Goal: Task Accomplishment & Management: Use online tool/utility

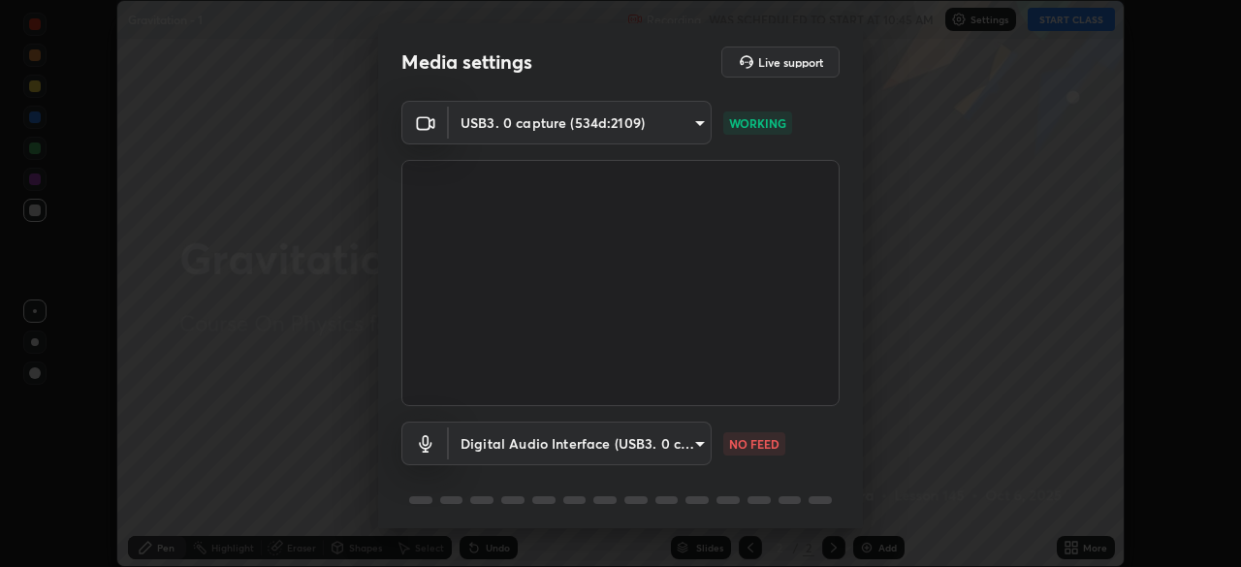
scroll to position [567, 1241]
click at [704, 448] on body "Erase all Gravitation - 1 Recording WAS SCHEDULED TO START AT 10:45 AM Settings…" at bounding box center [620, 283] width 1241 height 567
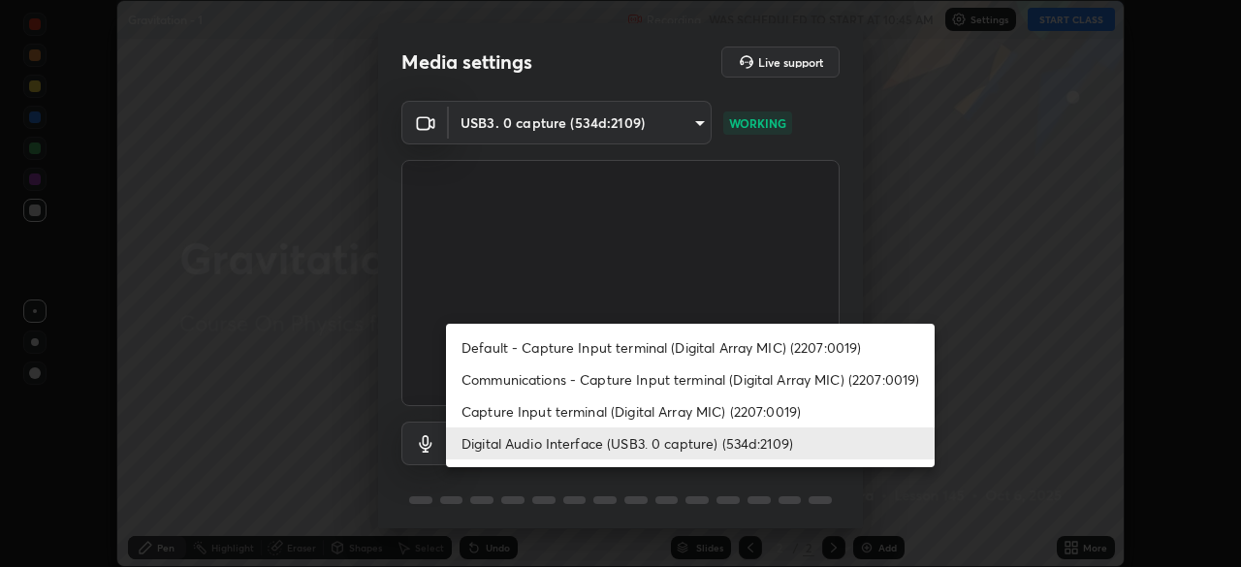
click at [597, 419] on li "Capture Input terminal (Digital Array MIC) (2207:0019)" at bounding box center [690, 411] width 488 height 32
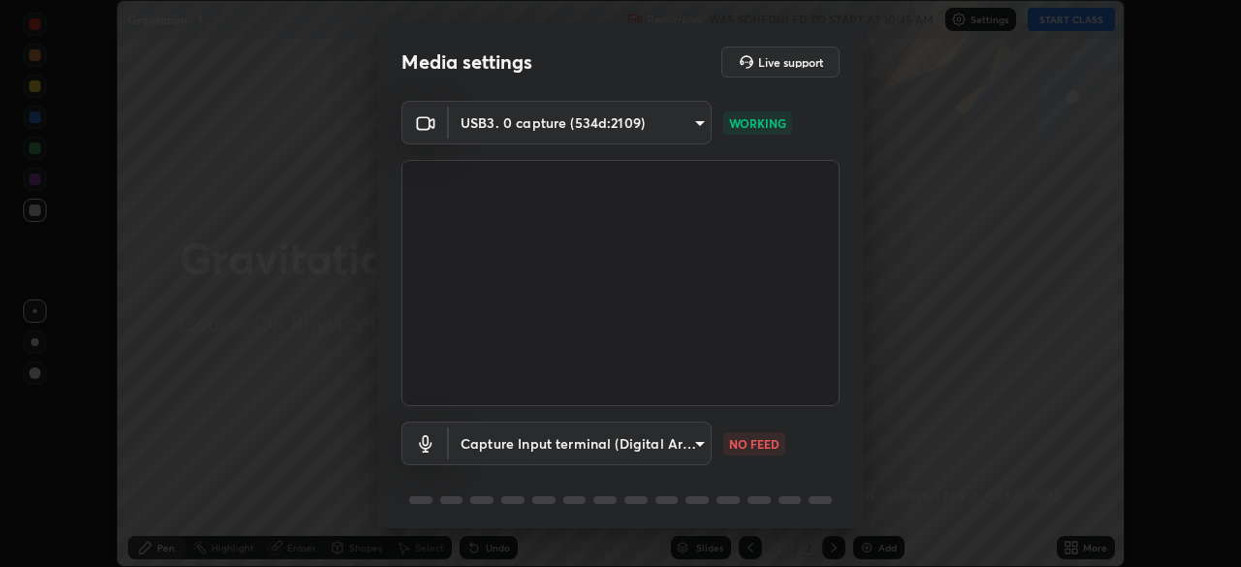
click at [586, 446] on body "Erase all Gravitation - 1 Recording WAS SCHEDULED TO START AT 10:45 AM Settings…" at bounding box center [620, 283] width 1241 height 567
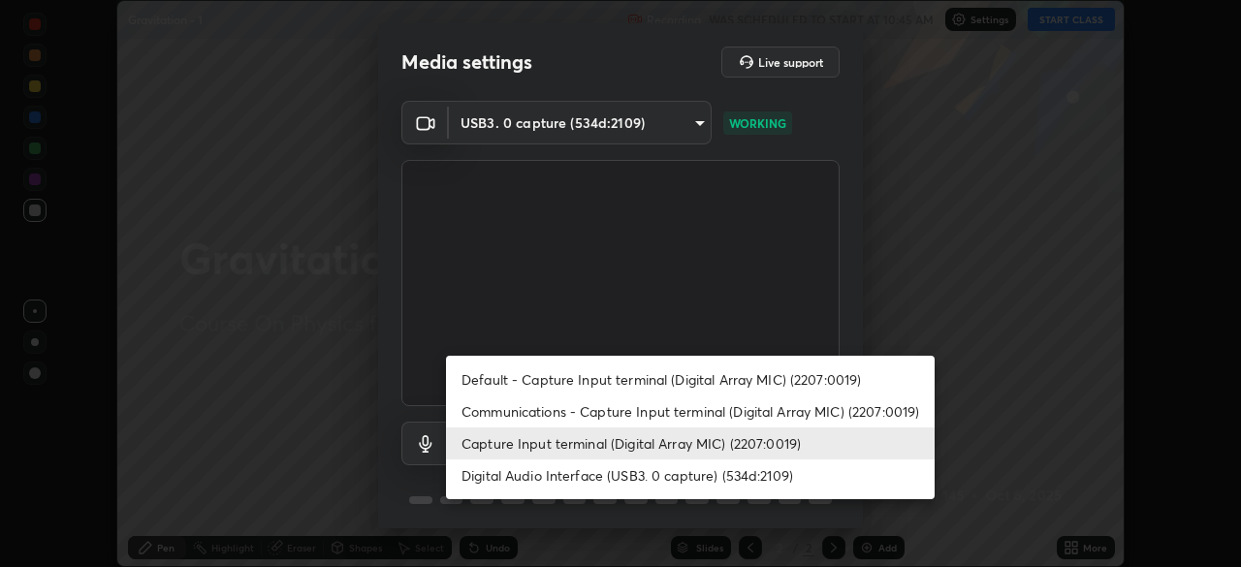
click at [575, 468] on li "Digital Audio Interface (USB3. 0 capture) (534d:2109)" at bounding box center [690, 475] width 488 height 32
type input "a79e2c37a3e820974fa073ddb46aa6e630d5ecfd19982edee8f34e1274aecea6"
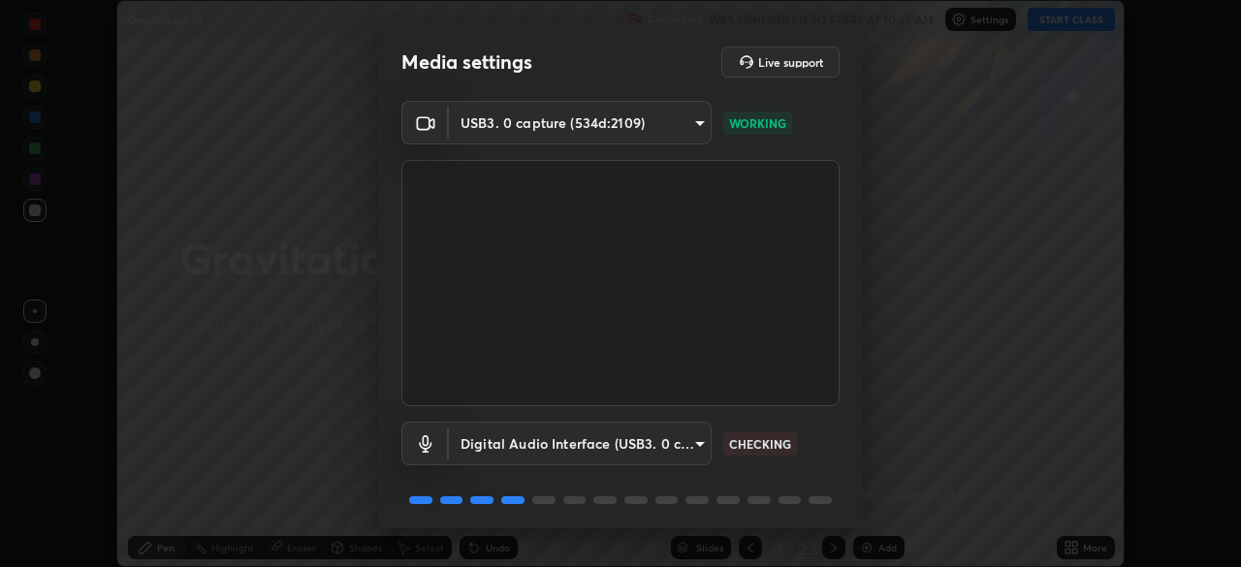
scroll to position [69, 0]
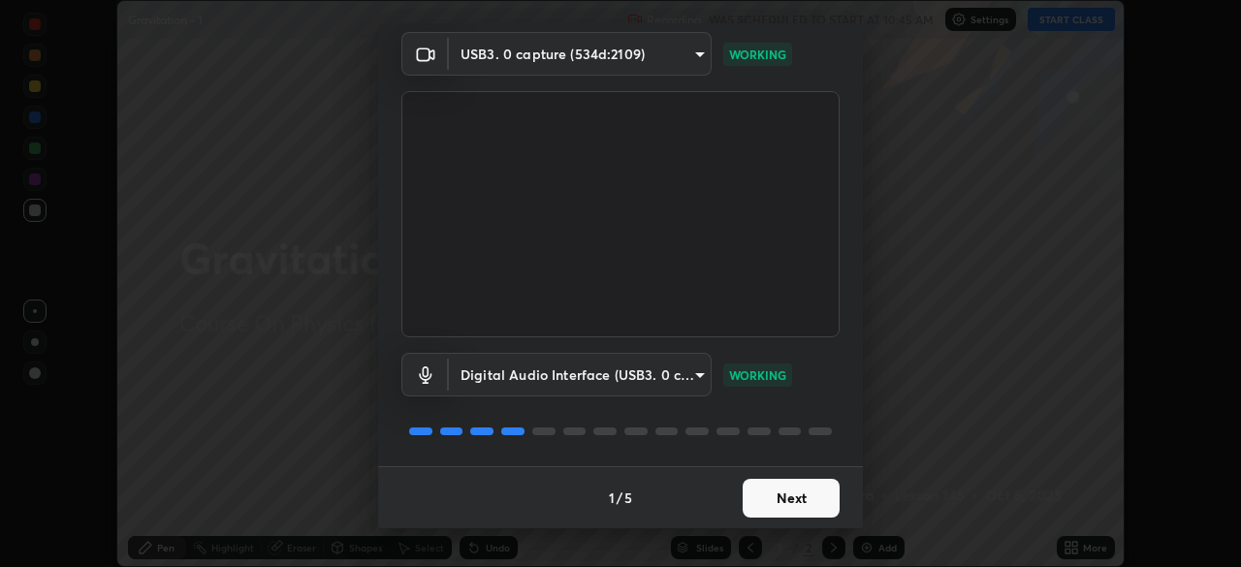
click at [787, 491] on button "Next" at bounding box center [790, 498] width 97 height 39
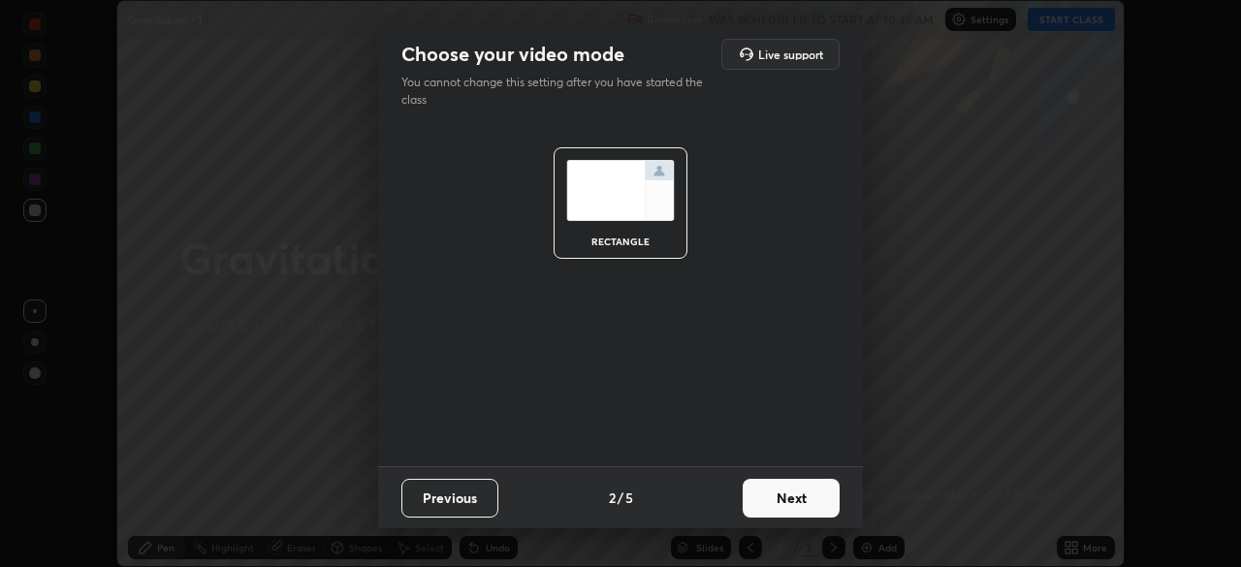
click at [785, 499] on button "Next" at bounding box center [790, 498] width 97 height 39
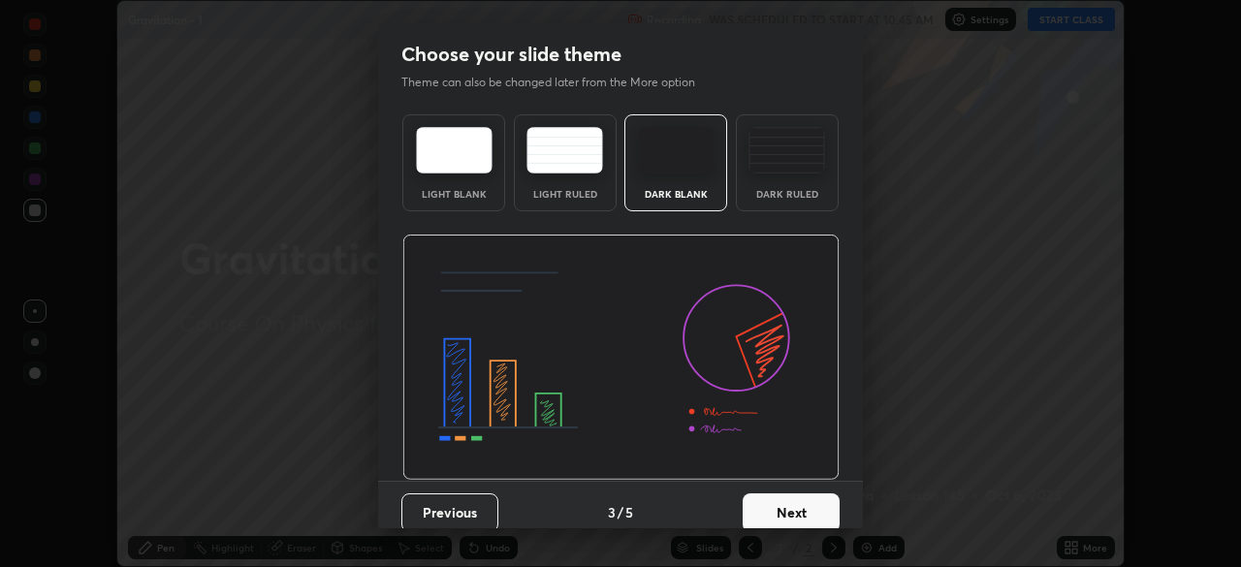
click at [788, 502] on button "Next" at bounding box center [790, 512] width 97 height 39
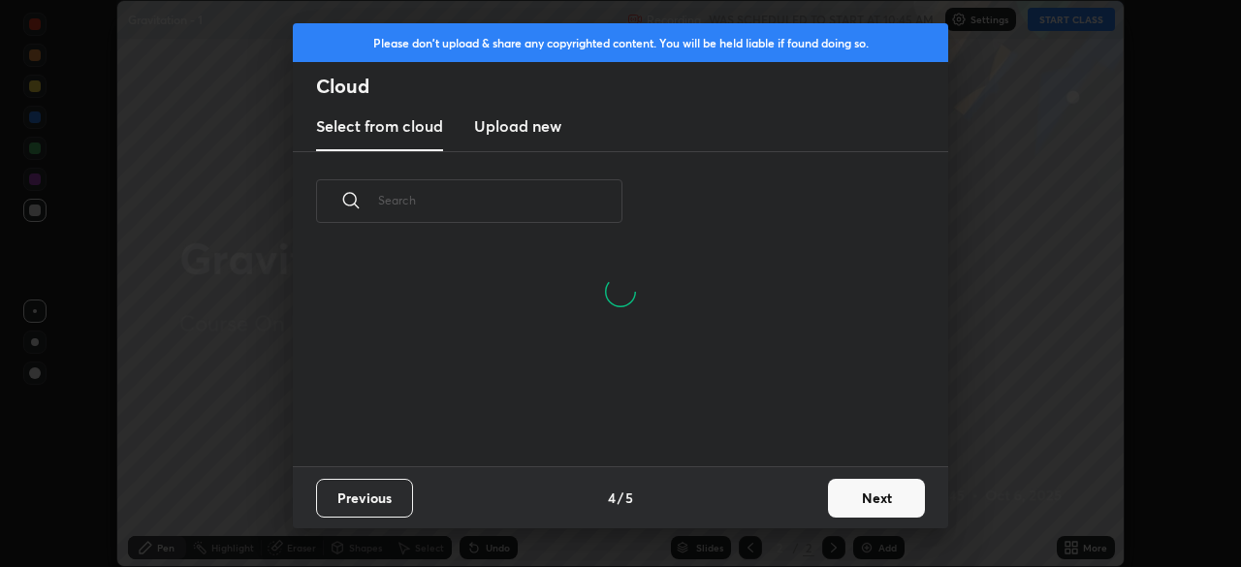
click at [835, 488] on button "Next" at bounding box center [876, 498] width 97 height 39
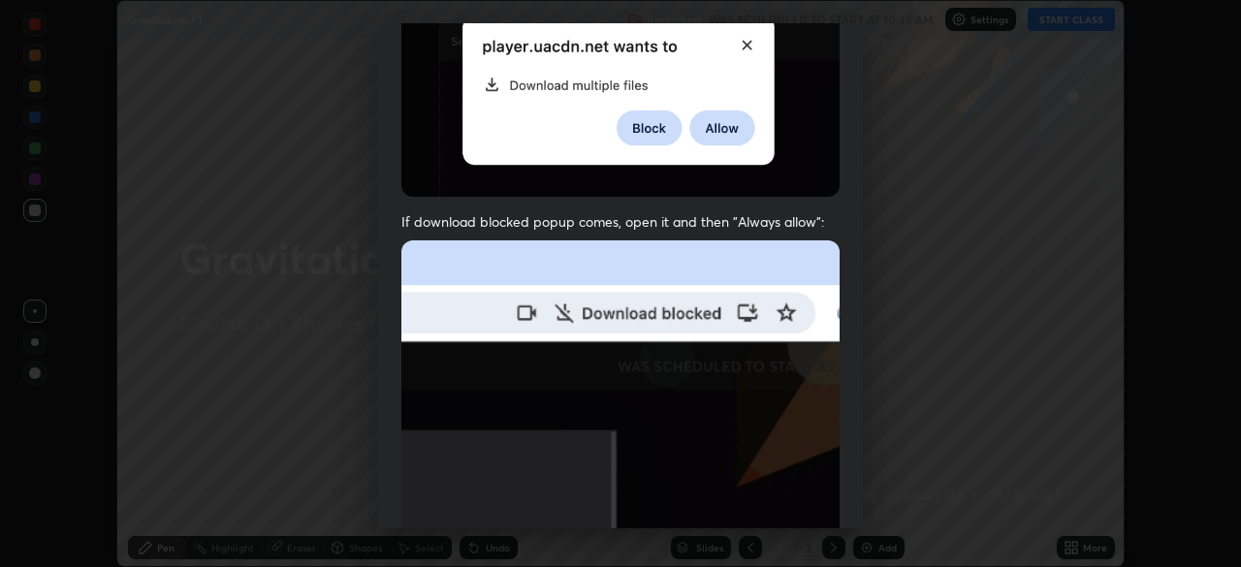
scroll to position [381, 0]
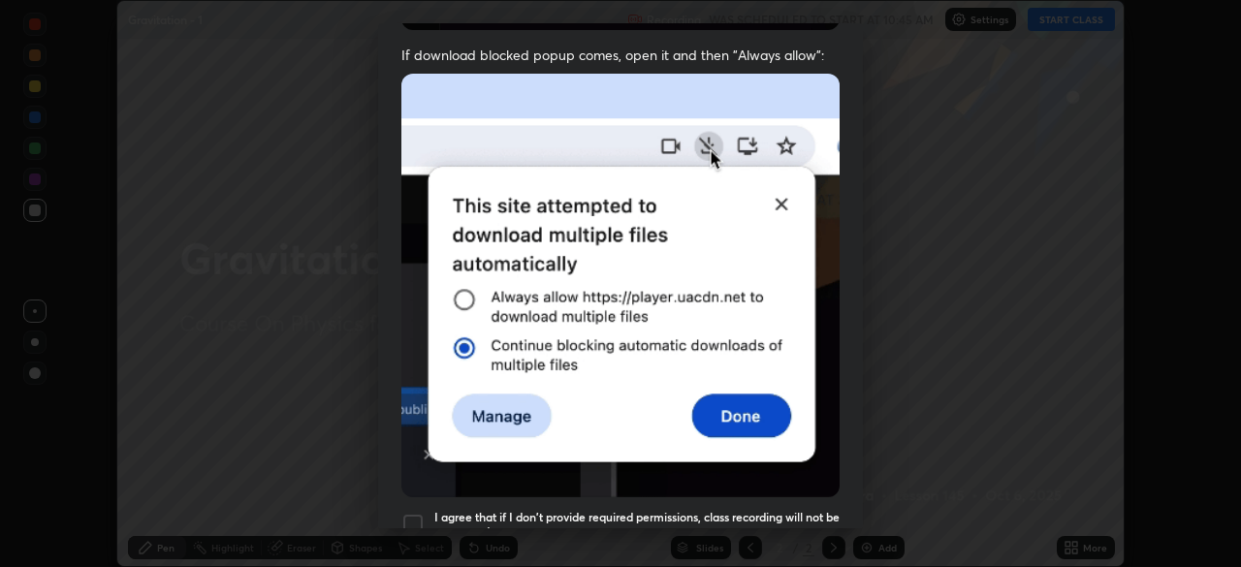
click at [679, 510] on h5 "I agree that if I don't provide required permissions, class recording will not …" at bounding box center [636, 525] width 405 height 30
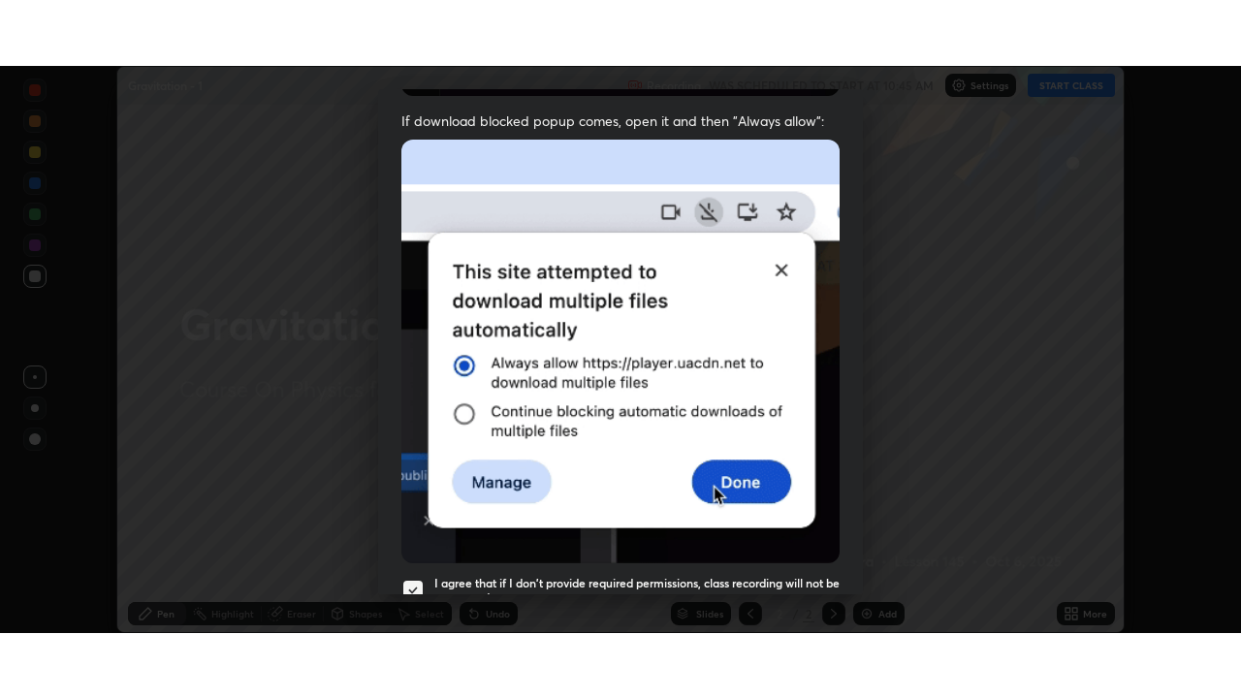
scroll to position [464, 0]
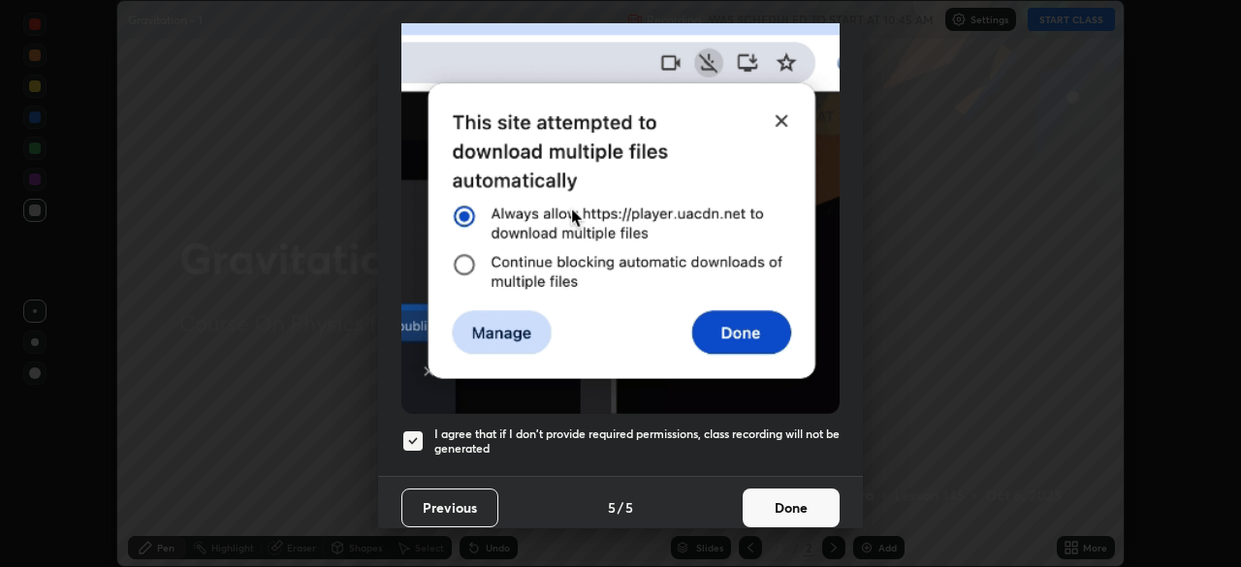
click at [777, 505] on button "Done" at bounding box center [790, 507] width 97 height 39
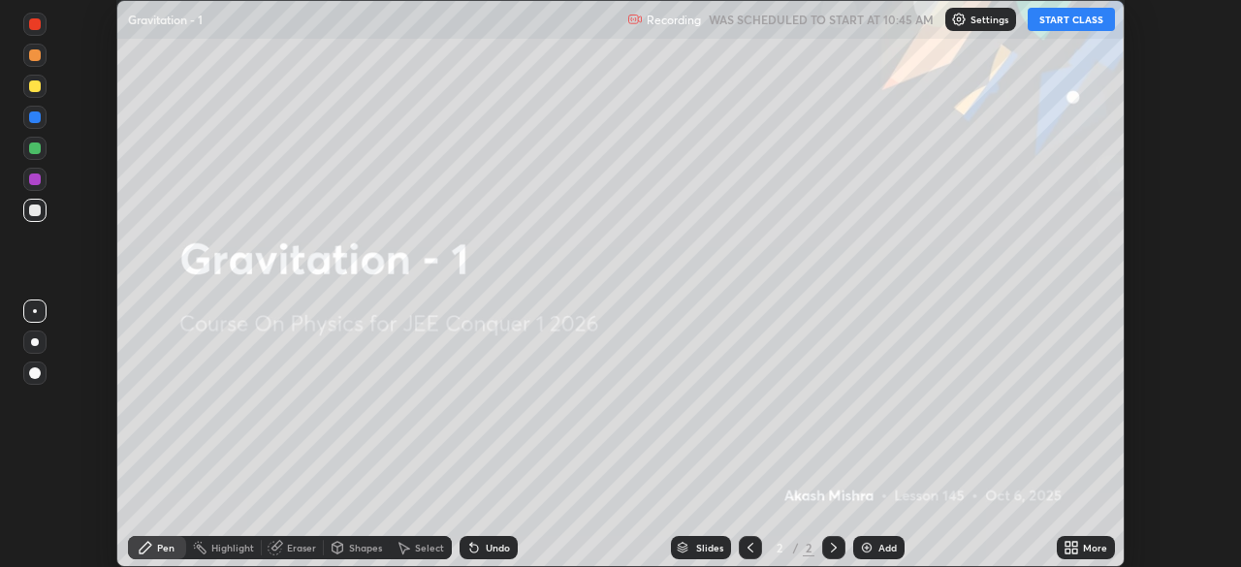
click at [1064, 23] on button "START CLASS" at bounding box center [1070, 19] width 87 height 23
click at [1065, 544] on icon at bounding box center [1067, 544] width 5 height 5
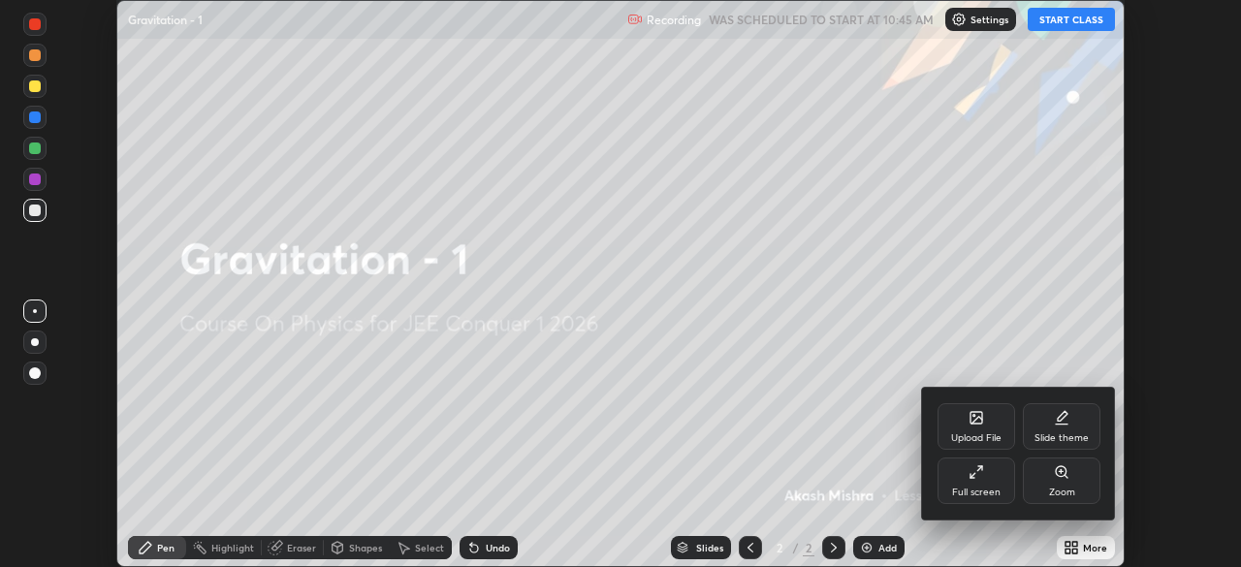
click at [988, 482] on div "Full screen" at bounding box center [976, 480] width 78 height 47
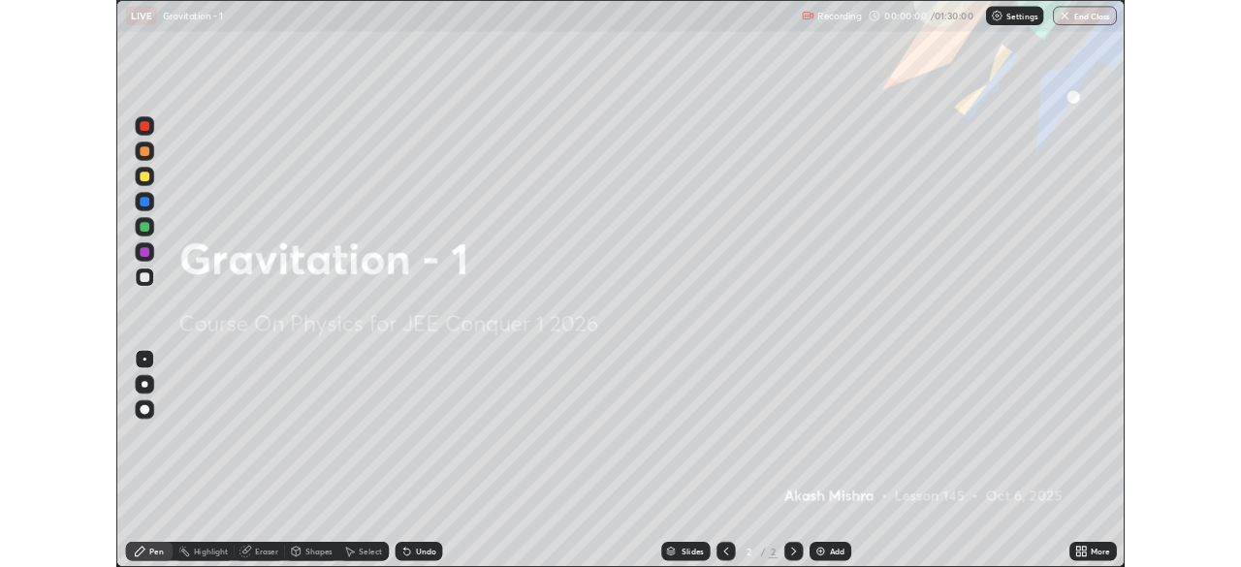
scroll to position [698, 1241]
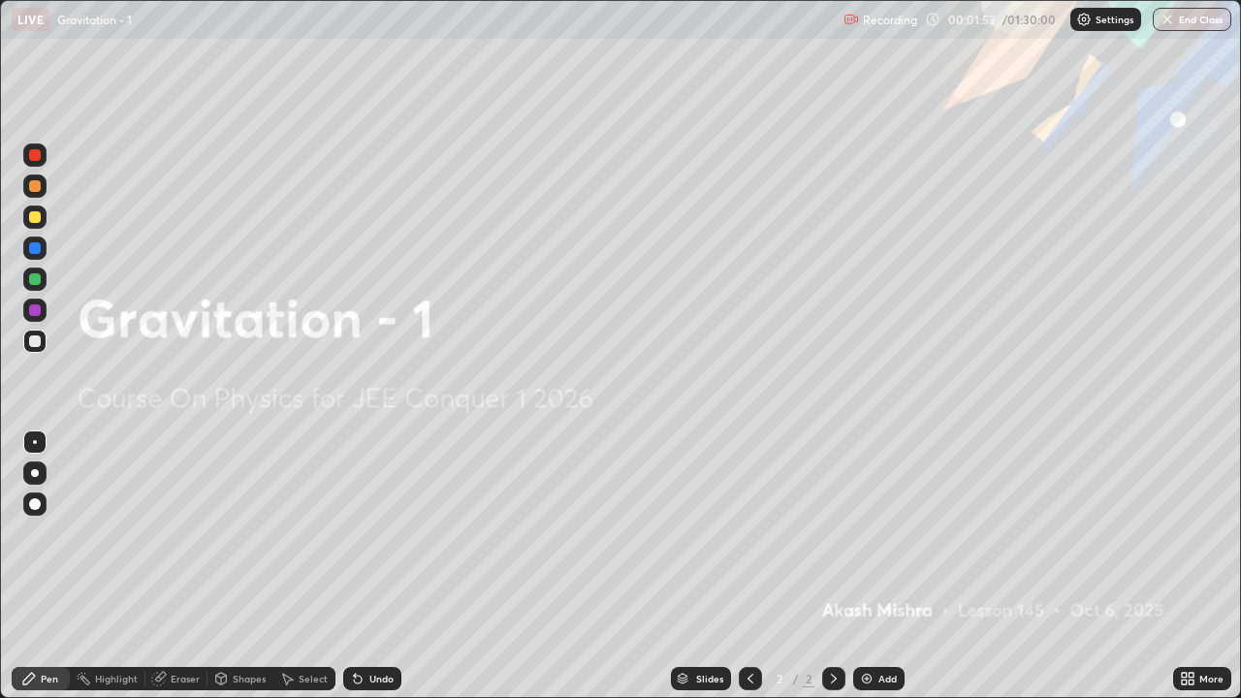
click at [870, 566] on img at bounding box center [867, 679] width 16 height 16
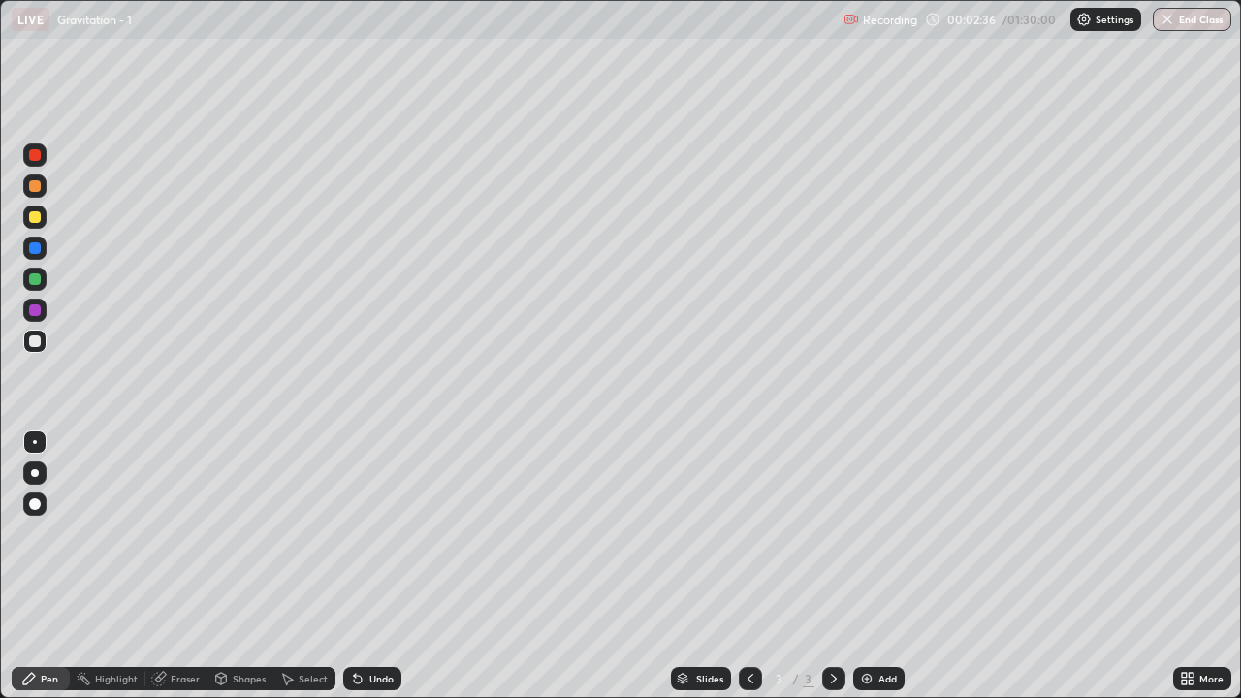
click at [40, 221] on div at bounding box center [35, 217] width 12 height 12
click at [39, 340] on div at bounding box center [35, 341] width 12 height 12
click at [39, 221] on div at bounding box center [35, 217] width 12 height 12
click at [35, 342] on div at bounding box center [35, 341] width 12 height 12
click at [369, 566] on div "Undo" at bounding box center [381, 679] width 24 height 10
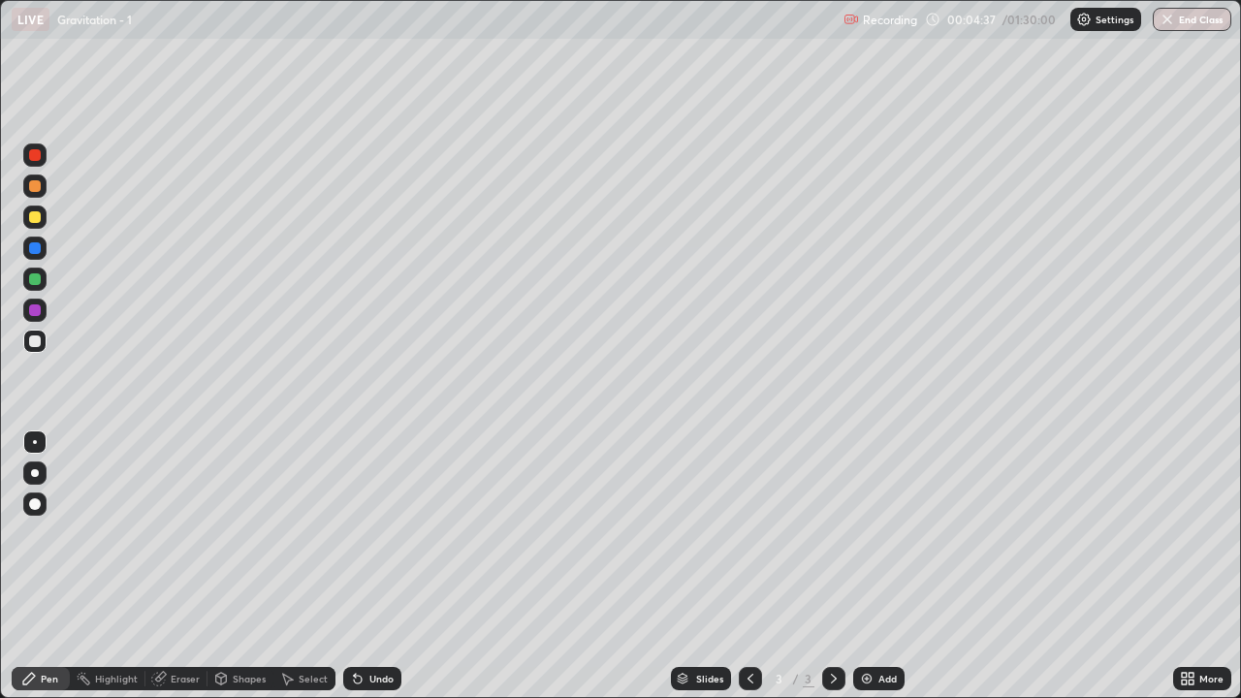
click at [38, 219] on div at bounding box center [35, 217] width 12 height 12
click at [33, 339] on div at bounding box center [35, 341] width 12 height 12
click at [384, 566] on div "Undo" at bounding box center [372, 678] width 58 height 23
click at [380, 566] on div "Undo" at bounding box center [372, 678] width 58 height 23
click at [383, 566] on div "Undo" at bounding box center [372, 678] width 58 height 23
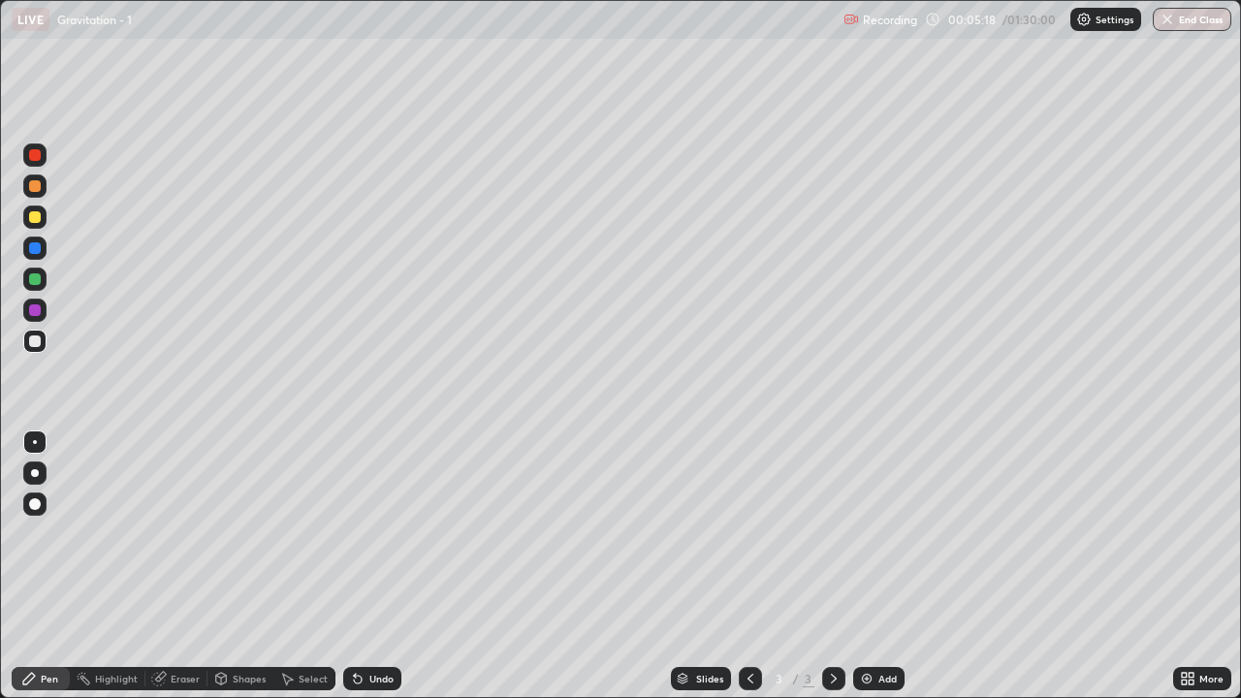
click at [387, 566] on div "Undo" at bounding box center [372, 678] width 58 height 23
click at [389, 566] on div "Undo" at bounding box center [372, 678] width 58 height 23
click at [361, 566] on icon at bounding box center [358, 679] width 16 height 16
click at [366, 566] on div "Undo" at bounding box center [372, 678] width 58 height 23
click at [383, 566] on div "Undo" at bounding box center [372, 678] width 58 height 23
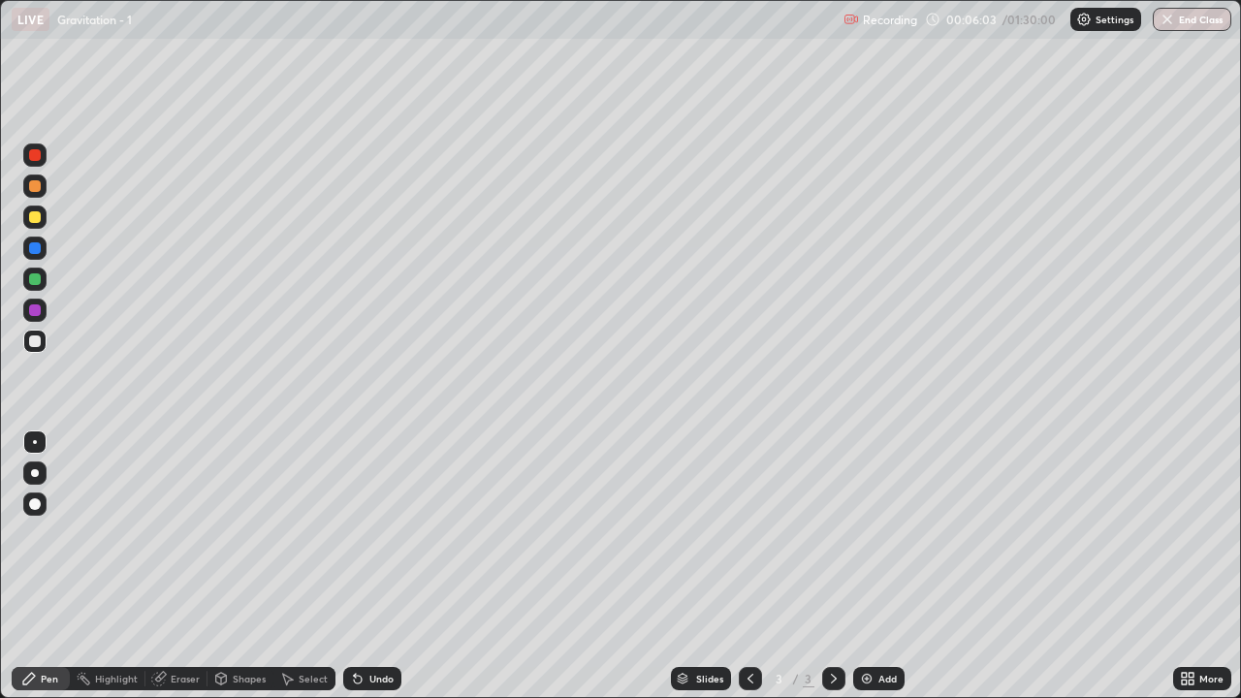
click at [375, 566] on div "Undo" at bounding box center [381, 679] width 24 height 10
click at [364, 566] on div "Undo" at bounding box center [372, 678] width 58 height 23
click at [363, 566] on div "Undo" at bounding box center [372, 678] width 58 height 23
click at [365, 566] on div "Undo" at bounding box center [372, 678] width 58 height 23
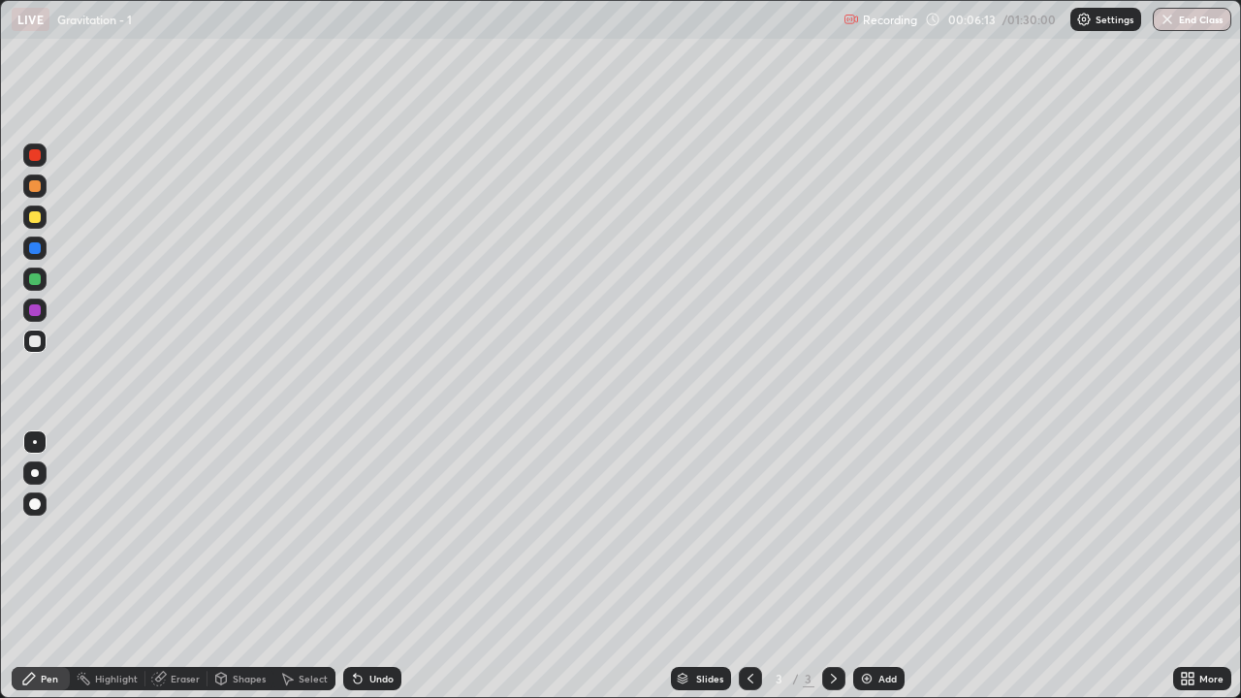
click at [364, 566] on div "Undo" at bounding box center [372, 678] width 58 height 23
click at [363, 566] on div "Undo" at bounding box center [372, 678] width 58 height 23
click at [365, 566] on div "Undo" at bounding box center [372, 678] width 58 height 23
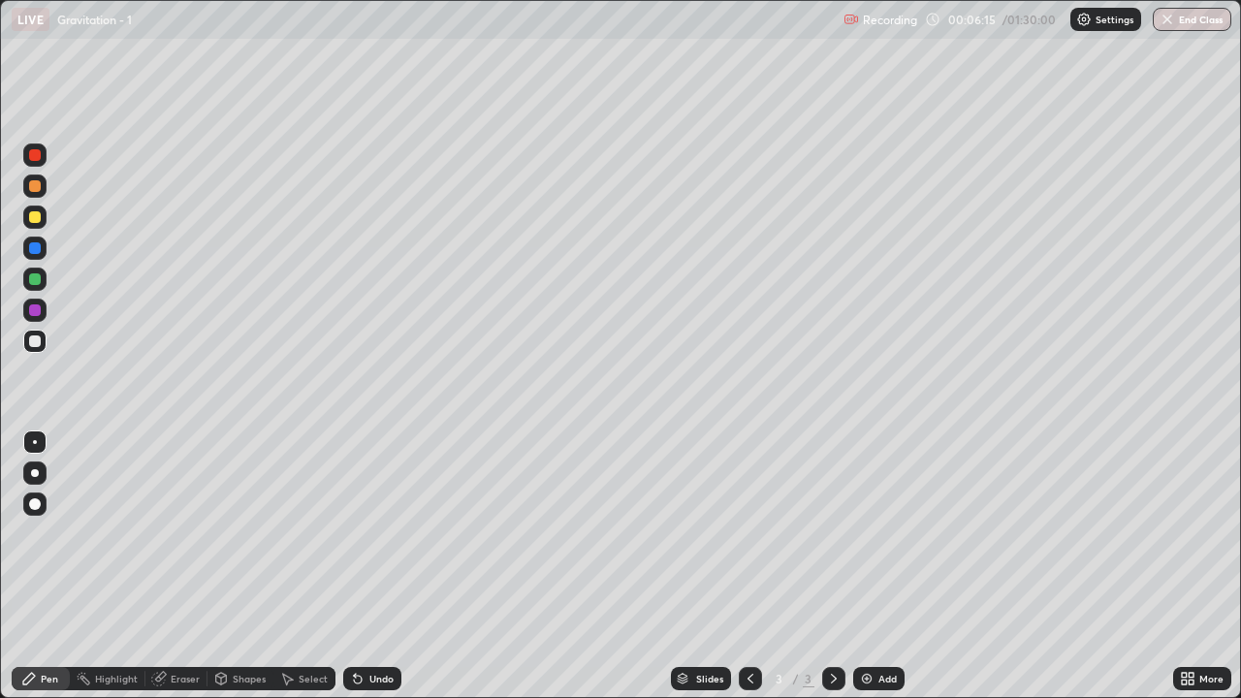
click at [366, 566] on div "Undo" at bounding box center [372, 678] width 58 height 23
click at [367, 566] on div "Undo" at bounding box center [372, 678] width 58 height 23
click at [368, 566] on div "Undo" at bounding box center [372, 678] width 58 height 23
click at [369, 566] on div "Undo" at bounding box center [372, 678] width 58 height 23
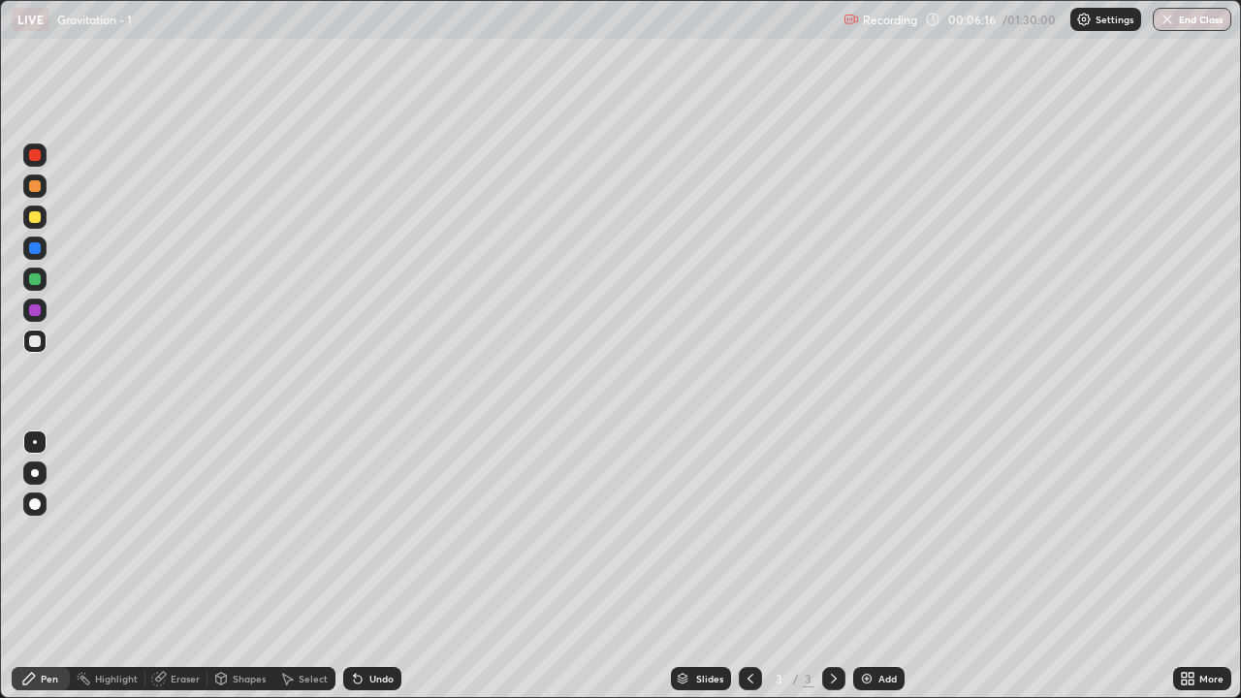
click at [369, 566] on div "Undo" at bounding box center [372, 678] width 58 height 23
click at [370, 566] on div "Undo" at bounding box center [372, 678] width 58 height 23
click at [371, 566] on div "Undo" at bounding box center [372, 678] width 58 height 23
click at [373, 566] on div "Undo" at bounding box center [372, 678] width 58 height 23
click at [374, 566] on div "Undo" at bounding box center [372, 678] width 58 height 23
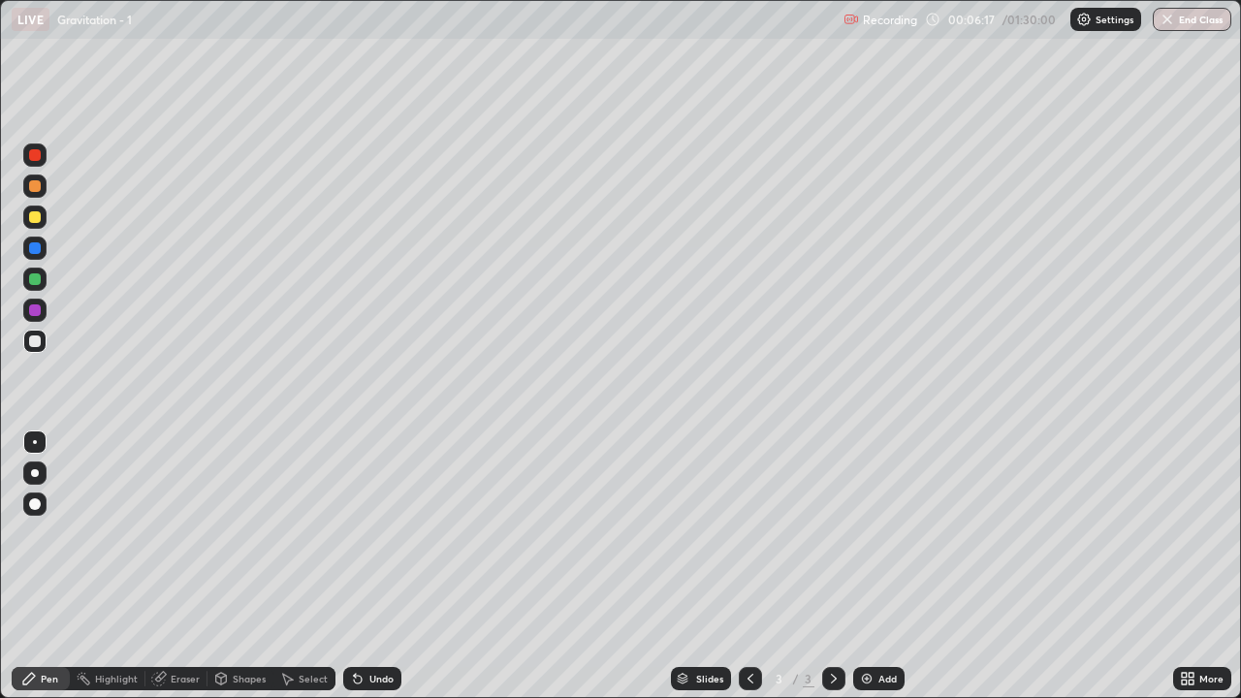
click at [372, 566] on div "Undo" at bounding box center [372, 678] width 58 height 23
click at [373, 566] on div "Undo" at bounding box center [372, 678] width 58 height 23
click at [374, 566] on div "Undo" at bounding box center [372, 678] width 58 height 23
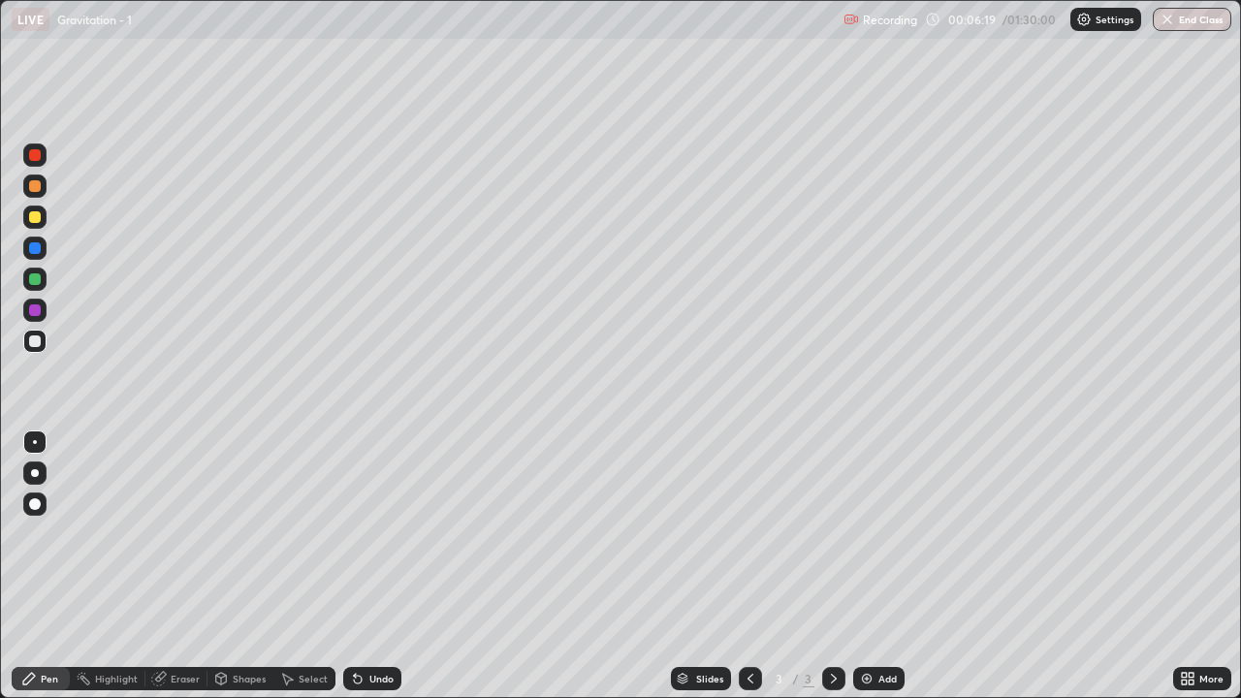
click at [375, 566] on div "Undo" at bounding box center [372, 678] width 58 height 23
click at [372, 566] on div "Undo" at bounding box center [372, 678] width 58 height 23
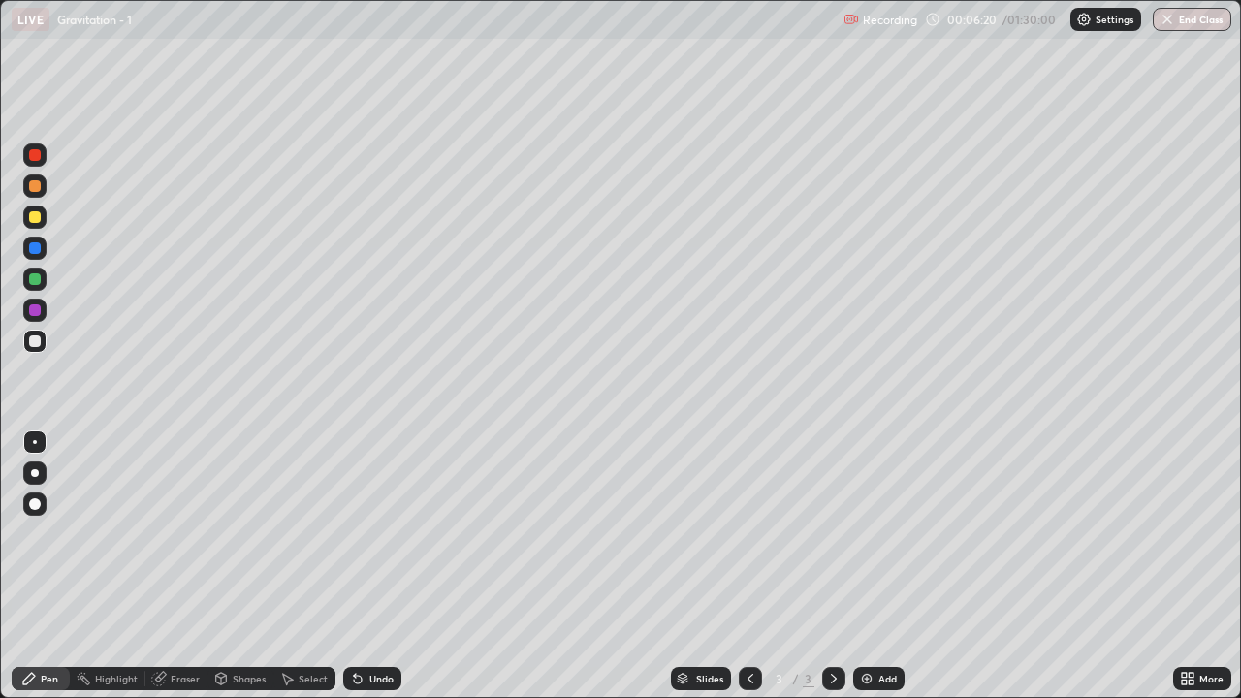
click at [373, 566] on div "Undo" at bounding box center [372, 678] width 58 height 23
click at [374, 566] on div "Undo" at bounding box center [372, 678] width 58 height 23
click at [372, 566] on div "Undo" at bounding box center [372, 678] width 58 height 23
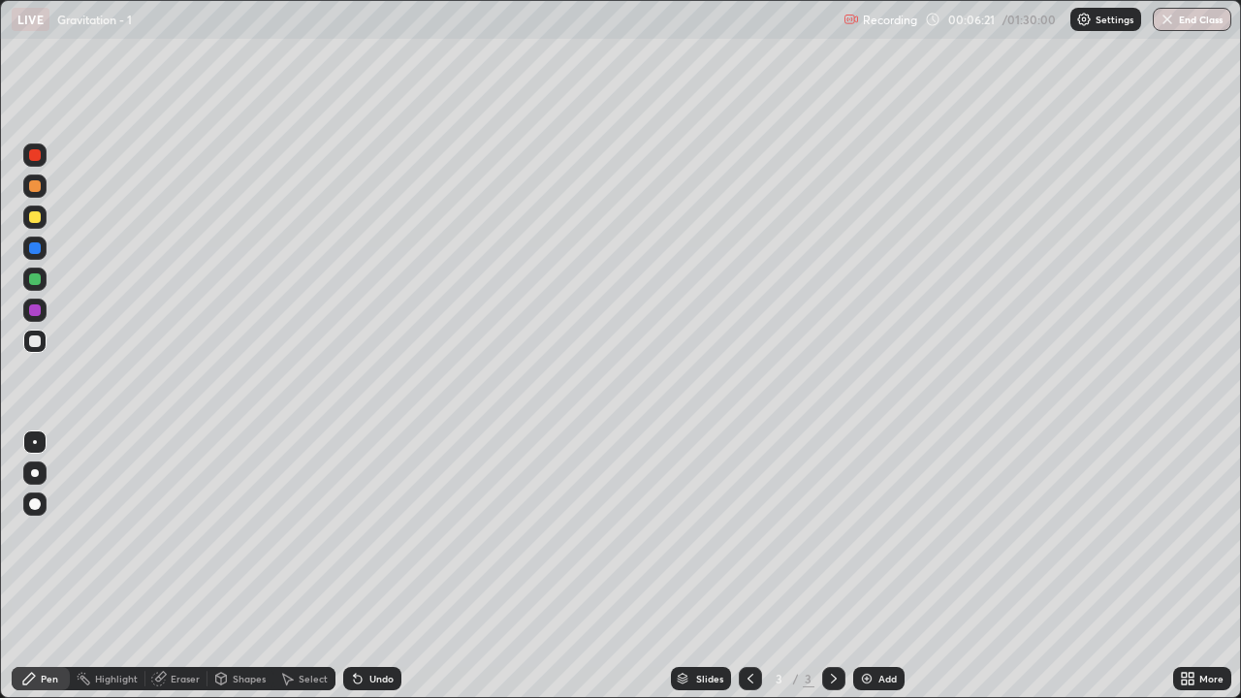
click at [373, 566] on div "Undo" at bounding box center [372, 678] width 58 height 23
click at [371, 566] on div "Undo" at bounding box center [372, 678] width 58 height 23
click at [372, 566] on div "Undo" at bounding box center [372, 678] width 58 height 23
click at [371, 566] on div "Undo" at bounding box center [372, 678] width 58 height 23
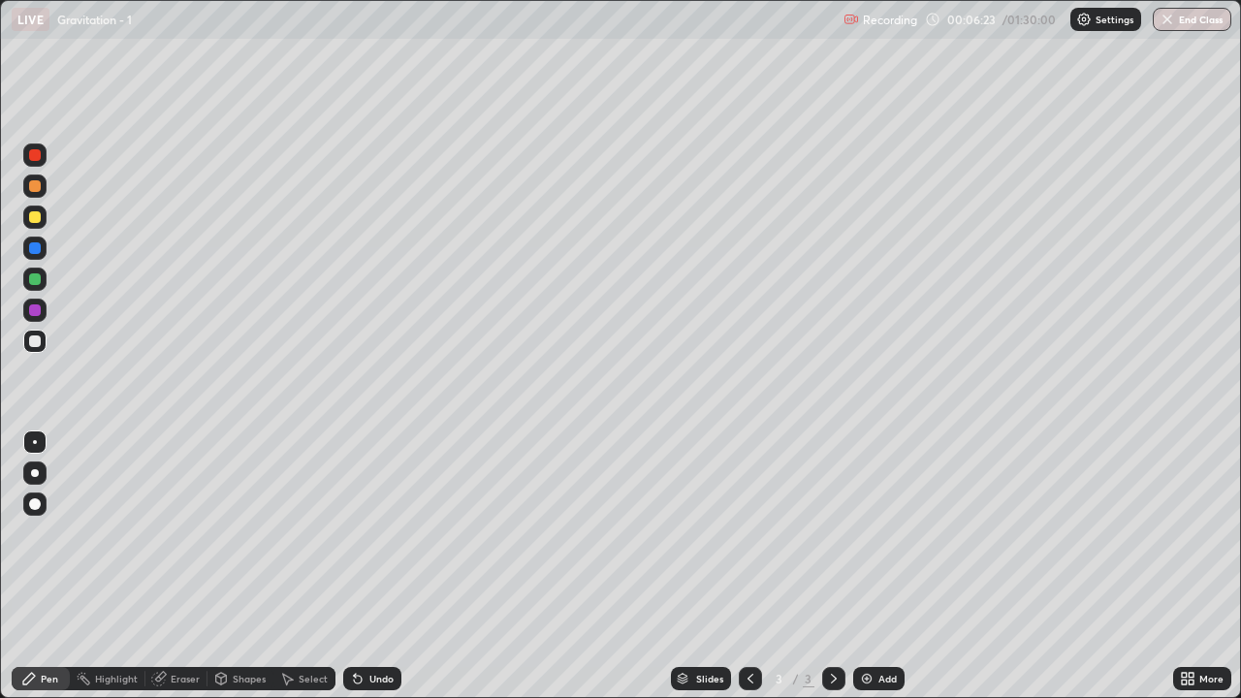
click at [369, 566] on div "Undo" at bounding box center [372, 678] width 58 height 23
click at [374, 566] on div "Undo" at bounding box center [372, 678] width 58 height 23
click at [376, 566] on div "Undo" at bounding box center [372, 678] width 58 height 23
click at [34, 286] on div at bounding box center [34, 278] width 23 height 23
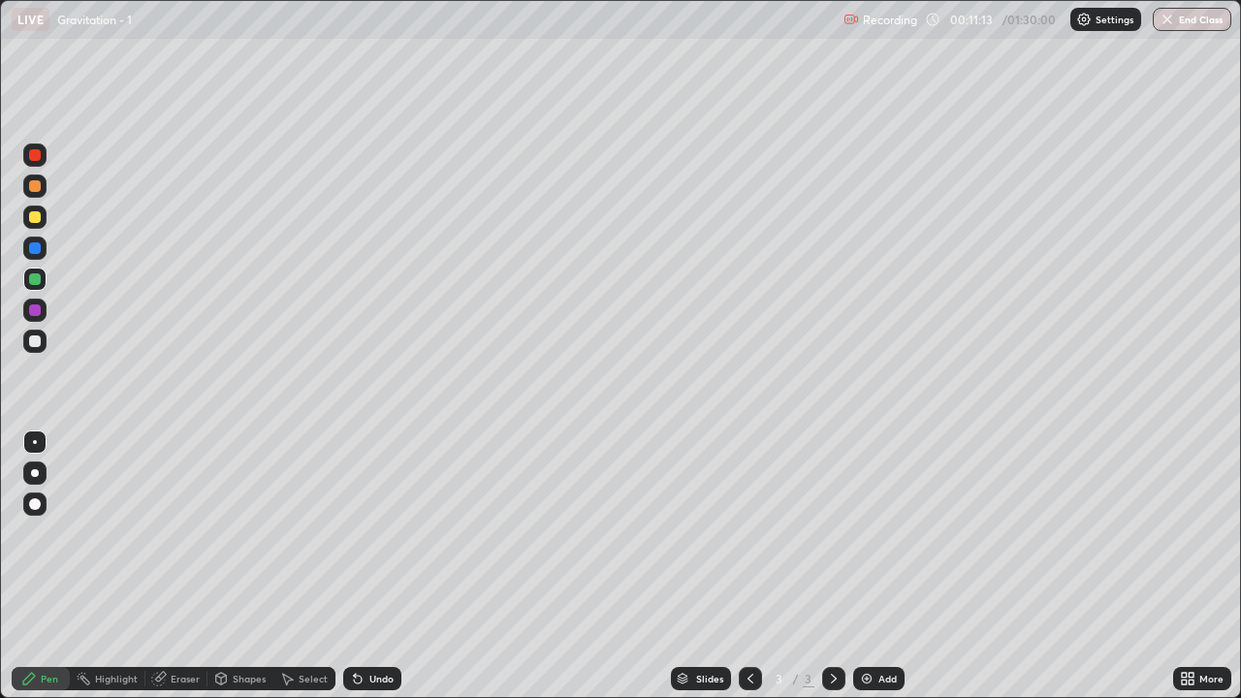
click at [868, 566] on img at bounding box center [867, 679] width 16 height 16
click at [39, 341] on div at bounding box center [35, 341] width 12 height 12
click at [361, 566] on icon at bounding box center [358, 679] width 16 height 16
click at [34, 219] on div at bounding box center [35, 217] width 12 height 12
click at [37, 341] on div at bounding box center [35, 341] width 12 height 12
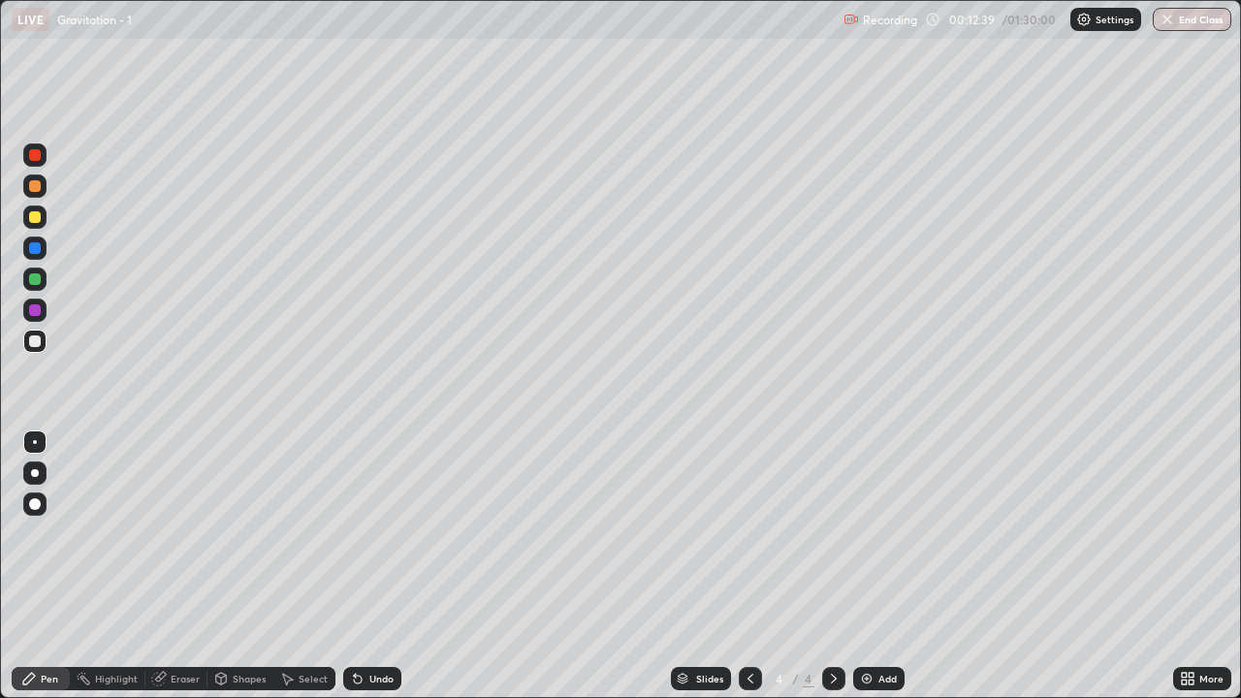
click at [369, 566] on div "Undo" at bounding box center [381, 679] width 24 height 10
click at [173, 566] on div "Eraser" at bounding box center [185, 679] width 29 height 10
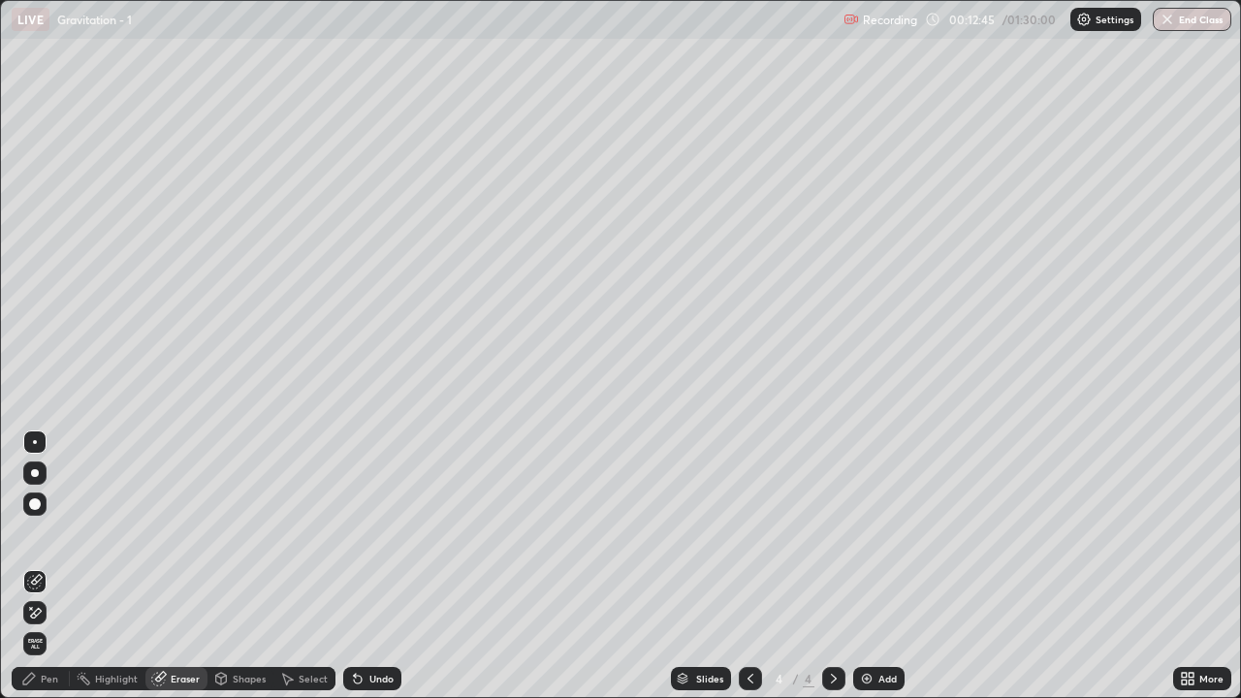
click at [47, 566] on div "Pen" at bounding box center [49, 679] width 17 height 10
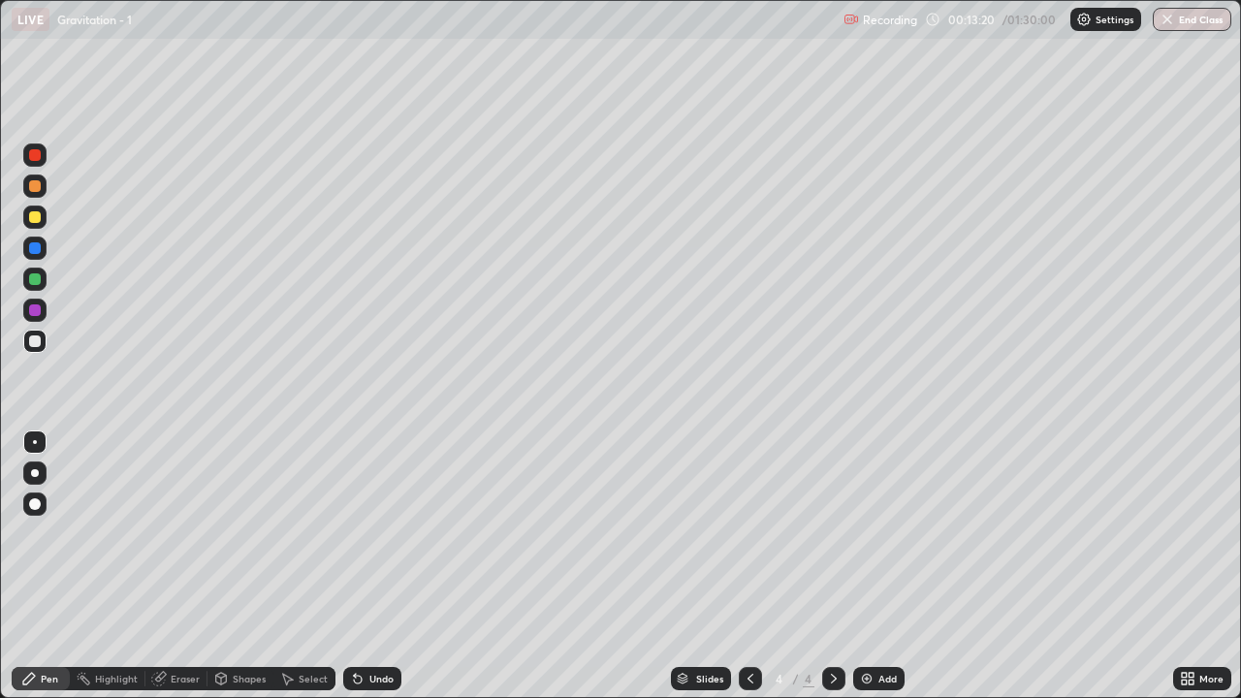
click at [369, 566] on div "Undo" at bounding box center [381, 679] width 24 height 10
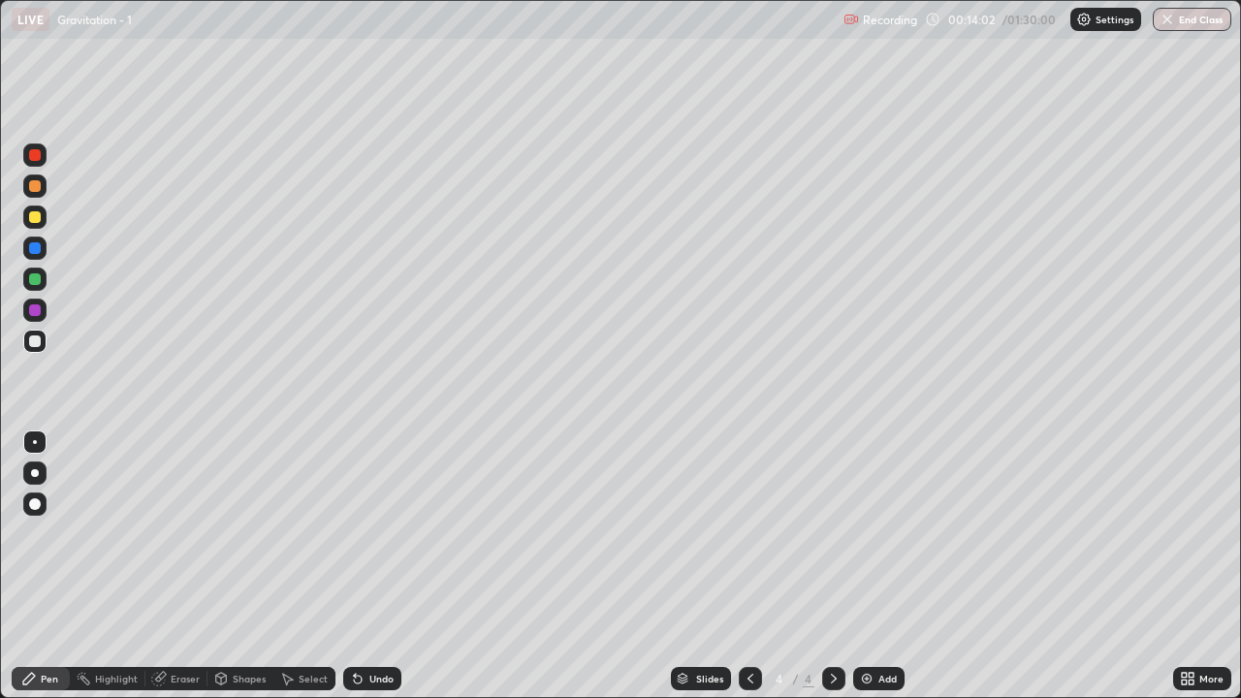
click at [363, 566] on div "Undo" at bounding box center [372, 678] width 58 height 23
click at [378, 566] on div "Undo" at bounding box center [381, 679] width 24 height 10
click at [370, 566] on div "Undo" at bounding box center [381, 679] width 24 height 10
click at [369, 566] on div "Undo" at bounding box center [381, 679] width 24 height 10
click at [377, 566] on div "Undo" at bounding box center [372, 678] width 58 height 23
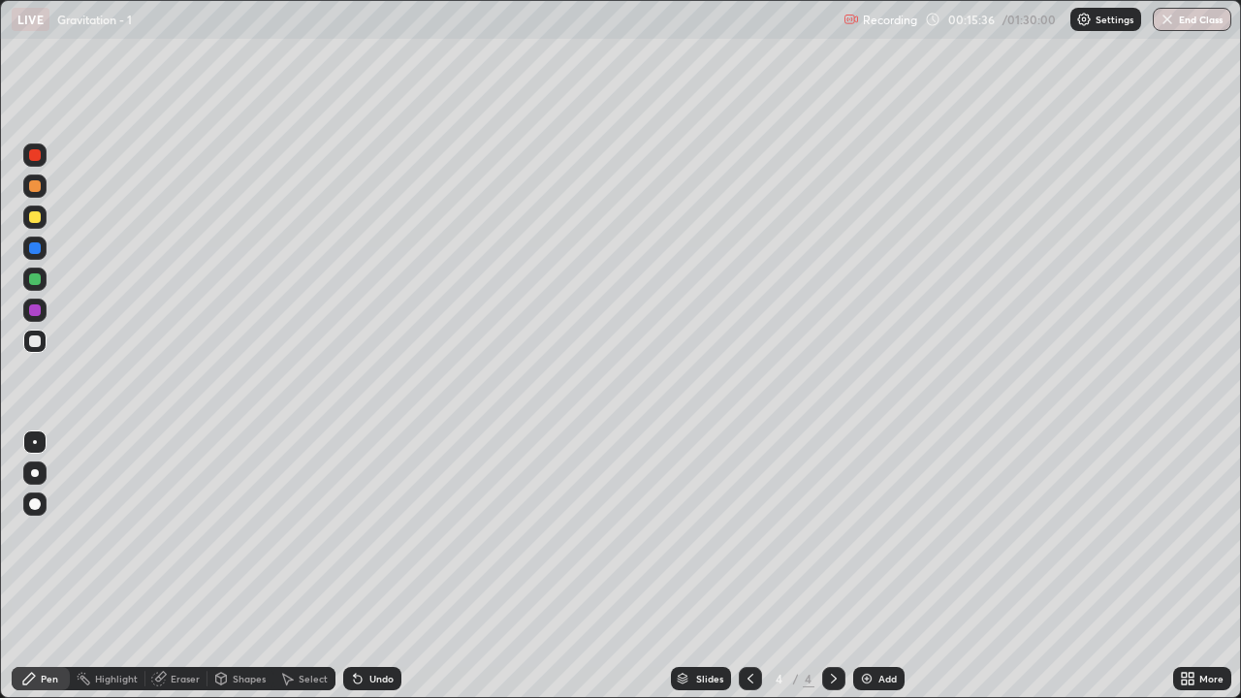
click at [378, 566] on div "Undo" at bounding box center [381, 679] width 24 height 10
click at [875, 566] on div "Add" at bounding box center [878, 678] width 51 height 23
click at [45, 219] on div at bounding box center [34, 216] width 23 height 23
click at [375, 566] on div "Undo" at bounding box center [381, 679] width 24 height 10
click at [380, 566] on div "Undo" at bounding box center [381, 679] width 24 height 10
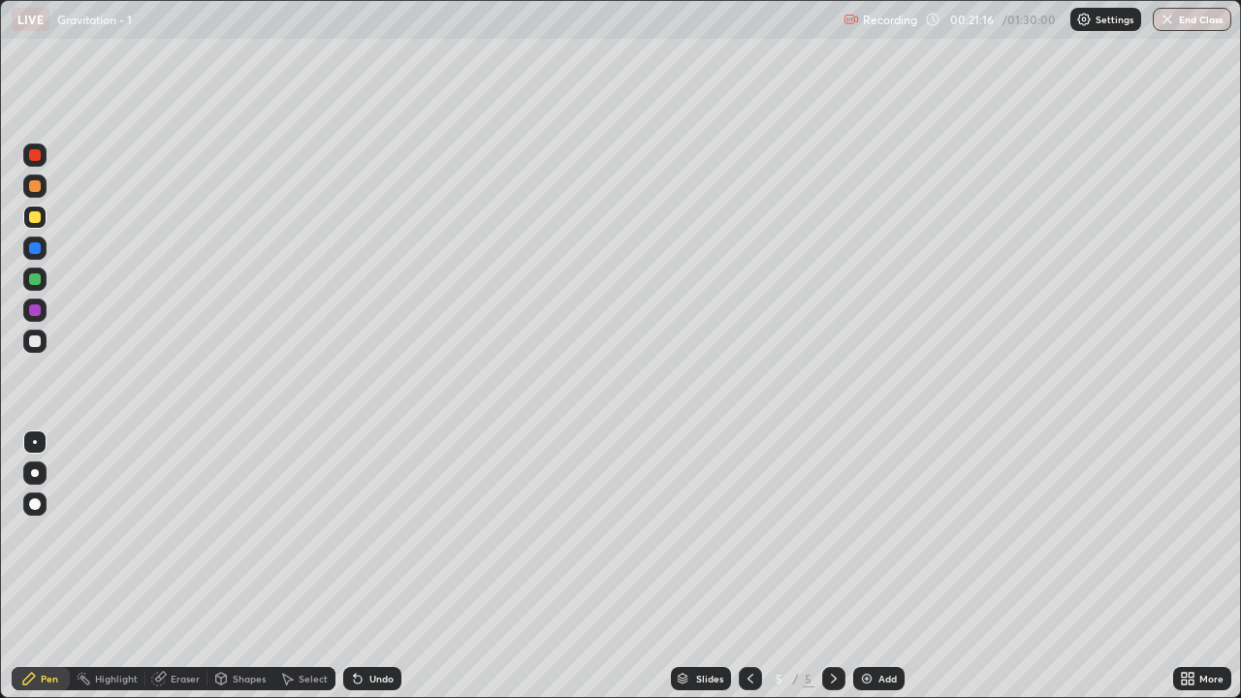
click at [376, 566] on div "Undo" at bounding box center [381, 679] width 24 height 10
click at [374, 566] on div "Undo" at bounding box center [381, 679] width 24 height 10
click at [375, 566] on div "Undo" at bounding box center [381, 679] width 24 height 10
click at [361, 566] on icon at bounding box center [358, 679] width 16 height 16
click at [373, 566] on div "Undo" at bounding box center [381, 679] width 24 height 10
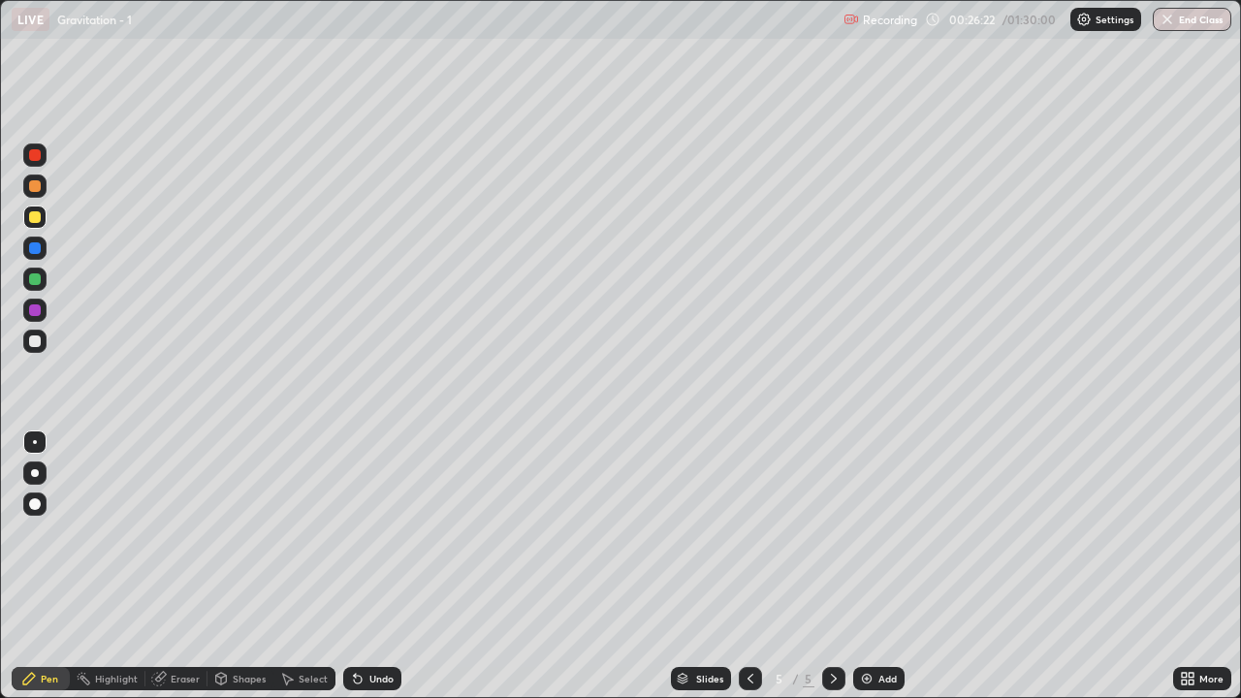
click at [865, 566] on img at bounding box center [867, 679] width 16 height 16
click at [40, 340] on div at bounding box center [35, 341] width 12 height 12
click at [39, 340] on div at bounding box center [35, 341] width 12 height 12
click at [368, 566] on div "Undo" at bounding box center [372, 678] width 58 height 23
click at [369, 566] on div "Undo" at bounding box center [381, 679] width 24 height 10
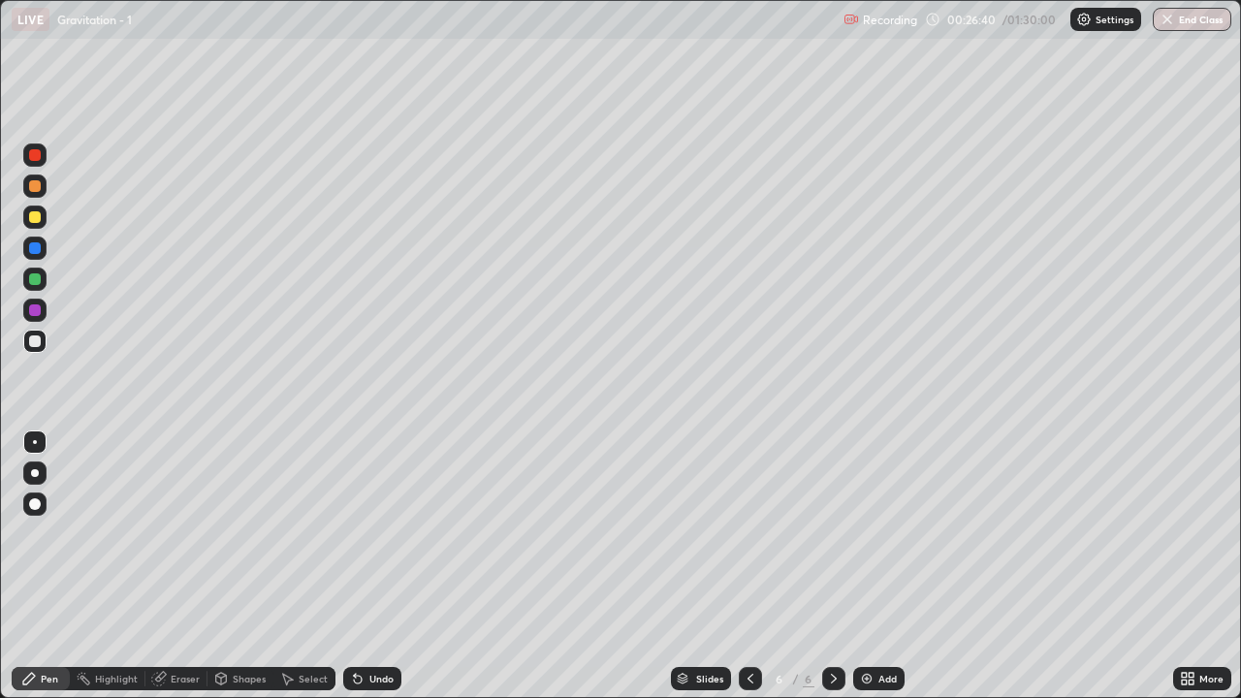
click at [36, 279] on div at bounding box center [35, 279] width 12 height 12
click at [43, 218] on div at bounding box center [34, 216] width 23 height 23
click at [38, 349] on div at bounding box center [34, 341] width 23 height 23
click at [38, 309] on div at bounding box center [35, 310] width 12 height 12
click at [43, 345] on div at bounding box center [34, 341] width 23 height 23
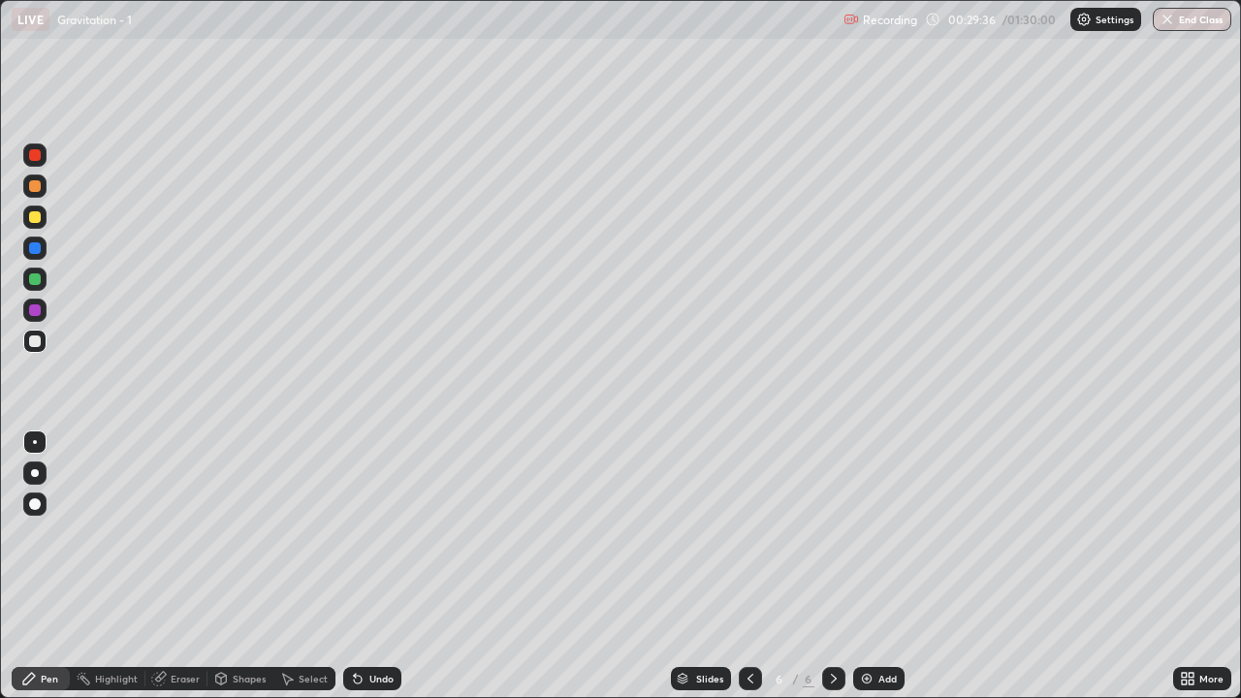
click at [369, 566] on div "Undo" at bounding box center [381, 679] width 24 height 10
click at [372, 566] on div "Undo" at bounding box center [381, 679] width 24 height 10
click at [380, 566] on div "Undo" at bounding box center [381, 679] width 24 height 10
click at [383, 566] on div "Undo" at bounding box center [372, 678] width 58 height 23
click at [384, 566] on div "Undo" at bounding box center [372, 678] width 58 height 23
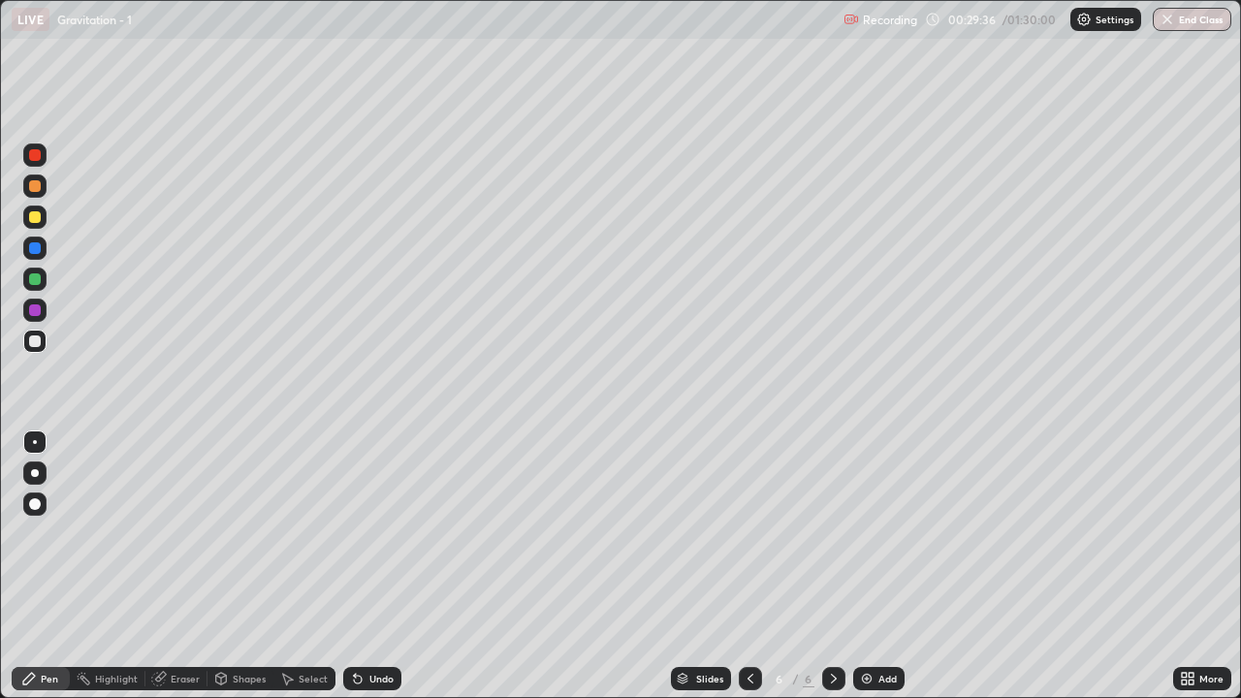
click at [387, 566] on div "Undo" at bounding box center [372, 678] width 58 height 23
click at [390, 566] on div "Undo" at bounding box center [372, 678] width 58 height 23
click at [393, 566] on div "Undo" at bounding box center [372, 678] width 58 height 23
click at [397, 566] on div "Undo" at bounding box center [372, 678] width 58 height 23
click at [394, 566] on div "Undo" at bounding box center [372, 678] width 58 height 23
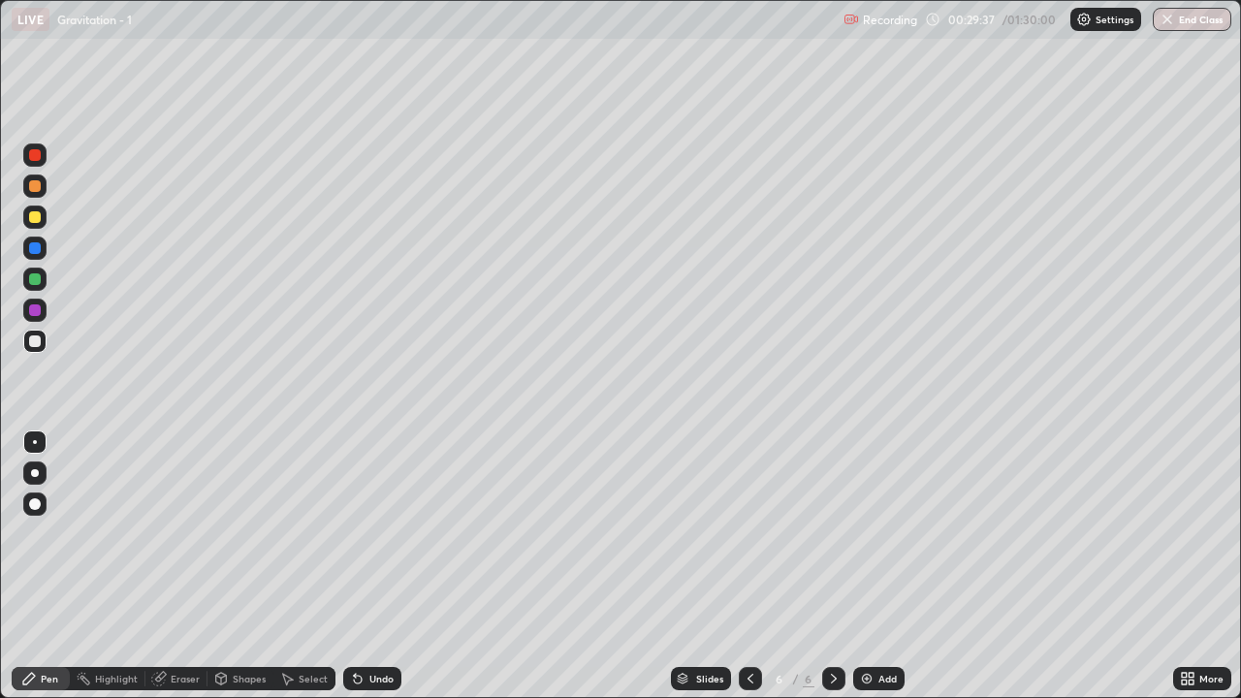
click at [394, 566] on div "Undo" at bounding box center [372, 678] width 58 height 23
click at [395, 566] on div "Undo" at bounding box center [372, 678] width 58 height 23
click at [396, 566] on div "Undo" at bounding box center [372, 678] width 58 height 23
click at [398, 566] on div "Undo" at bounding box center [372, 678] width 58 height 23
click at [175, 566] on div "Eraser" at bounding box center [176, 678] width 62 height 23
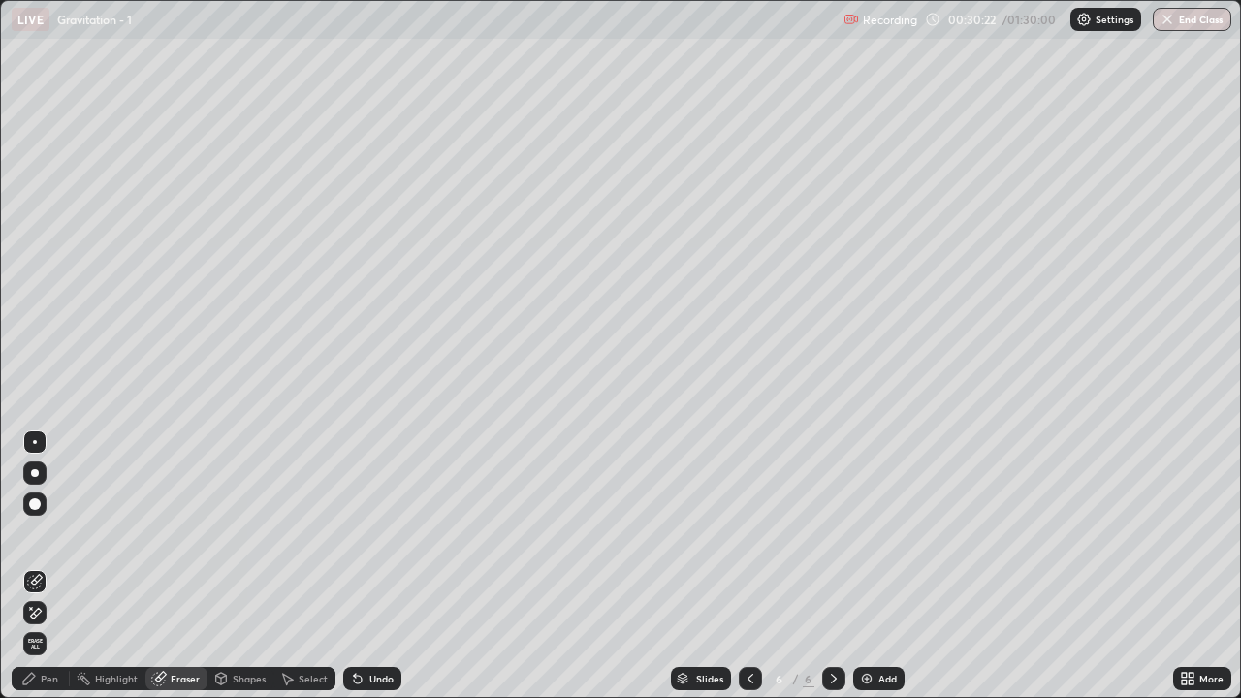
click at [46, 566] on div "Pen" at bounding box center [41, 678] width 58 height 23
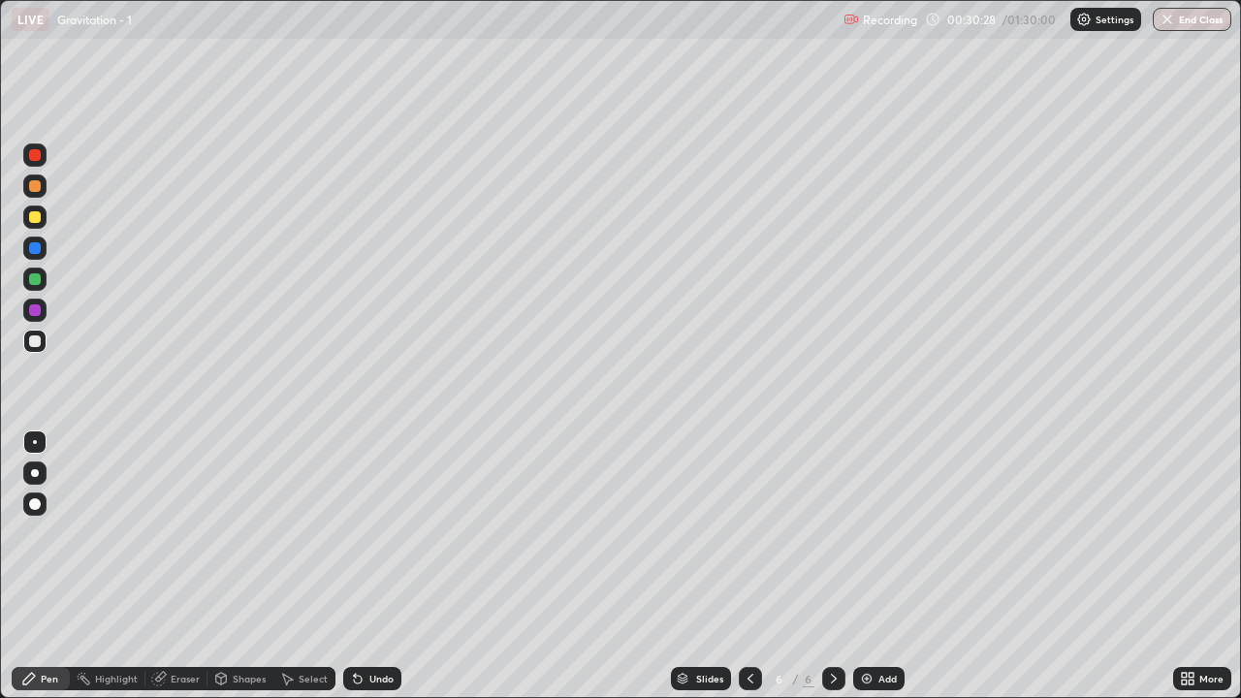
click at [174, 566] on div "Eraser" at bounding box center [185, 679] width 29 height 10
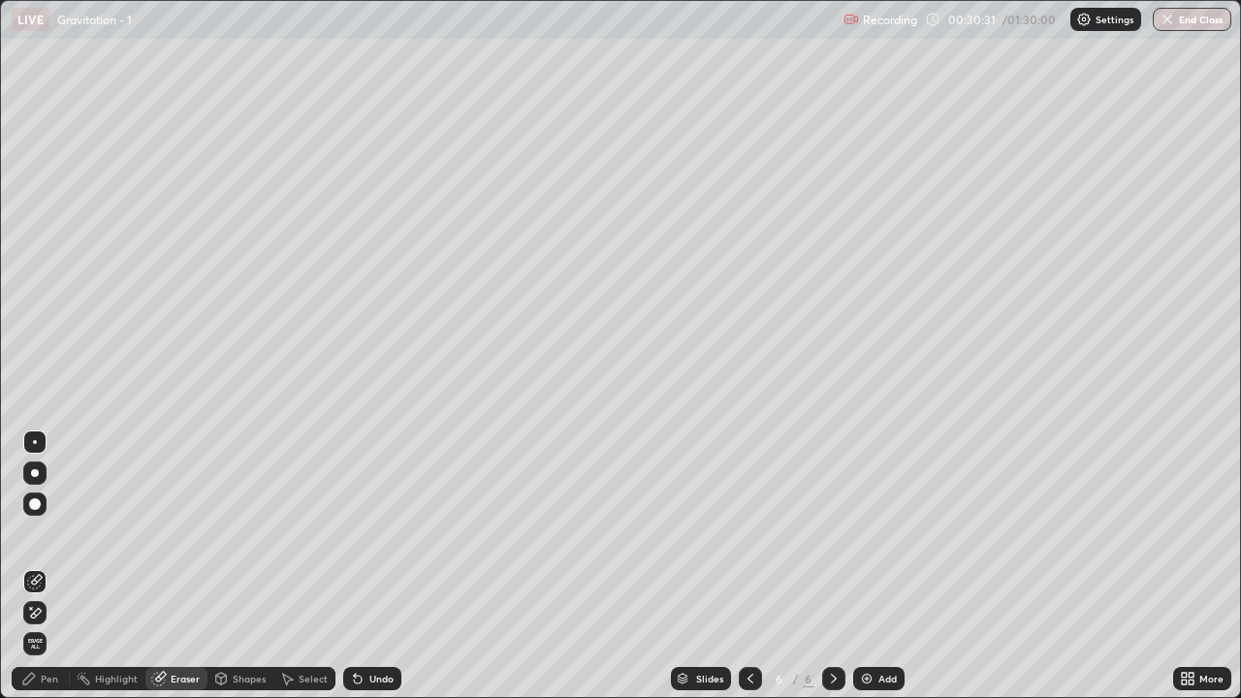
click at [32, 566] on div "Pen" at bounding box center [41, 678] width 58 height 23
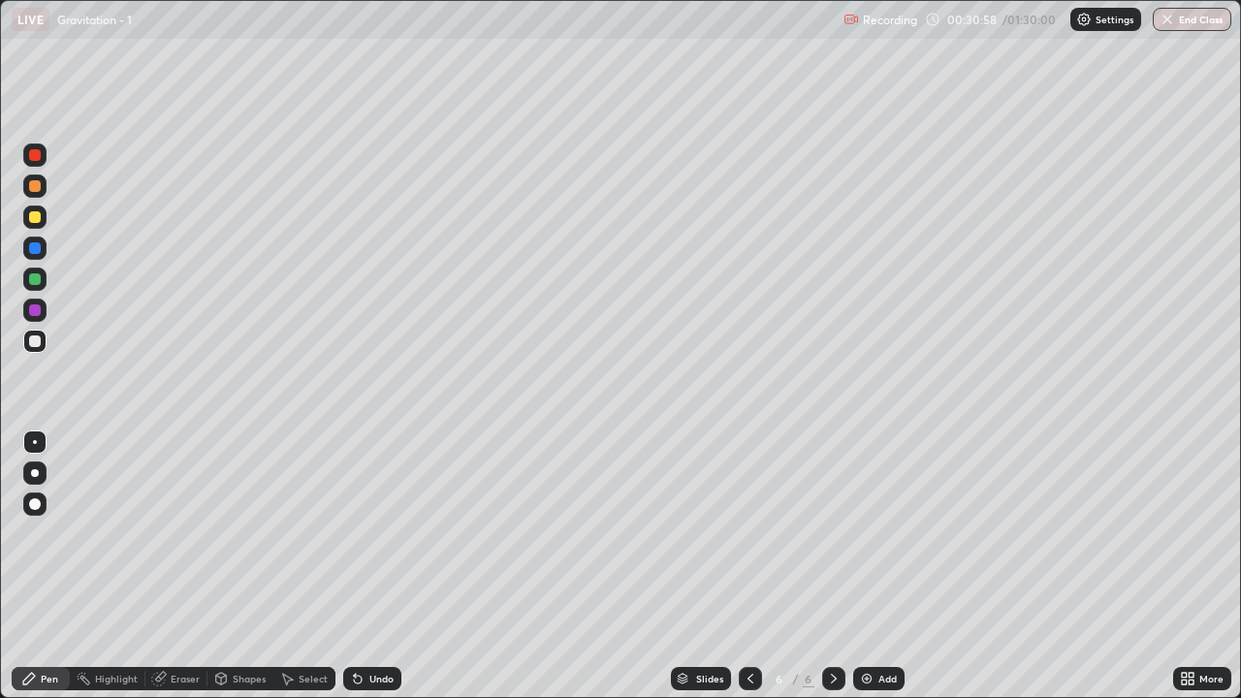
click at [37, 280] on div at bounding box center [35, 279] width 12 height 12
click at [367, 566] on div "Undo" at bounding box center [372, 678] width 58 height 23
click at [875, 566] on div "Add" at bounding box center [878, 678] width 51 height 23
click at [746, 566] on icon at bounding box center [750, 679] width 16 height 16
click at [843, 566] on div at bounding box center [833, 678] width 23 height 23
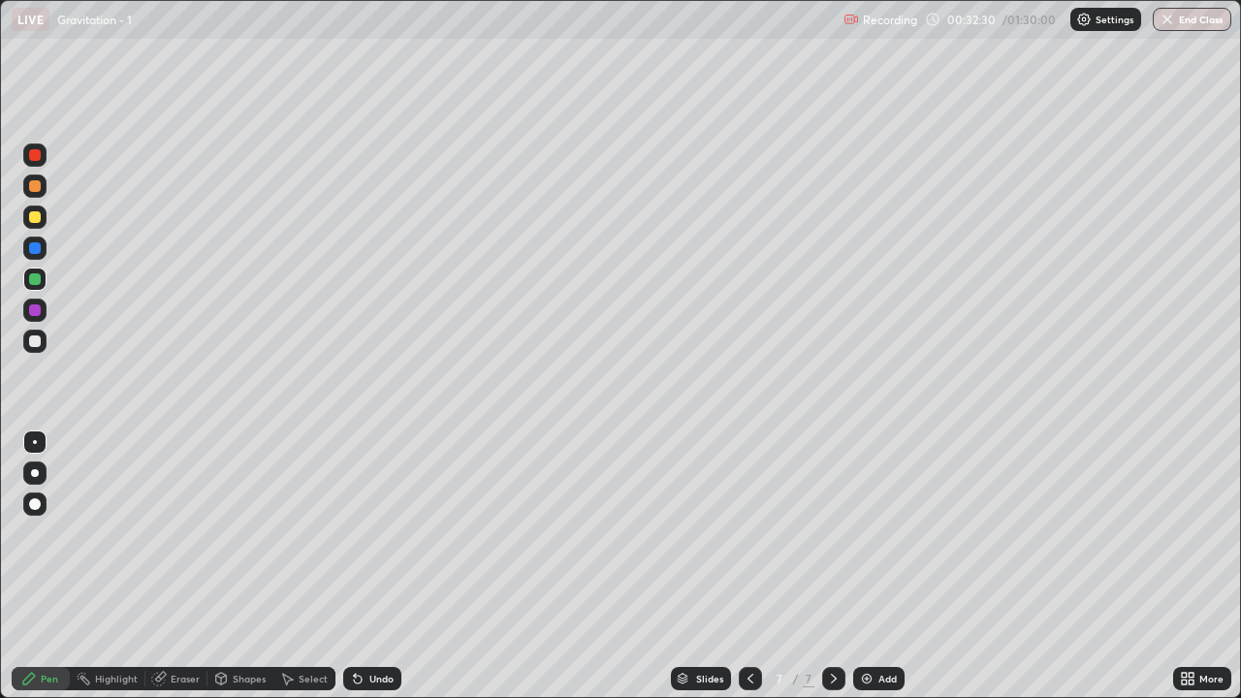
click at [44, 344] on div at bounding box center [34, 341] width 23 height 23
click at [35, 343] on div at bounding box center [35, 341] width 12 height 12
click at [39, 222] on div at bounding box center [34, 216] width 23 height 23
click at [34, 280] on div at bounding box center [35, 279] width 12 height 12
click at [371, 566] on div "Undo" at bounding box center [381, 679] width 24 height 10
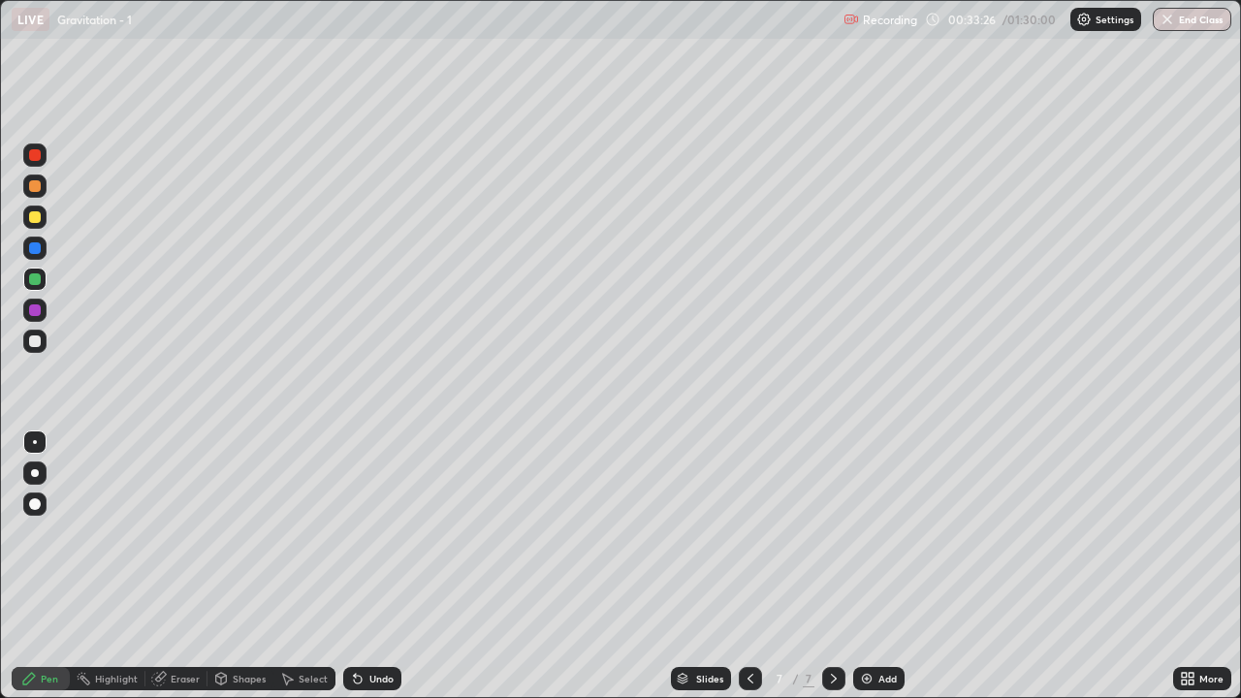
click at [39, 343] on div at bounding box center [35, 341] width 12 height 12
click at [372, 566] on div "Undo" at bounding box center [381, 679] width 24 height 10
click at [44, 222] on div at bounding box center [34, 216] width 23 height 23
click at [37, 340] on div at bounding box center [35, 341] width 12 height 12
click at [185, 566] on div "Eraser" at bounding box center [185, 679] width 29 height 10
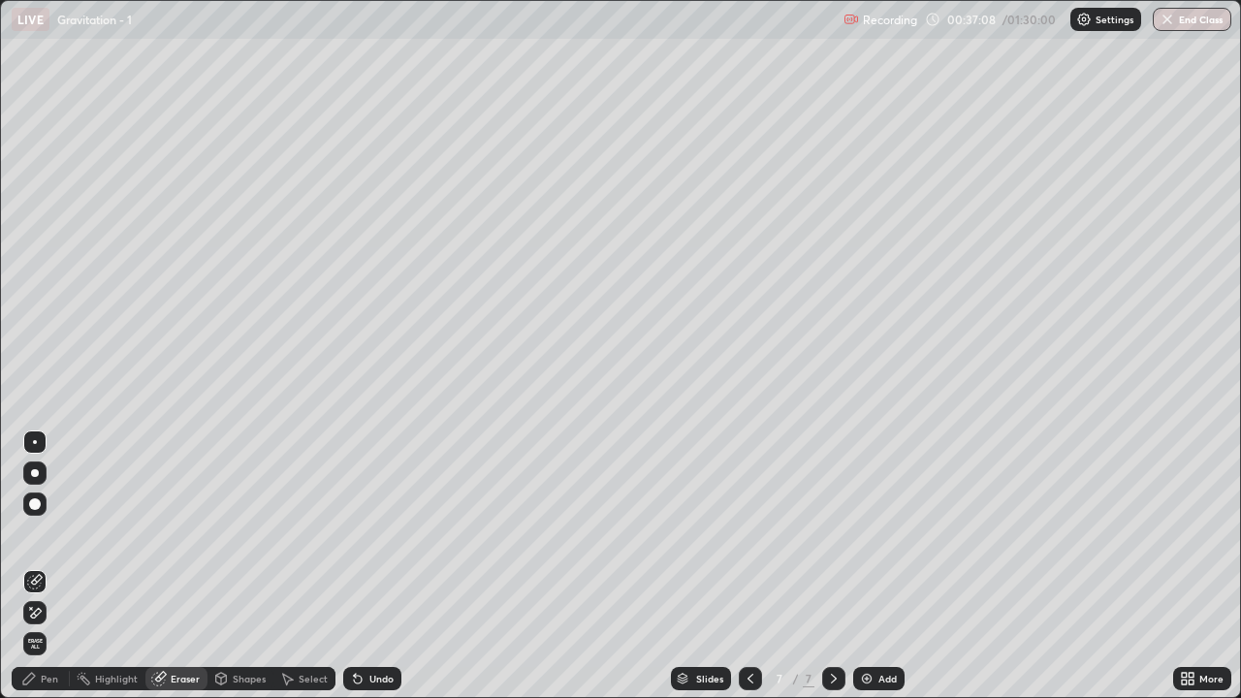
click at [55, 566] on div "Pen" at bounding box center [49, 679] width 17 height 10
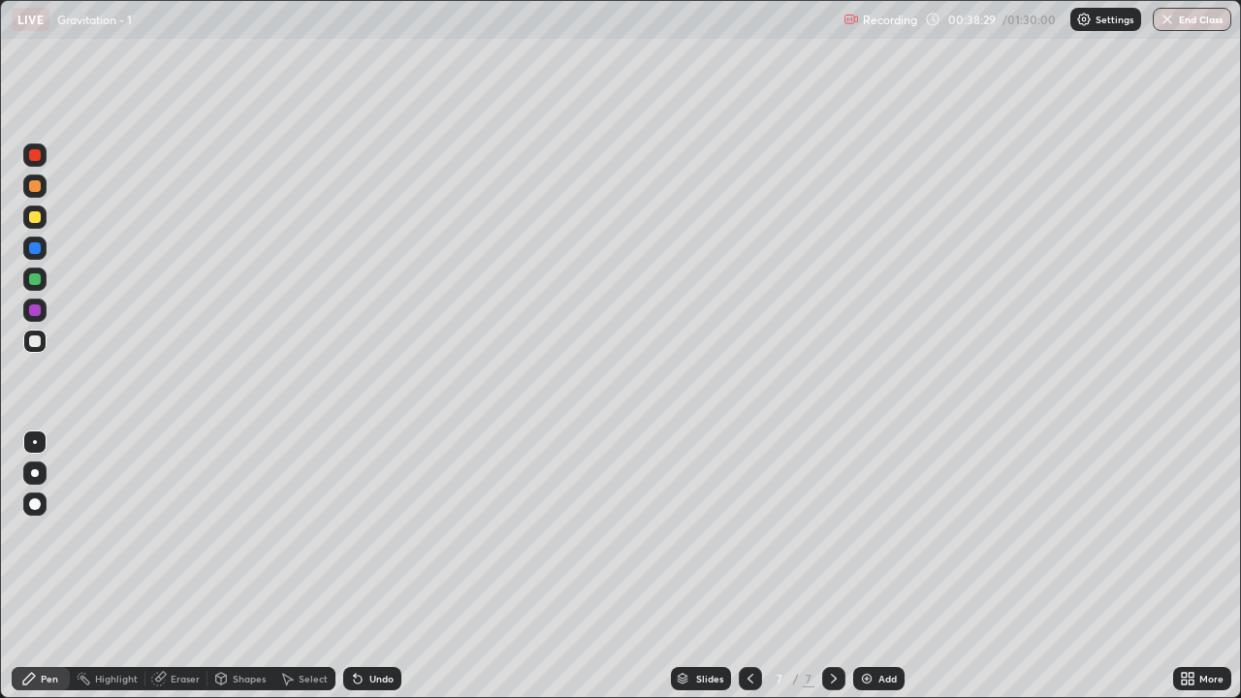
click at [859, 566] on img at bounding box center [867, 679] width 16 height 16
click at [748, 566] on icon at bounding box center [750, 679] width 16 height 16
click at [842, 566] on div at bounding box center [833, 678] width 23 height 23
click at [748, 566] on icon at bounding box center [750, 679] width 16 height 16
click at [832, 566] on icon at bounding box center [834, 679] width 16 height 16
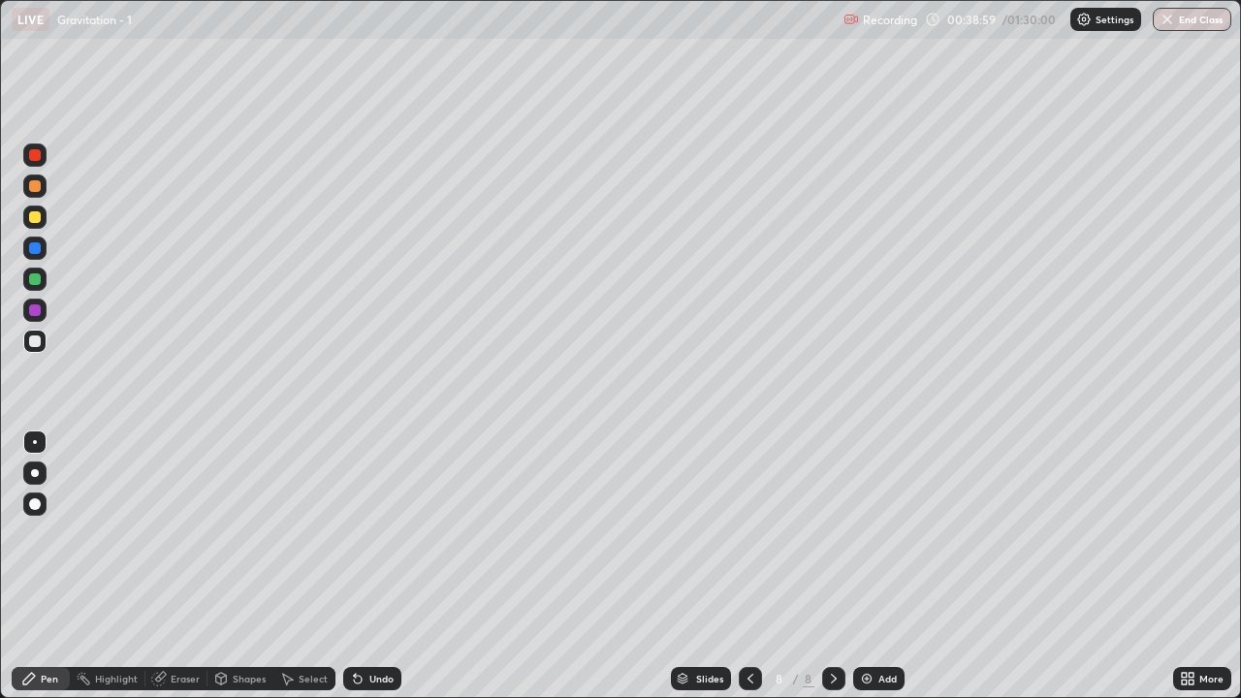
click at [43, 225] on div at bounding box center [34, 216] width 23 height 23
click at [371, 566] on div "Undo" at bounding box center [372, 678] width 58 height 23
click at [376, 566] on div "Undo" at bounding box center [372, 678] width 58 height 23
click at [40, 343] on div at bounding box center [35, 341] width 12 height 12
click at [38, 215] on div at bounding box center [35, 217] width 12 height 12
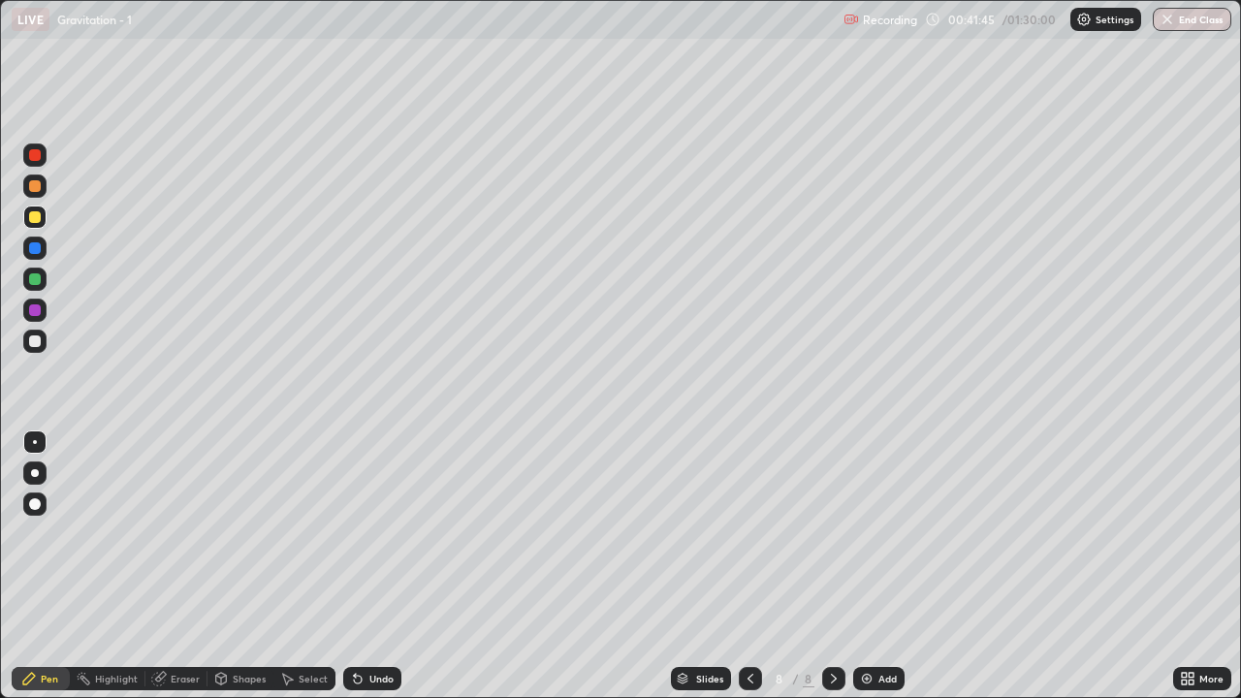
click at [44, 337] on div at bounding box center [34, 341] width 23 height 23
click at [749, 566] on icon at bounding box center [750, 679] width 16 height 16
click at [832, 566] on icon at bounding box center [834, 679] width 16 height 16
click at [46, 217] on div at bounding box center [34, 216] width 23 height 23
click at [37, 278] on div at bounding box center [35, 279] width 12 height 12
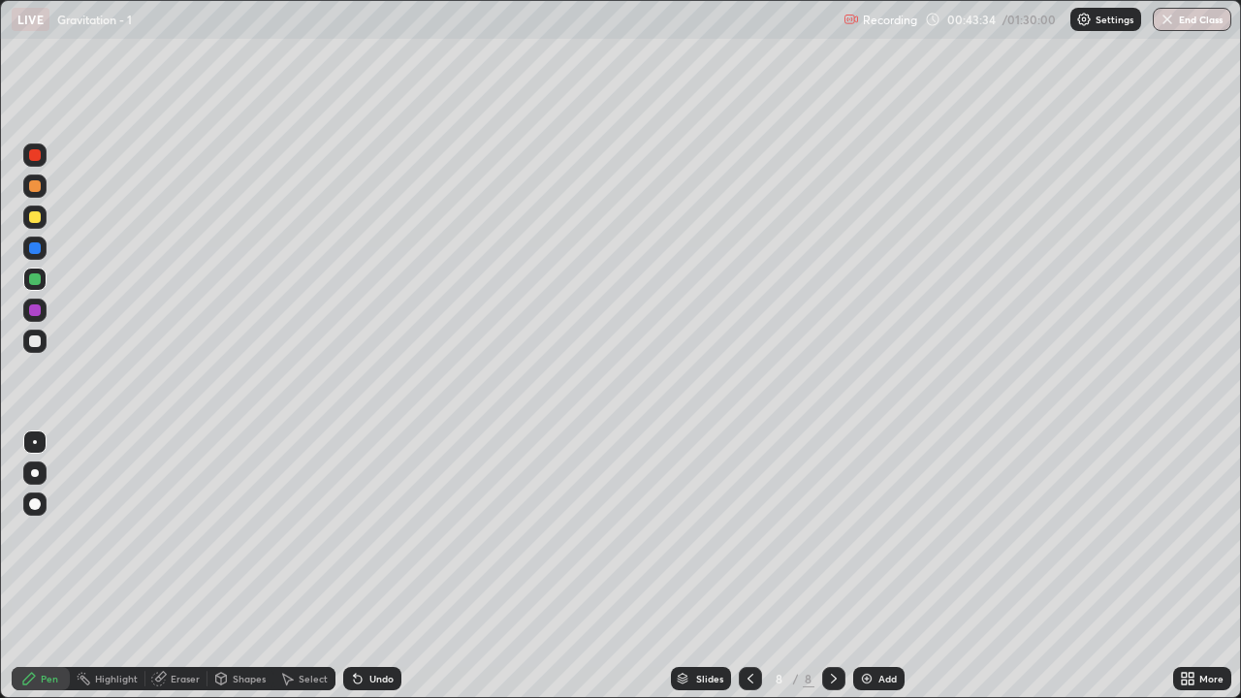
click at [369, 566] on div "Undo" at bounding box center [381, 679] width 24 height 10
click at [372, 566] on div "Undo" at bounding box center [381, 679] width 24 height 10
click at [380, 566] on div "Undo" at bounding box center [381, 679] width 24 height 10
click at [369, 566] on div "Undo" at bounding box center [381, 679] width 24 height 10
click at [356, 566] on icon at bounding box center [358, 680] width 8 height 8
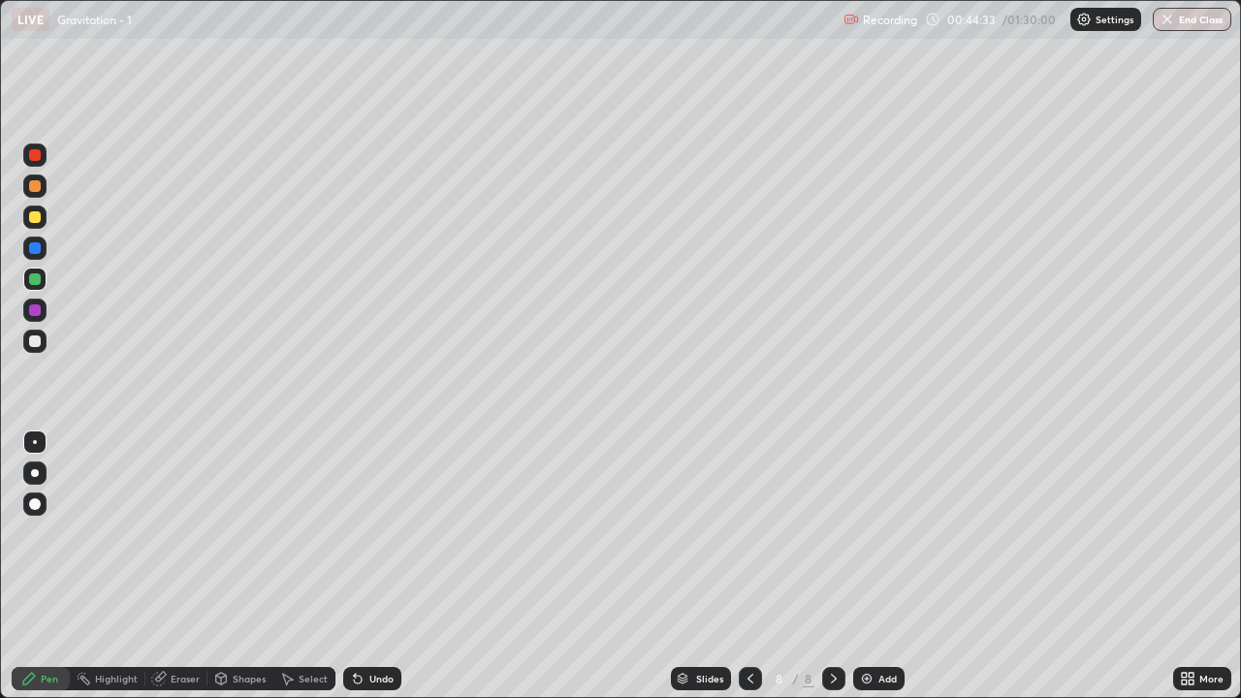
click at [369, 566] on div "Undo" at bounding box center [381, 679] width 24 height 10
click at [363, 566] on div "Undo" at bounding box center [372, 678] width 58 height 23
click at [368, 566] on div "Undo" at bounding box center [372, 678] width 58 height 23
click at [39, 346] on div at bounding box center [34, 341] width 23 height 23
click at [368, 566] on div "Undo" at bounding box center [372, 678] width 58 height 23
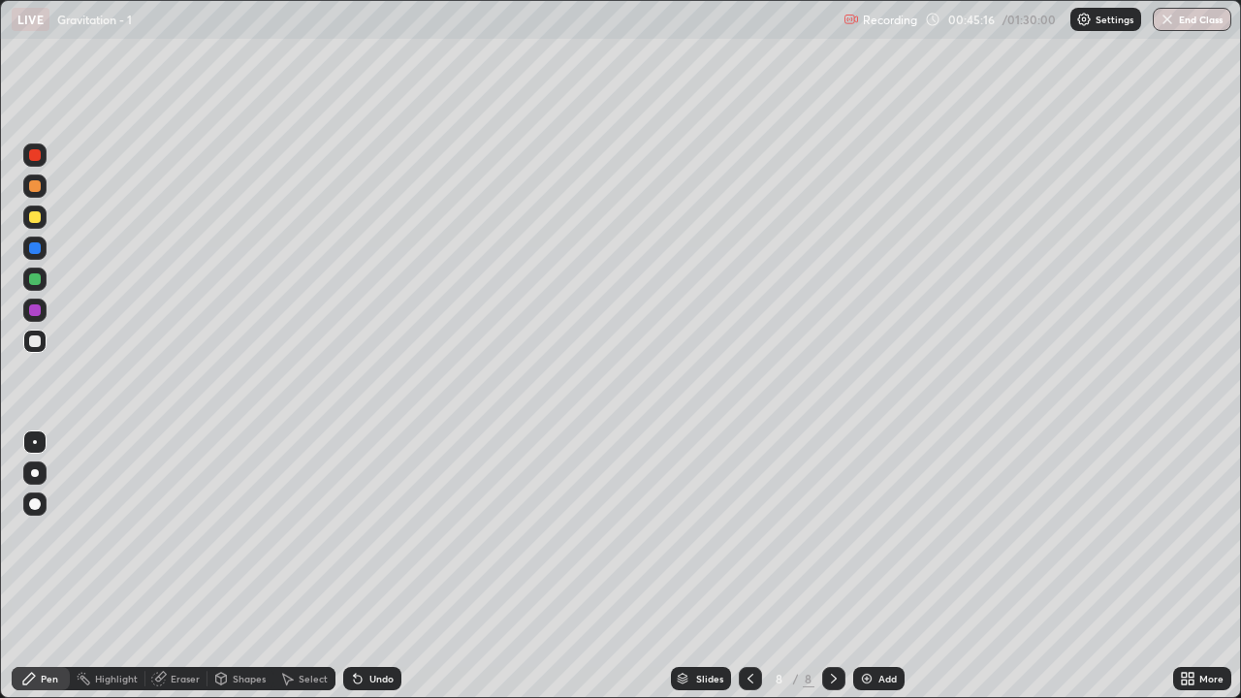
click at [194, 566] on div "Eraser" at bounding box center [176, 678] width 62 height 23
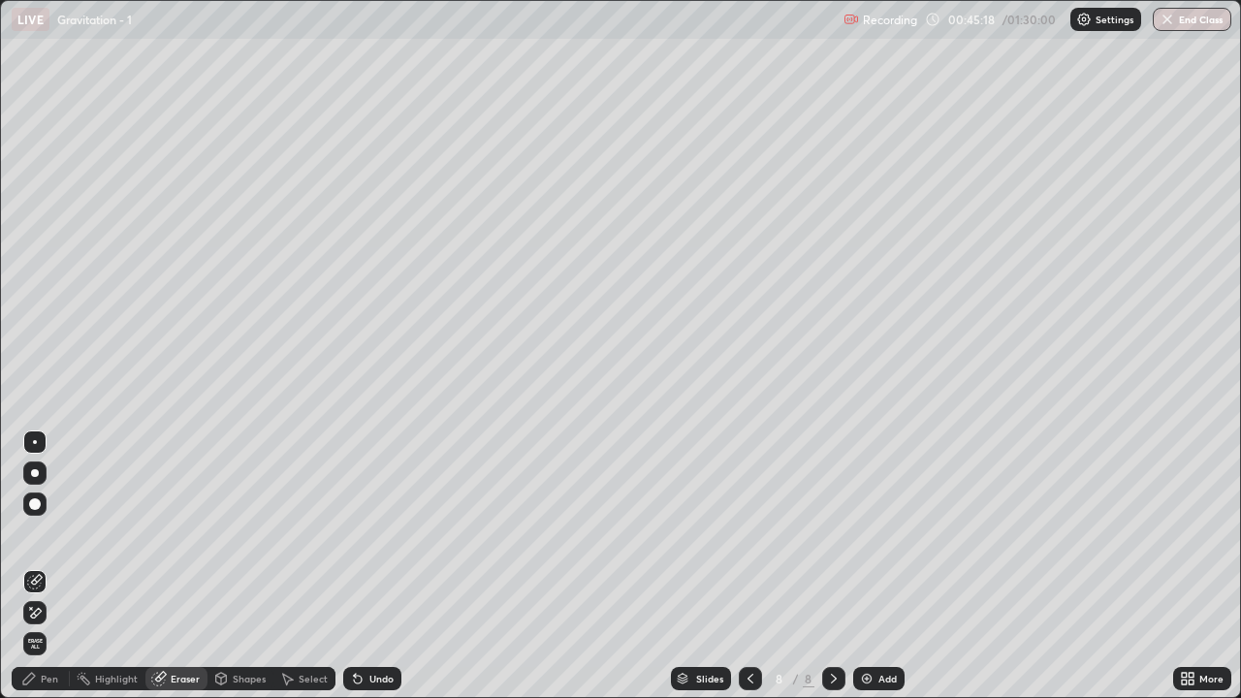
click at [47, 566] on div "Pen" at bounding box center [49, 679] width 17 height 10
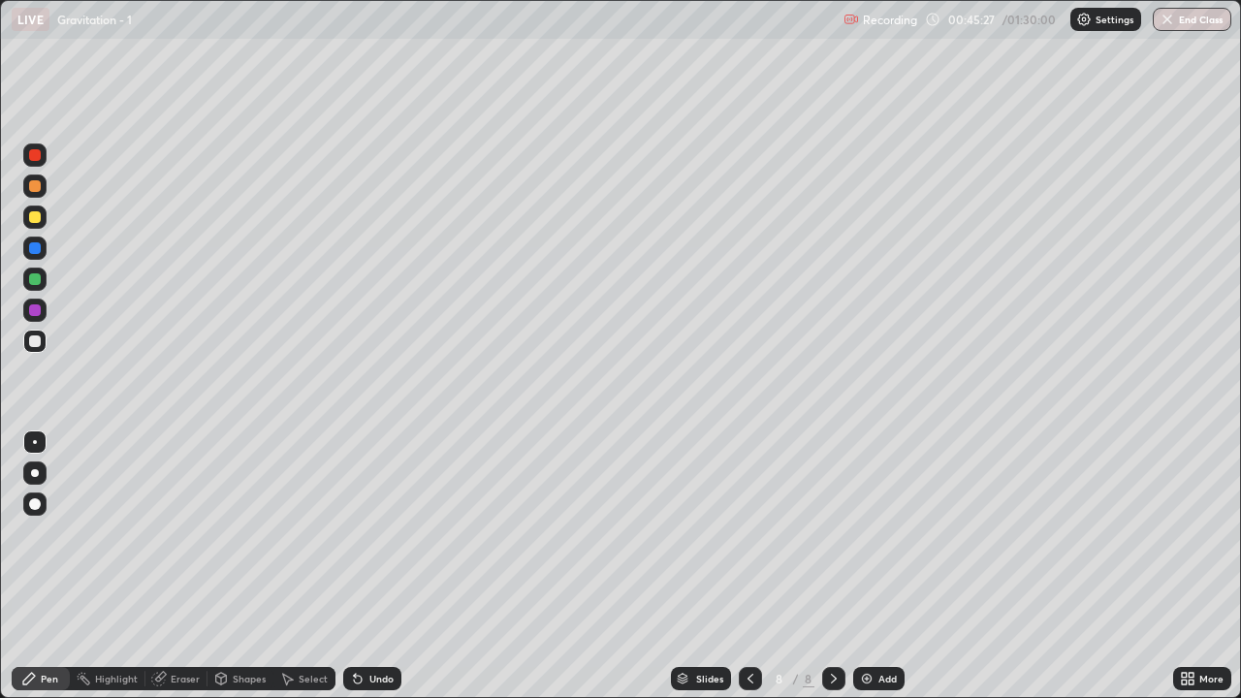
click at [39, 279] on div at bounding box center [35, 279] width 12 height 12
click at [366, 566] on div "Undo" at bounding box center [372, 678] width 58 height 23
click at [369, 566] on div "Undo" at bounding box center [372, 678] width 58 height 23
click at [40, 340] on div at bounding box center [35, 341] width 12 height 12
click at [870, 566] on img at bounding box center [867, 679] width 16 height 16
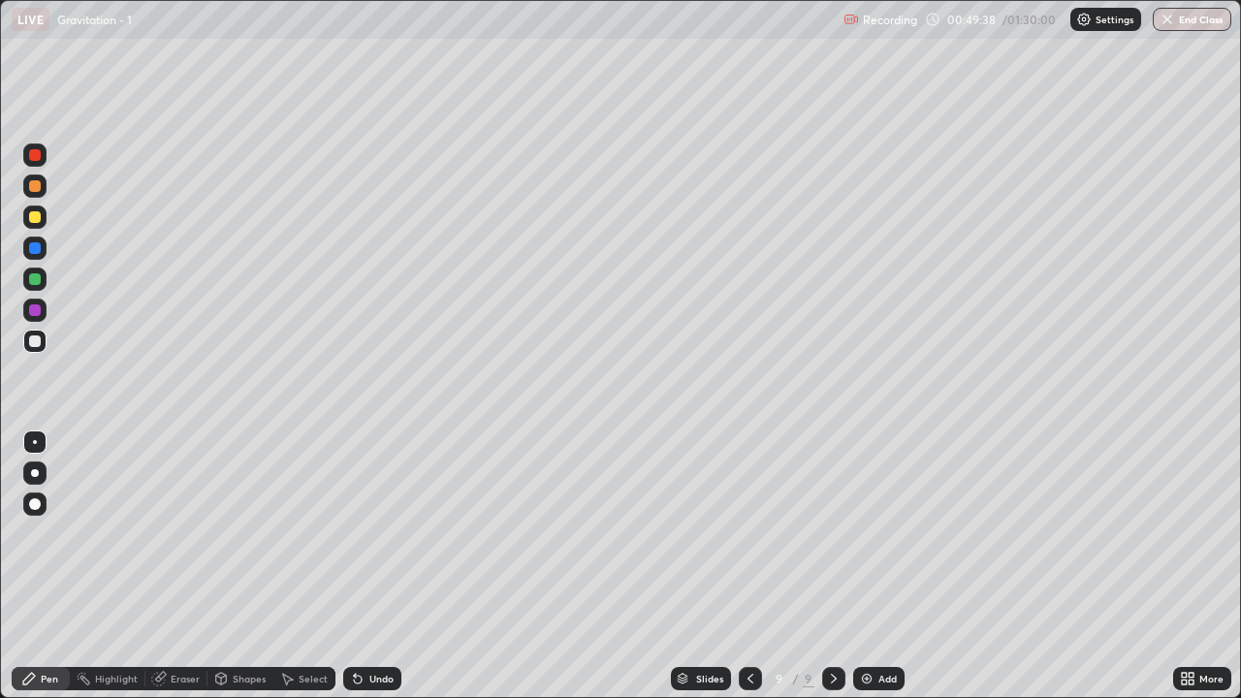
click at [36, 341] on div at bounding box center [35, 341] width 12 height 12
click at [37, 282] on div at bounding box center [35, 279] width 12 height 12
click at [42, 342] on div at bounding box center [34, 341] width 23 height 23
click at [35, 218] on div at bounding box center [35, 217] width 12 height 12
click at [39, 188] on div at bounding box center [35, 186] width 12 height 12
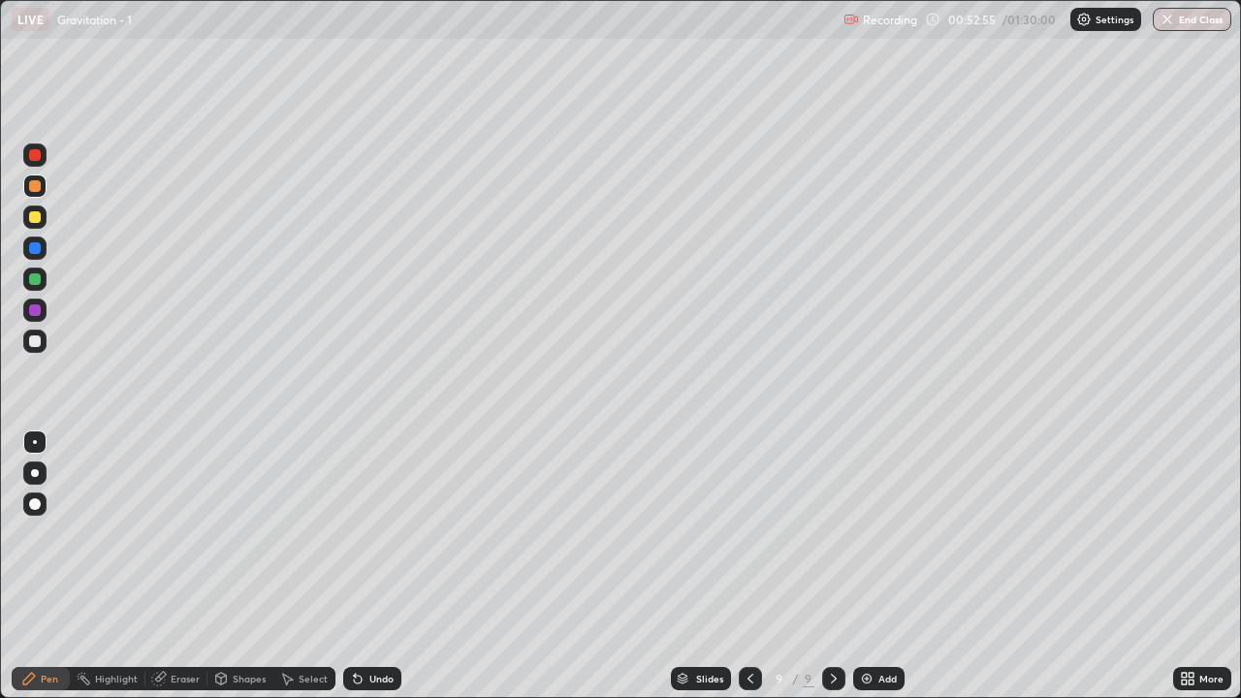
click at [386, 566] on div "Undo" at bounding box center [372, 678] width 58 height 23
click at [885, 566] on div "Add" at bounding box center [887, 679] width 18 height 10
click at [241, 566] on div "Shapes" at bounding box center [249, 679] width 33 height 10
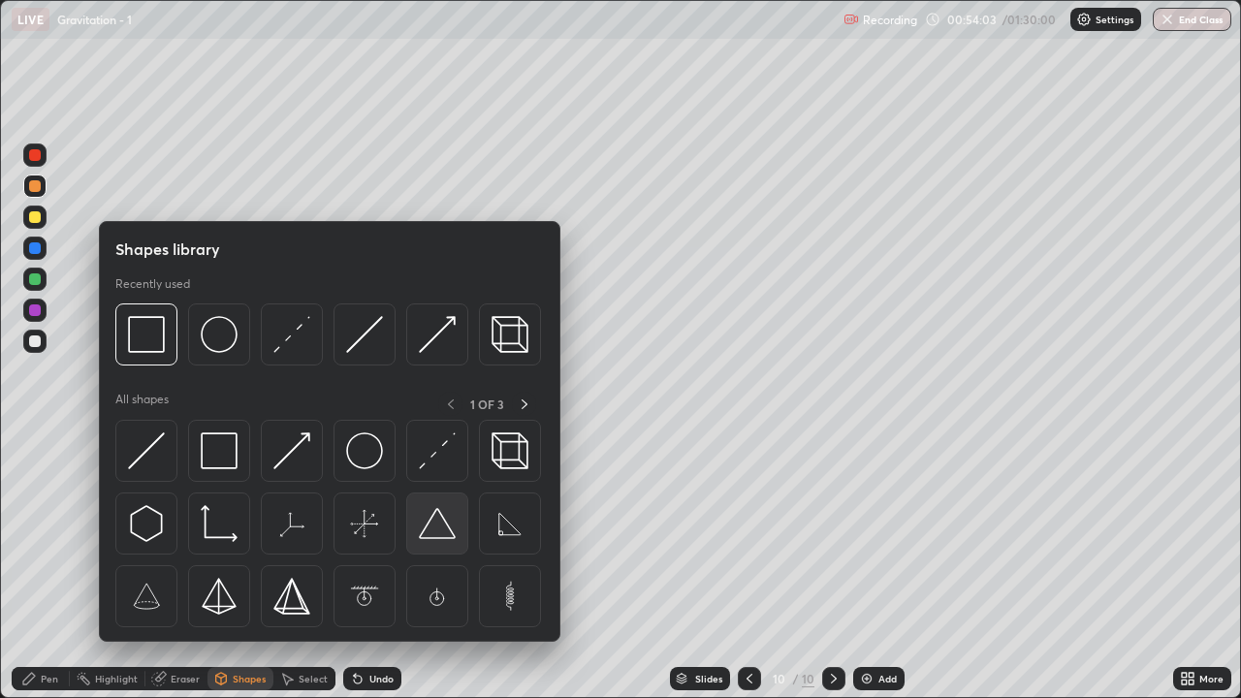
click at [433, 529] on img at bounding box center [437, 523] width 37 height 37
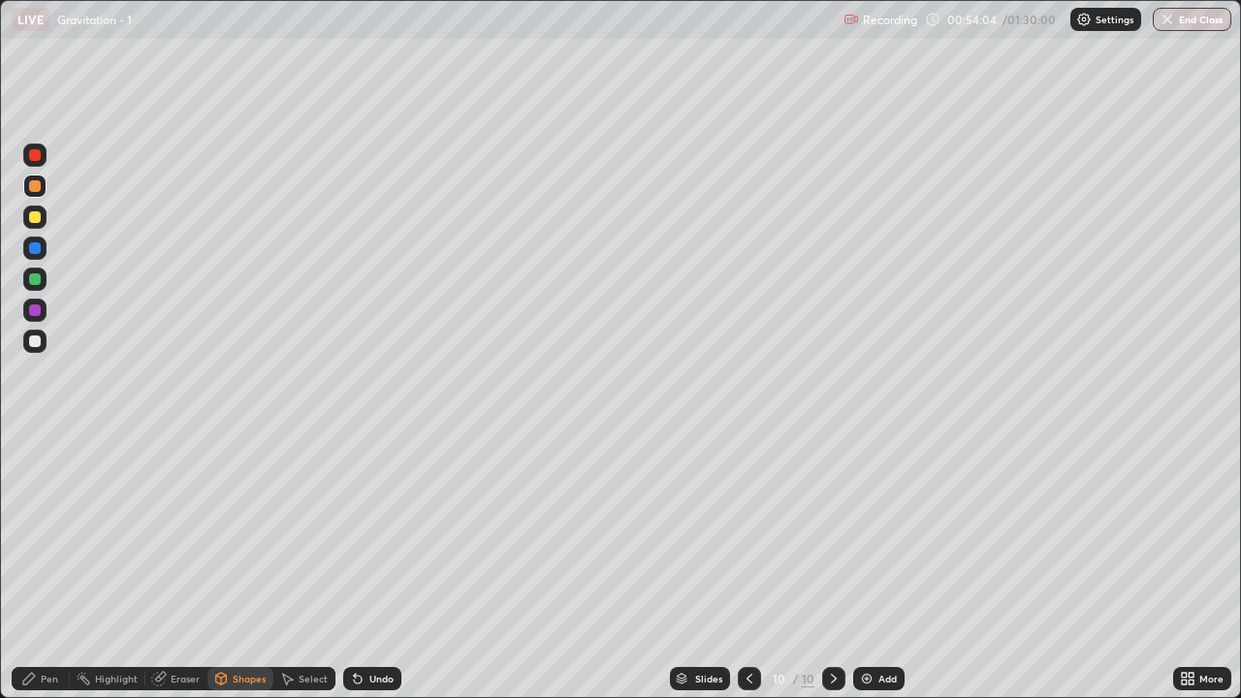
click at [40, 340] on div at bounding box center [35, 341] width 12 height 12
click at [43, 566] on div "Pen" at bounding box center [41, 678] width 58 height 23
click at [39, 213] on div at bounding box center [35, 217] width 12 height 12
click at [33, 340] on div at bounding box center [35, 341] width 12 height 12
click at [34, 283] on div at bounding box center [35, 279] width 12 height 12
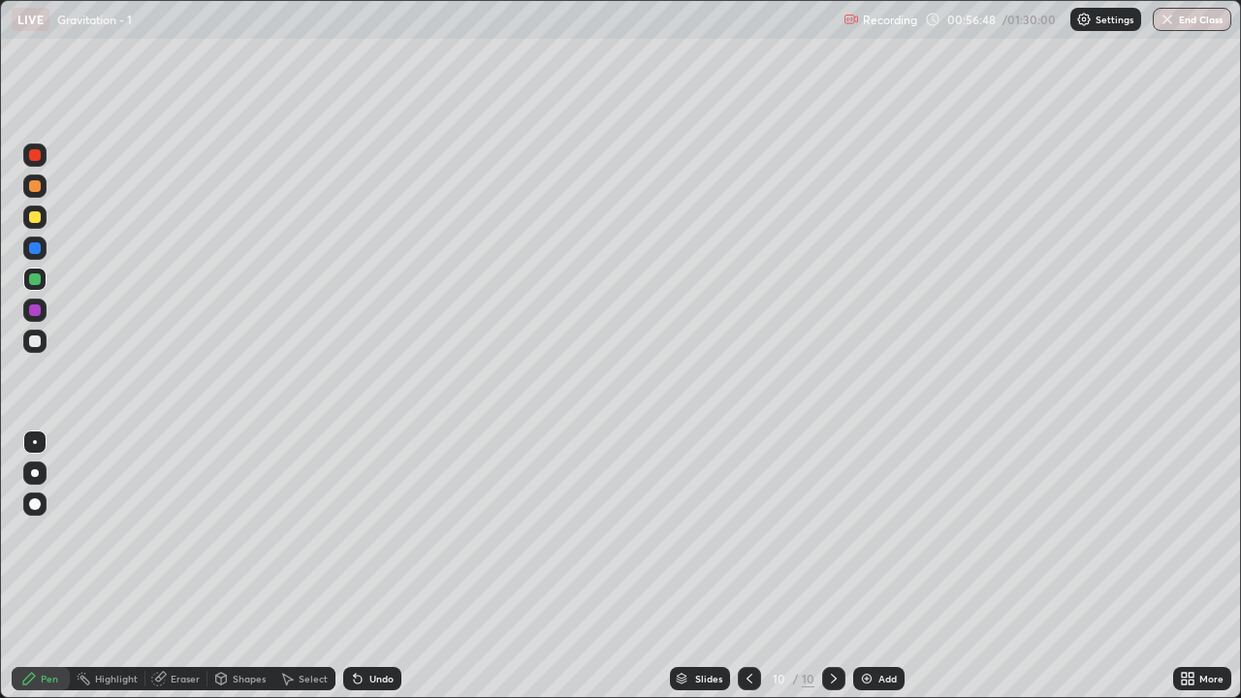
click at [367, 566] on div "Undo" at bounding box center [372, 678] width 58 height 23
click at [34, 213] on div at bounding box center [35, 217] width 12 height 12
click at [40, 158] on div at bounding box center [34, 154] width 23 height 23
click at [35, 278] on div at bounding box center [35, 279] width 12 height 12
click at [888, 566] on div "Add" at bounding box center [887, 679] width 18 height 10
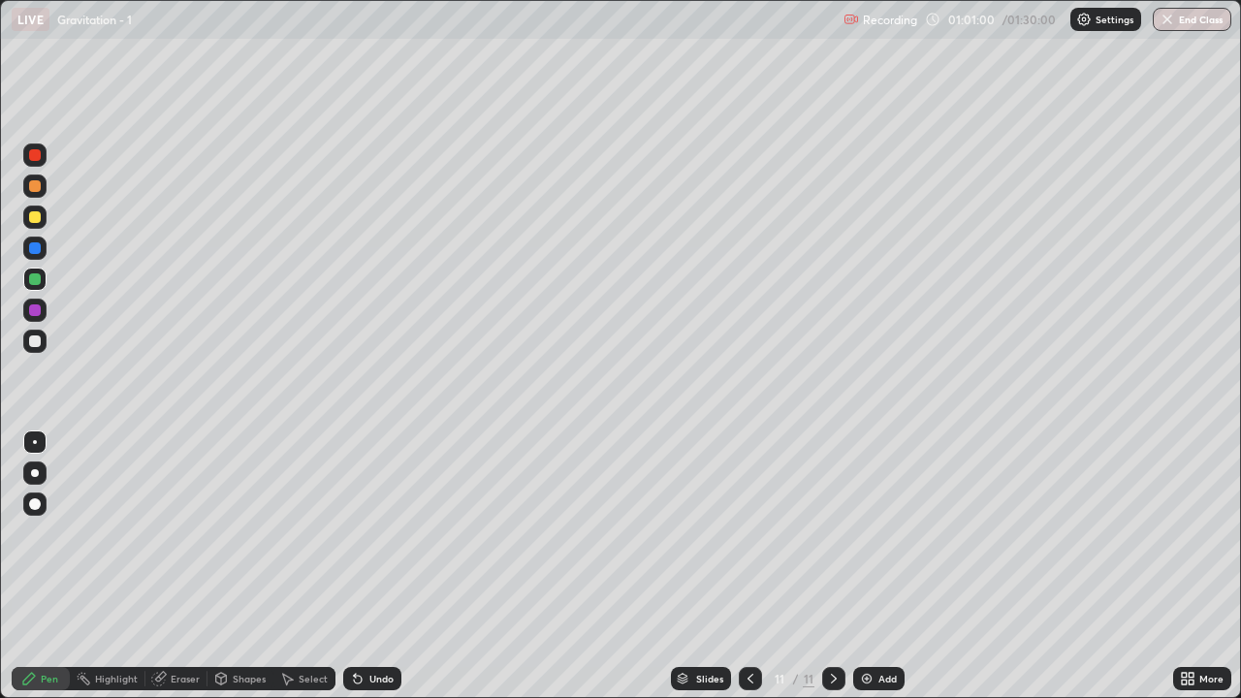
click at [249, 566] on div "Shapes" at bounding box center [249, 679] width 33 height 10
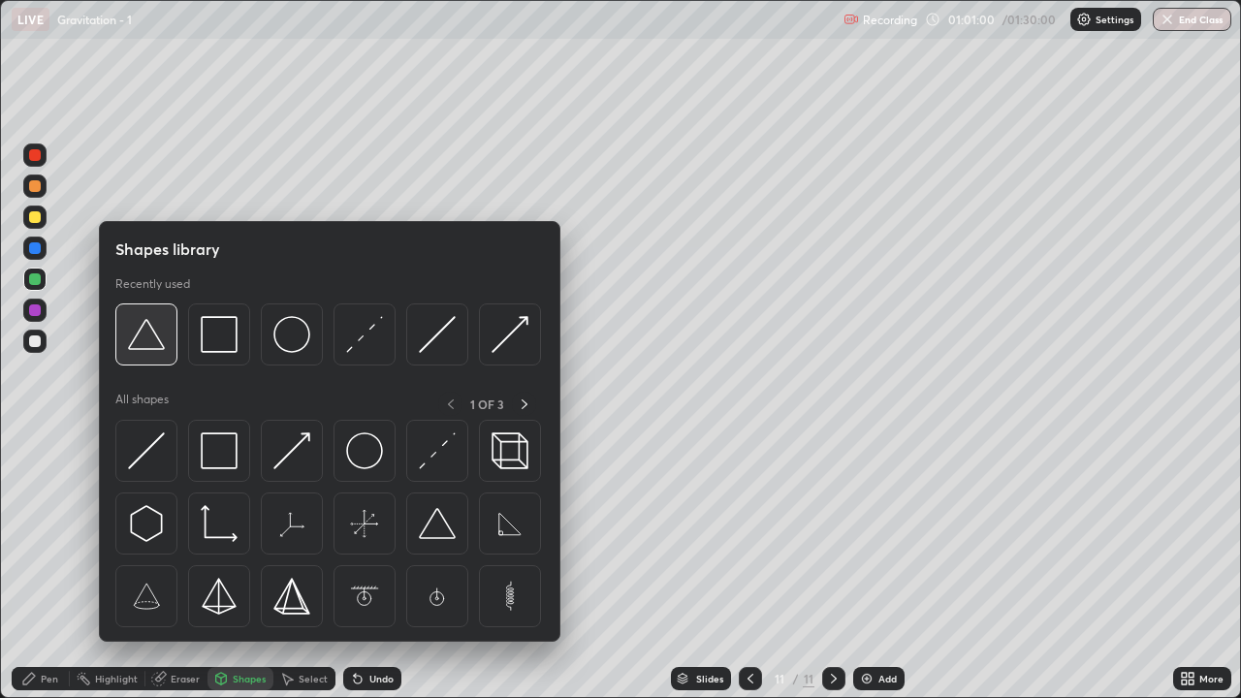
click at [148, 339] on img at bounding box center [146, 334] width 37 height 37
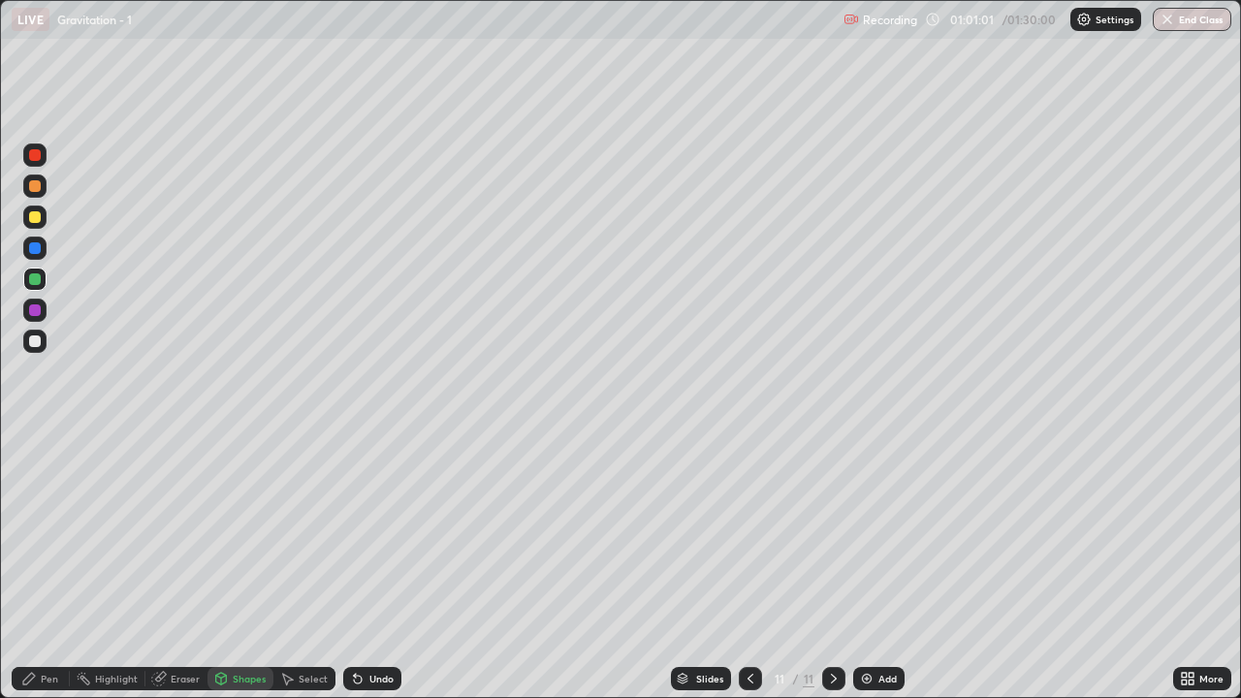
click at [38, 339] on div at bounding box center [35, 341] width 12 height 12
click at [365, 566] on div "Undo" at bounding box center [372, 678] width 58 height 23
click at [50, 566] on div "Pen" at bounding box center [41, 678] width 58 height 23
click at [35, 218] on div at bounding box center [35, 217] width 12 height 12
click at [37, 344] on div at bounding box center [35, 341] width 12 height 12
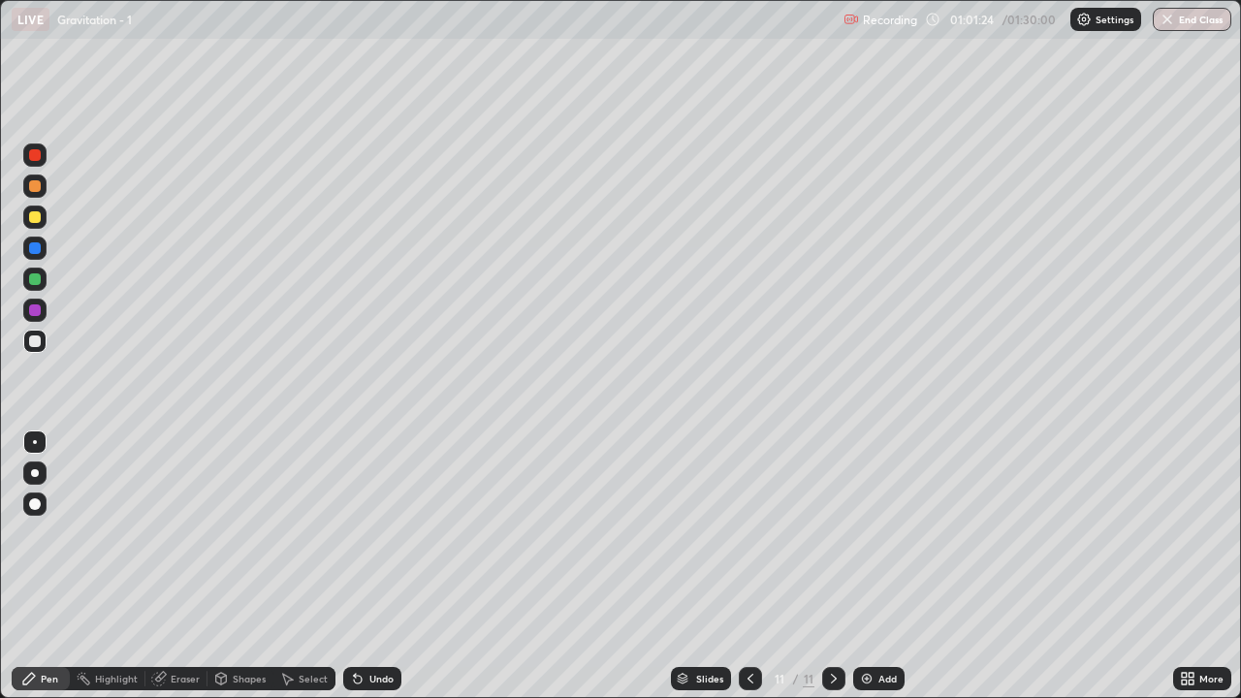
click at [376, 566] on div "Undo" at bounding box center [372, 678] width 58 height 23
click at [39, 312] on div at bounding box center [35, 310] width 12 height 12
click at [39, 219] on div at bounding box center [35, 217] width 12 height 12
click at [382, 566] on div "Undo" at bounding box center [372, 678] width 58 height 23
click at [866, 566] on img at bounding box center [867, 679] width 16 height 16
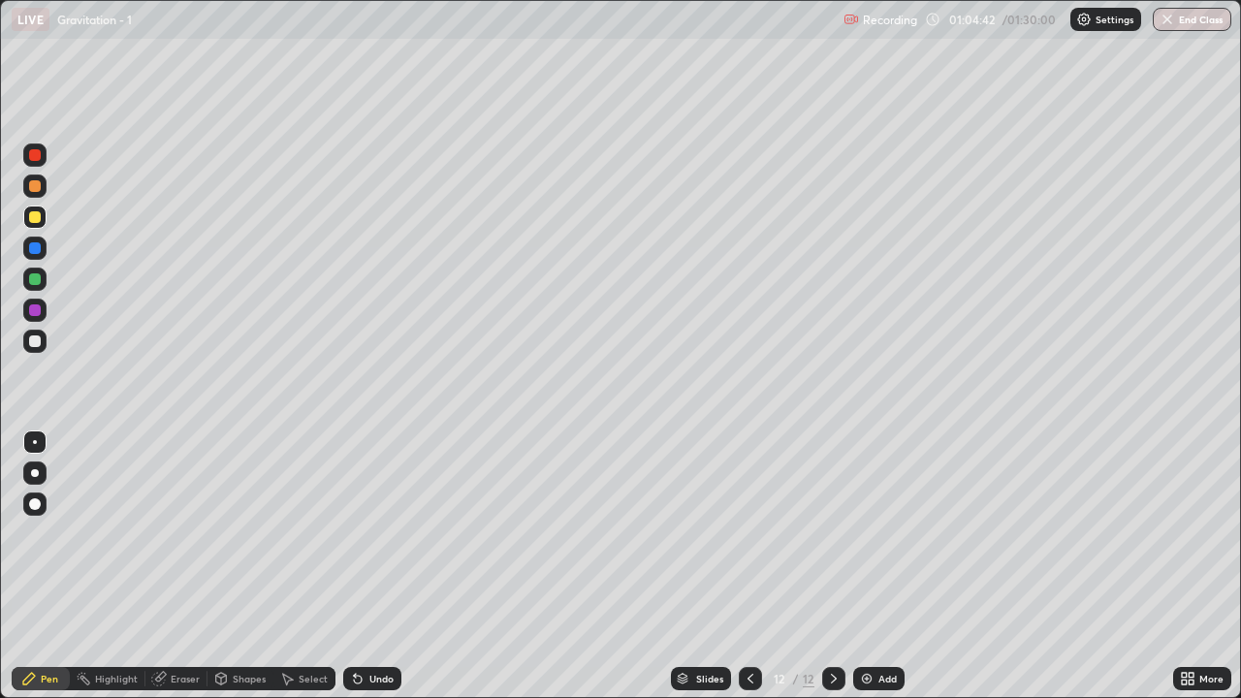
click at [244, 566] on div "Shapes" at bounding box center [249, 679] width 33 height 10
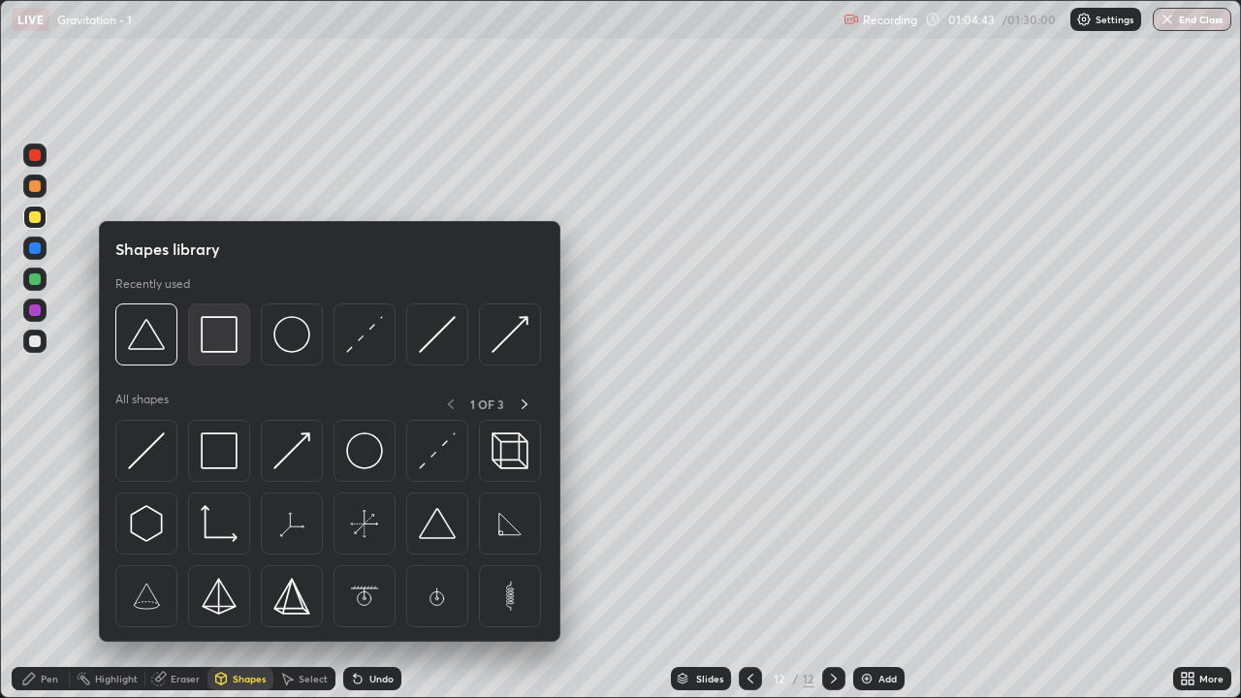
click at [228, 342] on img at bounding box center [219, 334] width 37 height 37
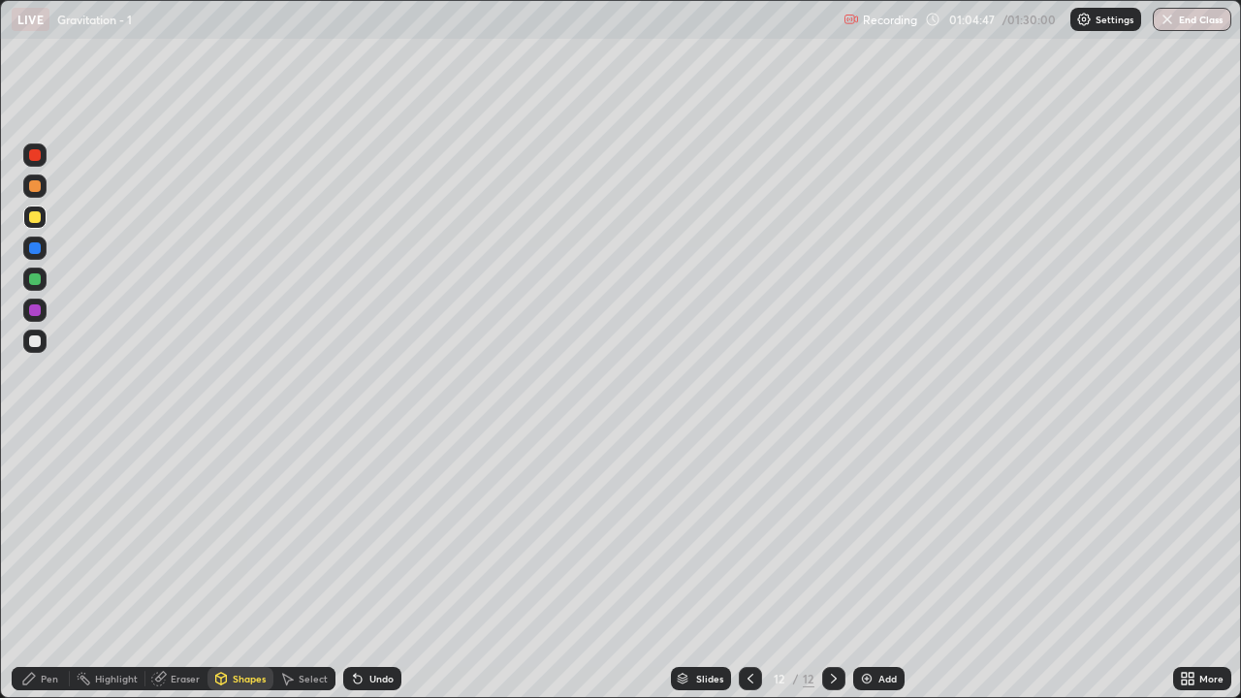
click at [53, 566] on div "Pen" at bounding box center [41, 678] width 58 height 23
click at [39, 340] on div at bounding box center [35, 341] width 12 height 12
click at [36, 186] on div at bounding box center [35, 186] width 12 height 12
click at [369, 566] on div "Undo" at bounding box center [381, 679] width 24 height 10
click at [361, 566] on icon at bounding box center [358, 679] width 16 height 16
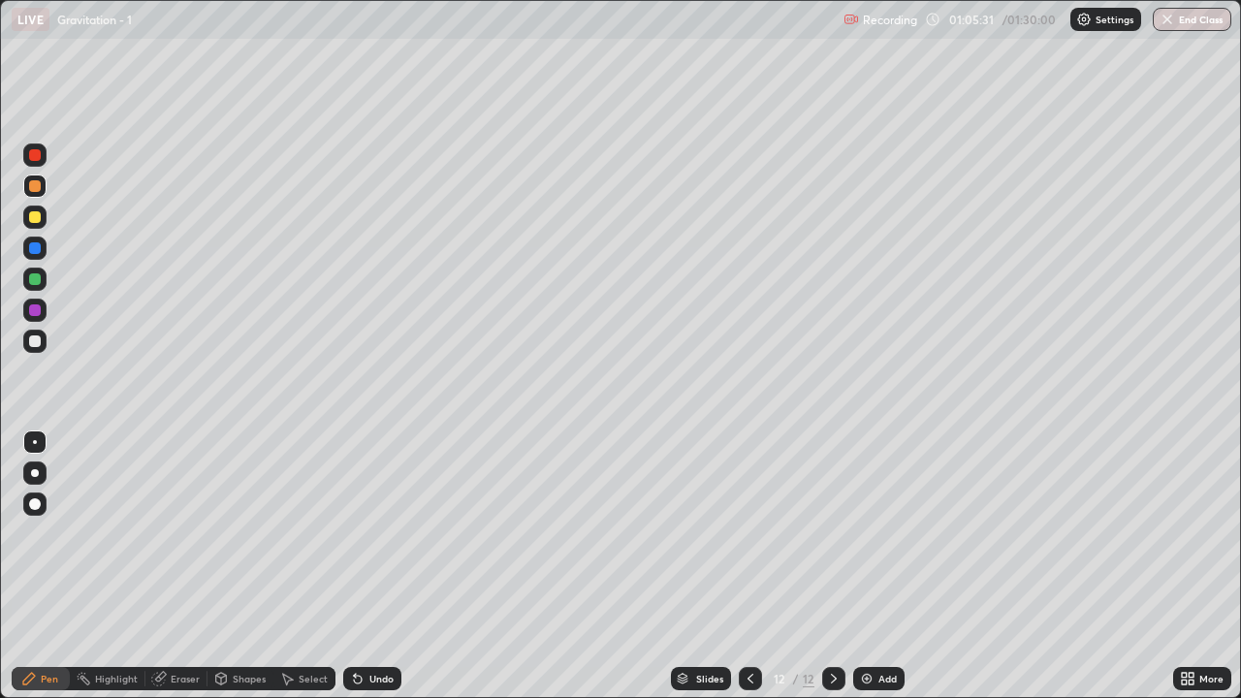
click at [365, 566] on div "Undo" at bounding box center [372, 678] width 58 height 23
click at [367, 566] on div "Undo" at bounding box center [372, 678] width 58 height 23
click at [369, 566] on div "Undo" at bounding box center [381, 679] width 24 height 10
click at [371, 566] on div "Undo" at bounding box center [381, 679] width 24 height 10
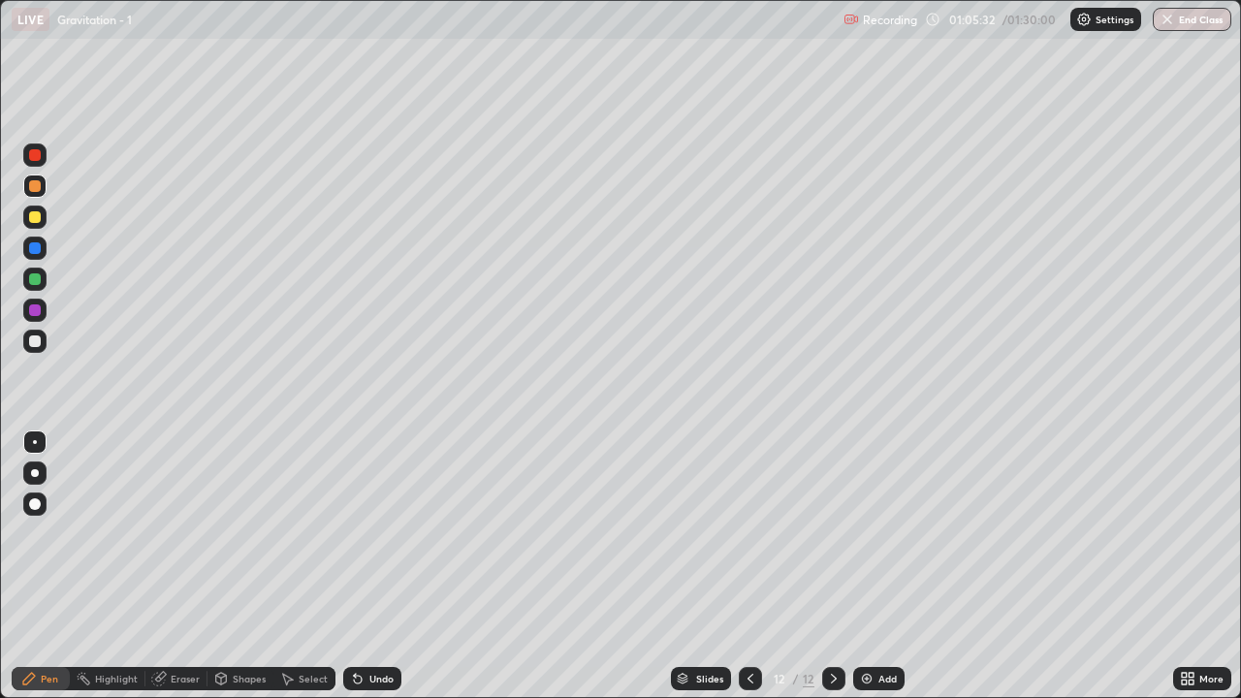
click at [372, 566] on div "Undo" at bounding box center [381, 679] width 24 height 10
click at [37, 281] on div at bounding box center [35, 279] width 12 height 12
click at [38, 221] on div at bounding box center [35, 217] width 12 height 12
click at [37, 283] on div at bounding box center [35, 279] width 12 height 12
click at [40, 302] on div at bounding box center [34, 310] width 23 height 23
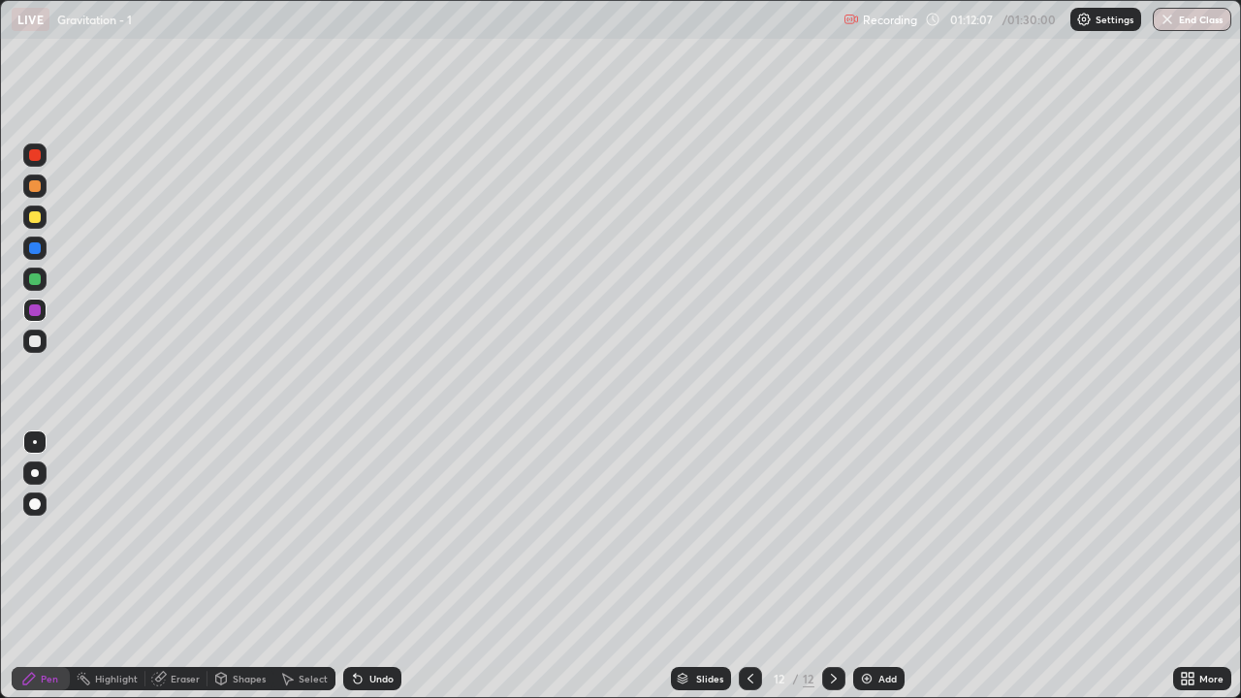
click at [37, 345] on div at bounding box center [35, 341] width 12 height 12
click at [37, 279] on div at bounding box center [35, 279] width 12 height 12
click at [36, 249] on div at bounding box center [35, 248] width 12 height 12
click at [40, 339] on div at bounding box center [35, 341] width 12 height 12
click at [191, 566] on div "Eraser" at bounding box center [185, 679] width 29 height 10
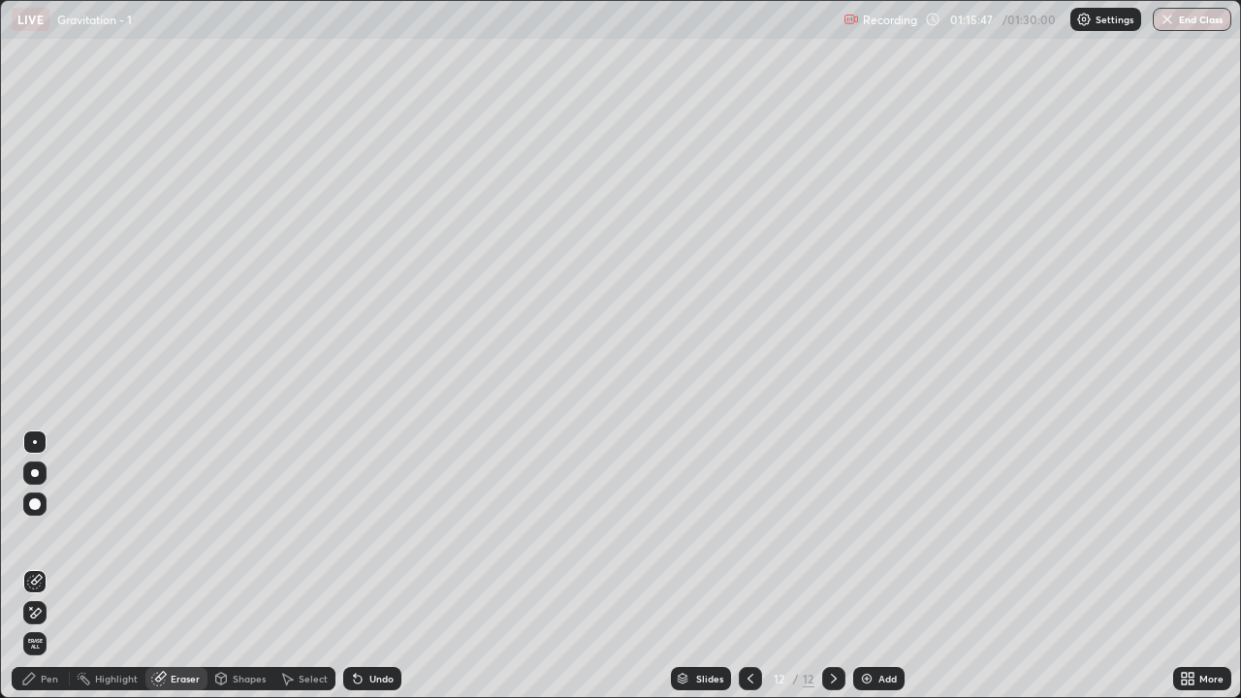
click at [43, 566] on div "Pen" at bounding box center [49, 679] width 17 height 10
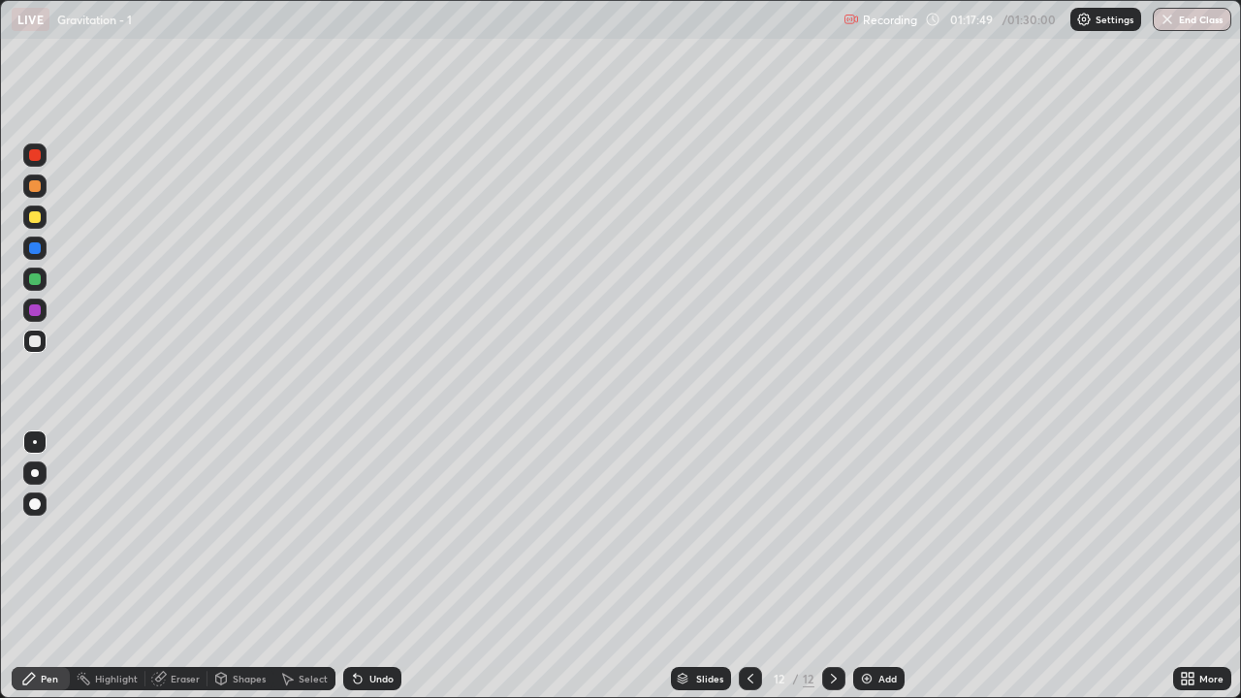
click at [875, 566] on div "Add" at bounding box center [878, 678] width 51 height 23
click at [38, 342] on div at bounding box center [35, 341] width 12 height 12
click at [375, 566] on div "Undo" at bounding box center [381, 679] width 24 height 10
click at [369, 566] on div "Undo" at bounding box center [381, 679] width 24 height 10
click at [375, 566] on div "Undo" at bounding box center [381, 679] width 24 height 10
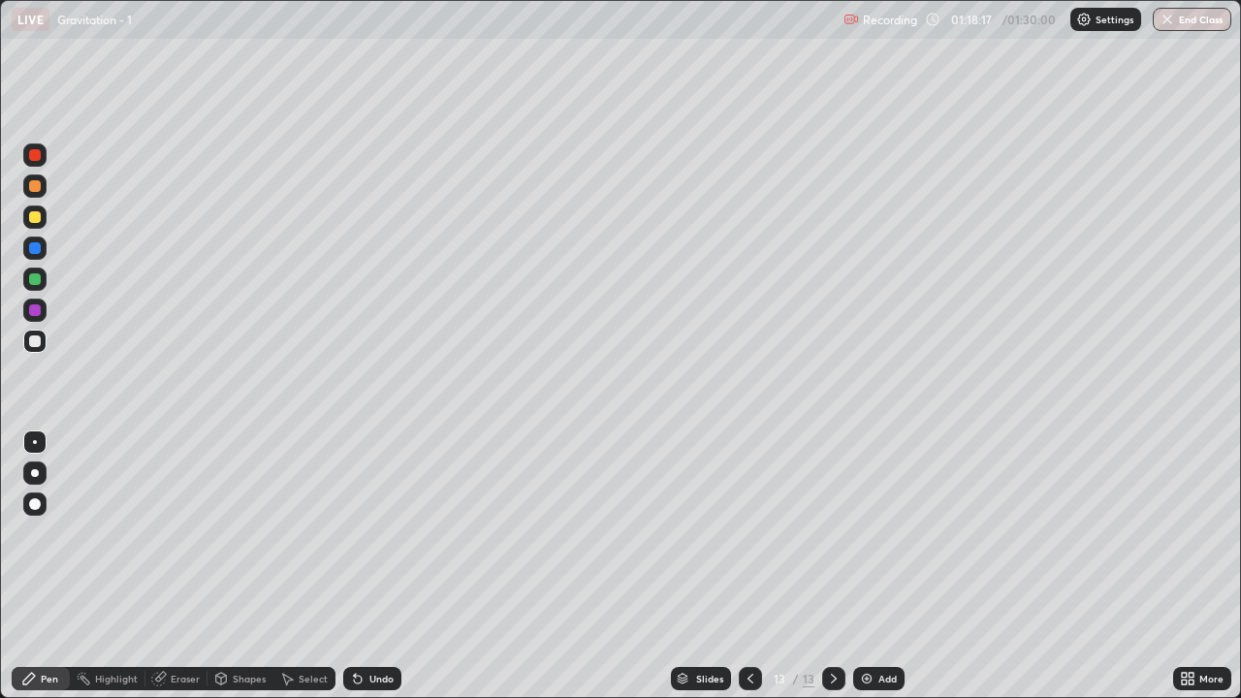
click at [39, 343] on div at bounding box center [35, 341] width 12 height 12
click at [369, 566] on div "Undo" at bounding box center [381, 679] width 24 height 10
click at [43, 283] on div at bounding box center [34, 278] width 23 height 23
click at [40, 311] on div at bounding box center [35, 310] width 12 height 12
click at [35, 280] on div at bounding box center [35, 279] width 12 height 12
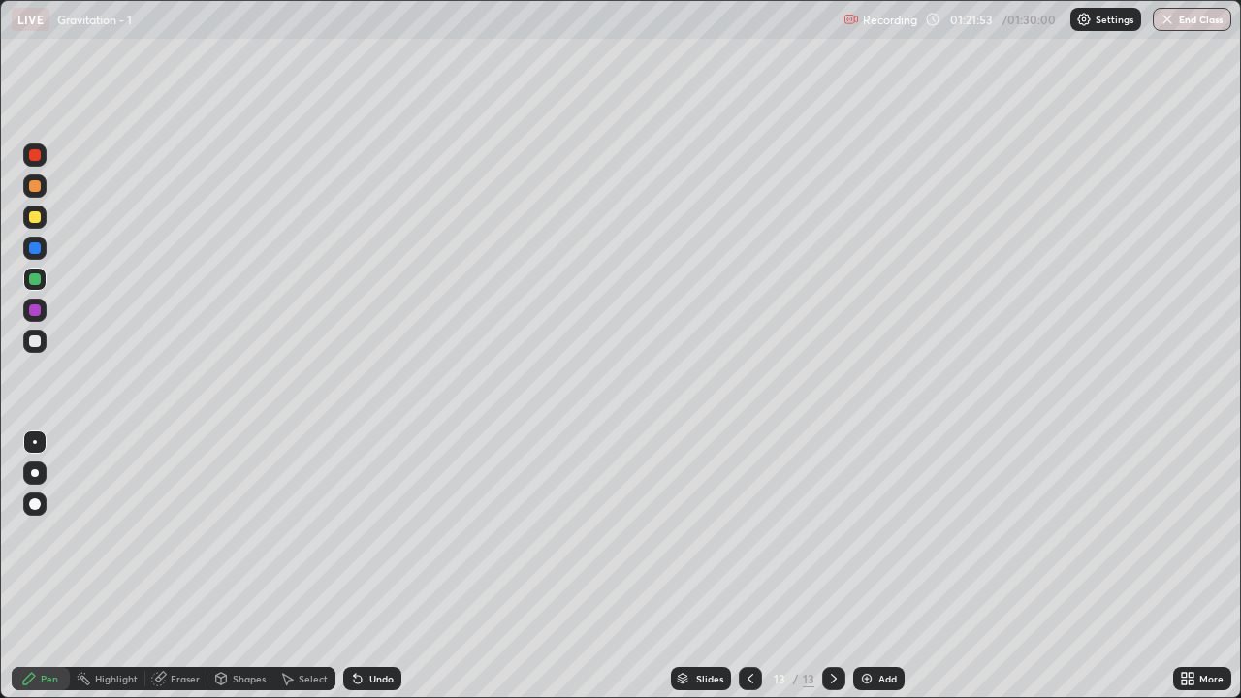
click at [376, 566] on div "Undo" at bounding box center [381, 679] width 24 height 10
click at [371, 566] on div "Undo" at bounding box center [381, 679] width 24 height 10
click at [34, 224] on div at bounding box center [34, 216] width 23 height 23
click at [355, 566] on icon at bounding box center [358, 680] width 8 height 8
click at [364, 566] on div "Undo" at bounding box center [372, 678] width 58 height 23
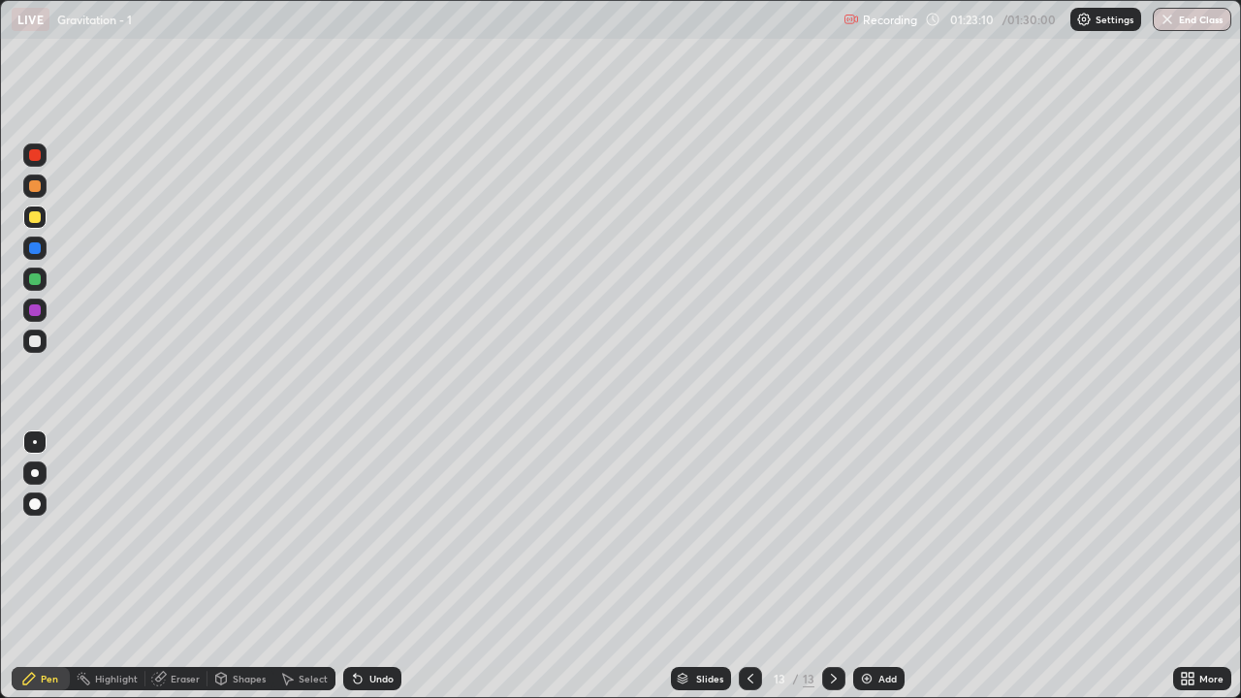
click at [364, 566] on div "Undo" at bounding box center [372, 678] width 58 height 23
click at [42, 280] on div at bounding box center [34, 278] width 23 height 23
click at [185, 566] on div "Eraser" at bounding box center [185, 679] width 29 height 10
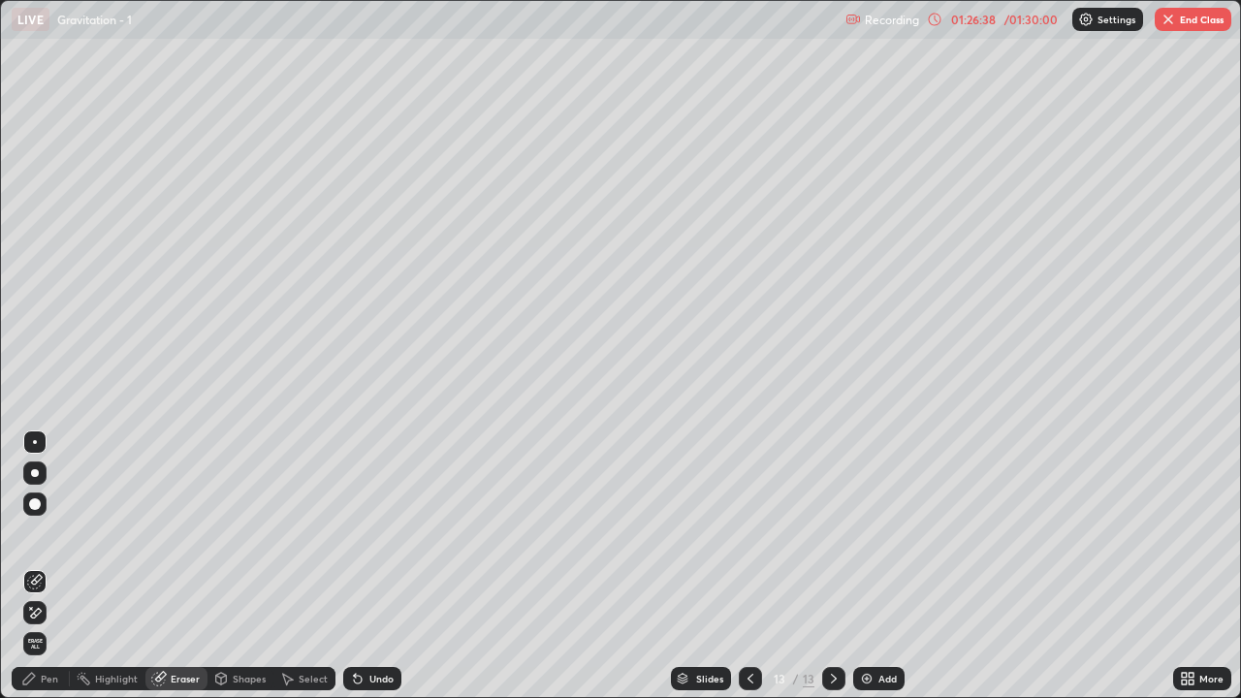
click at [1170, 21] on img "button" at bounding box center [1168, 20] width 16 height 16
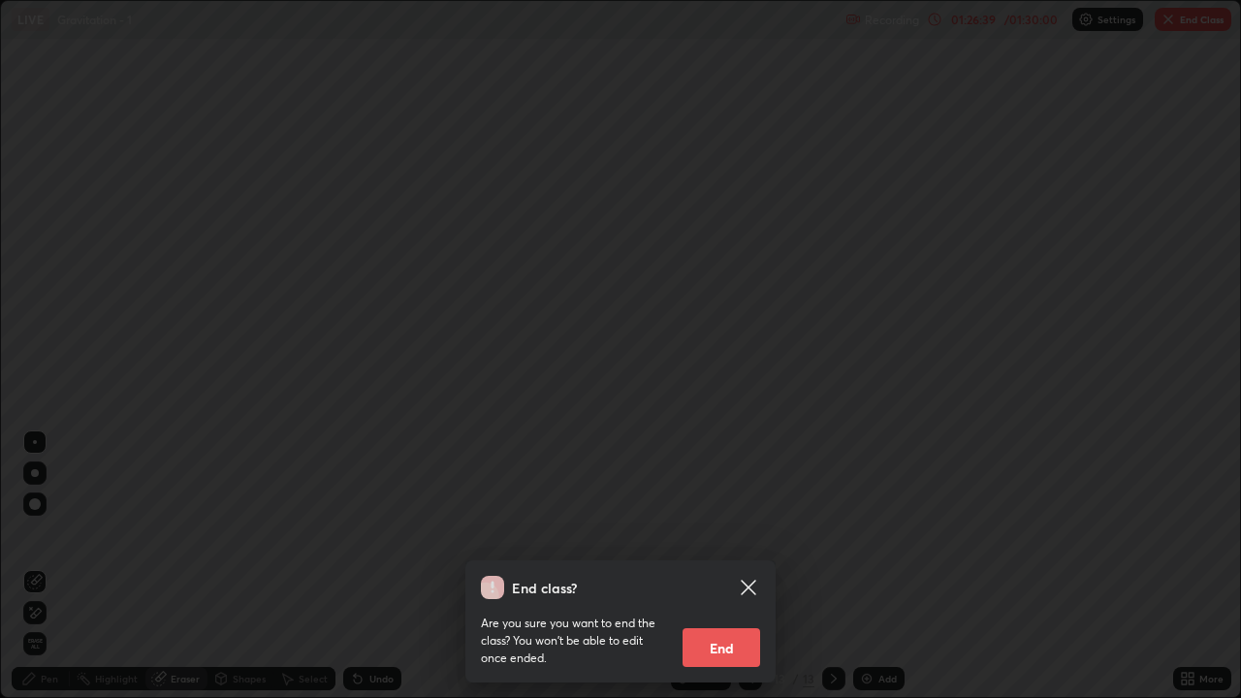
click at [744, 566] on button "End" at bounding box center [721, 647] width 78 height 39
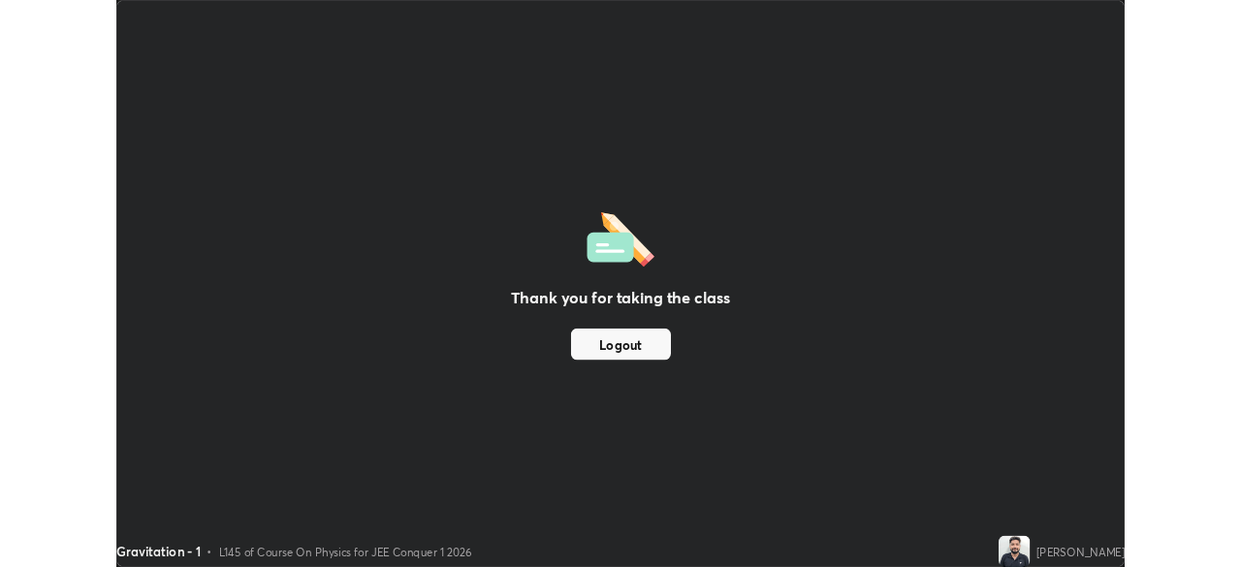
scroll to position [96349, 95676]
